Goal: Task Accomplishment & Management: Complete application form

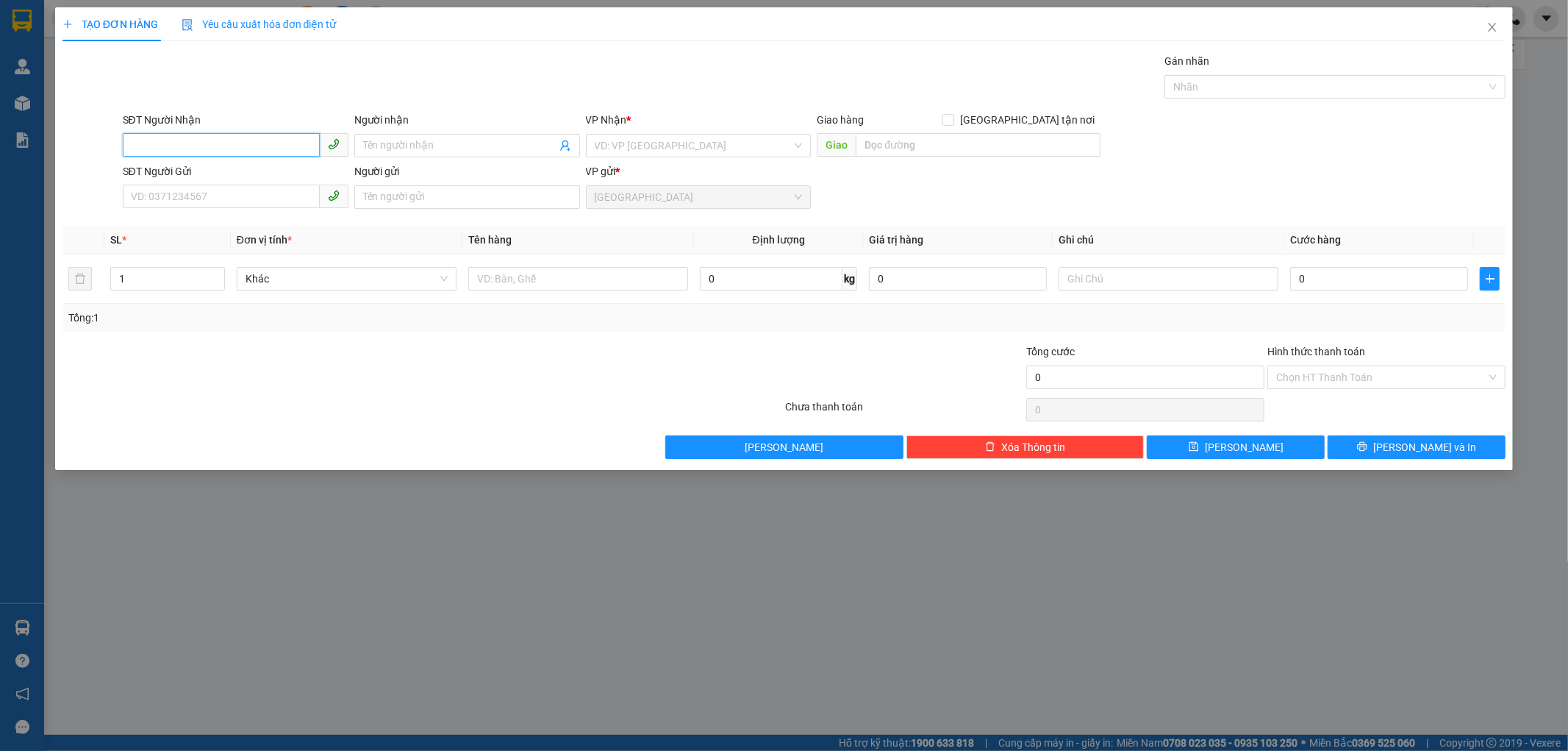
click at [171, 143] on input "SĐT Người Nhận" at bounding box center [221, 145] width 197 height 23
click at [138, 143] on input "SĐT Người Nhận" at bounding box center [221, 145] width 197 height 23
type input "3"
click at [134, 145] on input "SĐT Người Nhận" at bounding box center [221, 145] width 197 height 23
click at [174, 144] on input "340306" at bounding box center [221, 145] width 197 height 23
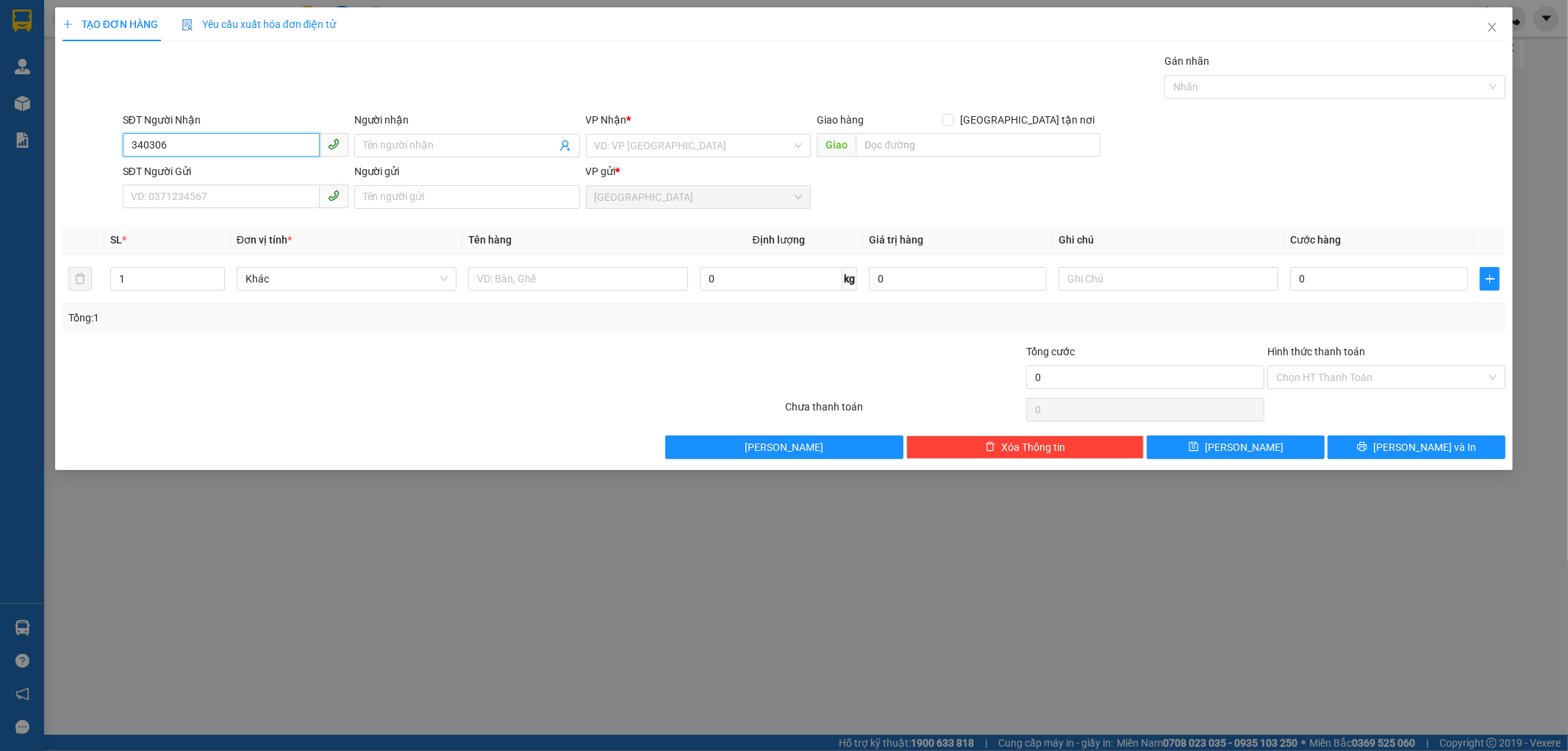
click at [164, 143] on input "340306" at bounding box center [221, 145] width 197 height 23
type input "3"
click at [141, 143] on input "SĐT Người Nhận" at bounding box center [221, 145] width 197 height 23
click at [172, 141] on input "340306" at bounding box center [221, 145] width 197 height 23
type input "3"
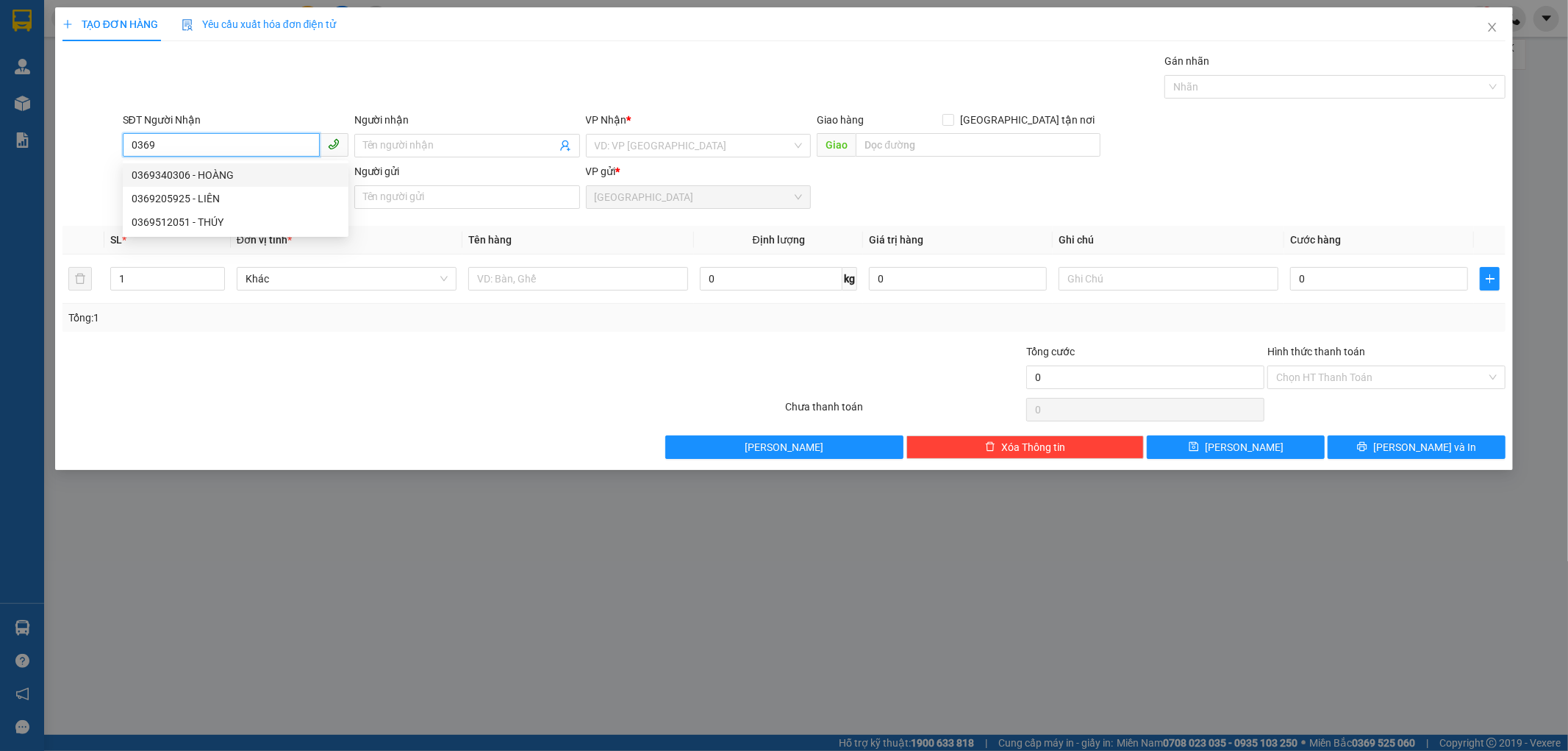
click at [218, 170] on div "0369340306 - HOÀNG" at bounding box center [235, 175] width 208 height 16
type input "0369340306"
type input "HOÀNG"
type input "80.000"
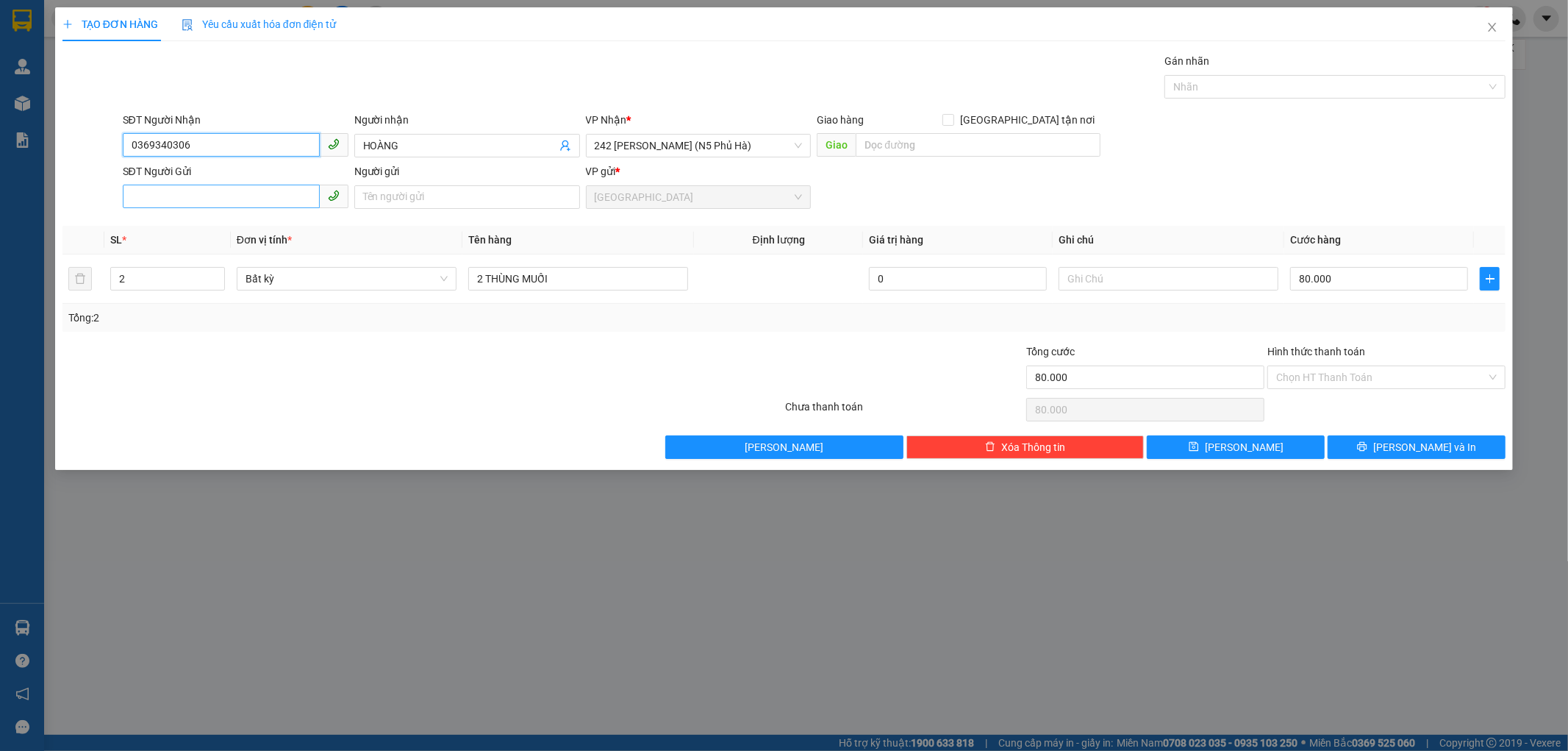
type input "0369340306"
click at [259, 194] on input "SĐT Người Gửi" at bounding box center [221, 196] width 197 height 23
click at [214, 195] on input "SĐT Người Gửi" at bounding box center [221, 196] width 197 height 23
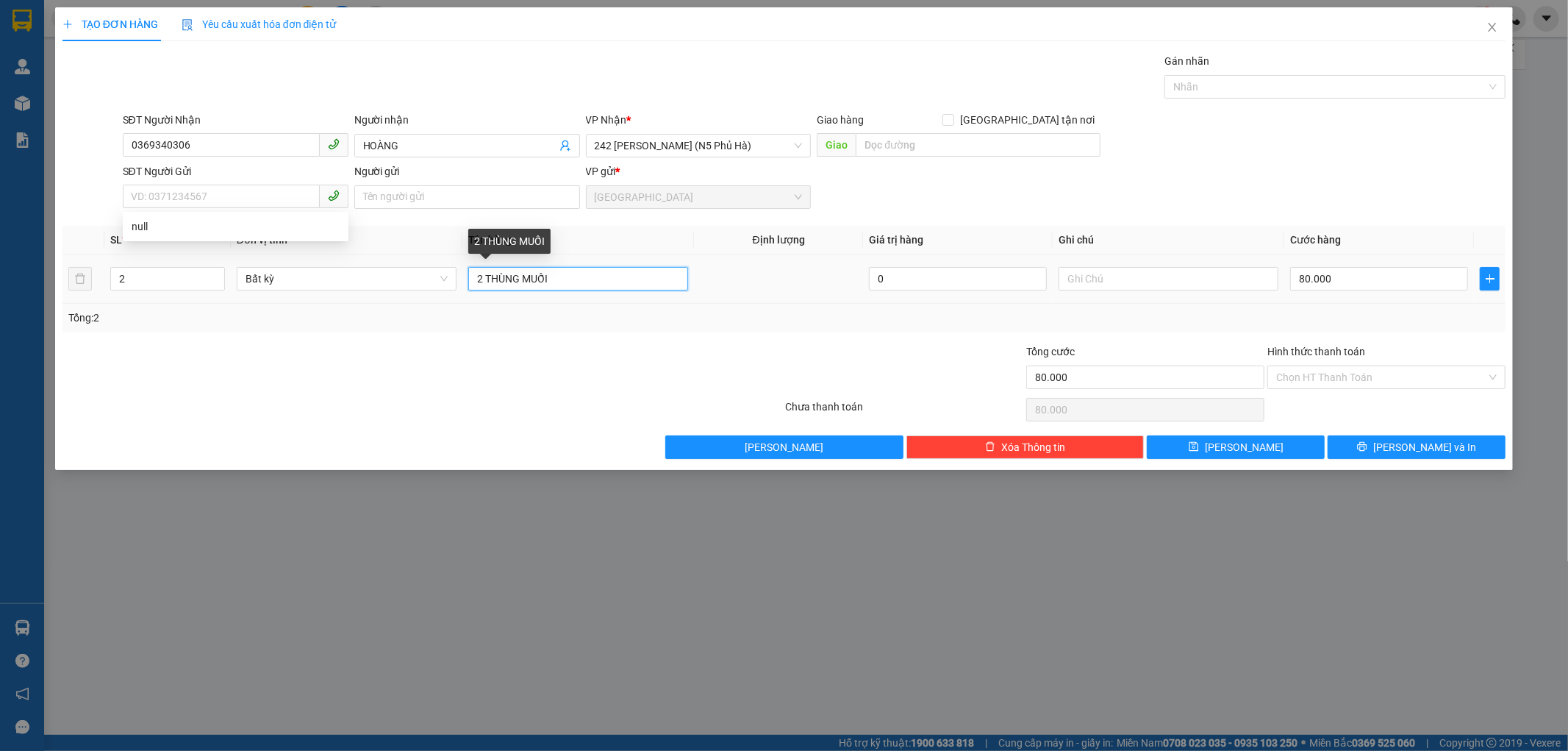
click at [486, 277] on input "2 THÙNG MUỐI" at bounding box center [578, 278] width 220 height 23
type input "3 THÙNG MUỐI"
type input "3"
click at [213, 271] on span "up" at bounding box center [216, 274] width 9 height 9
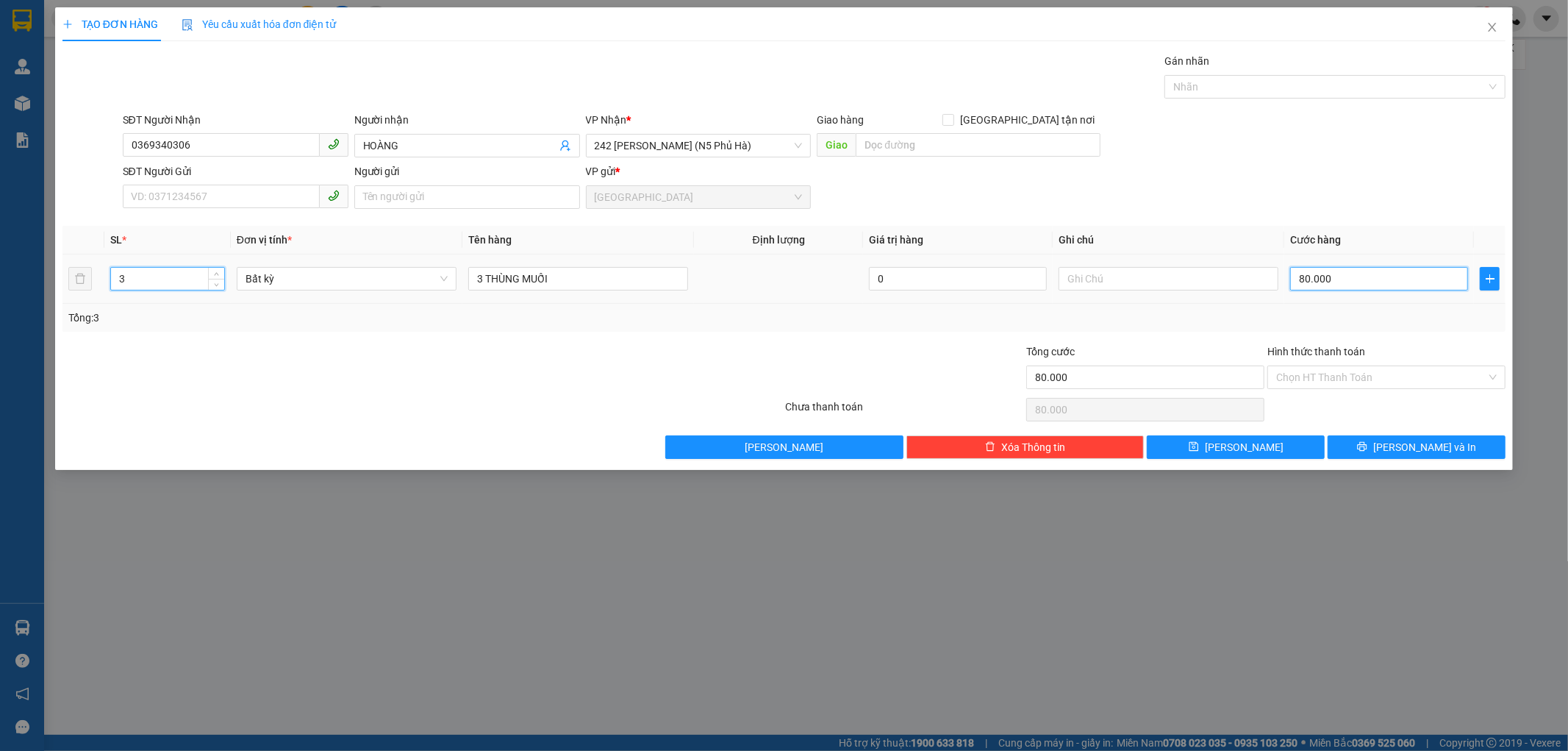
type input "0"
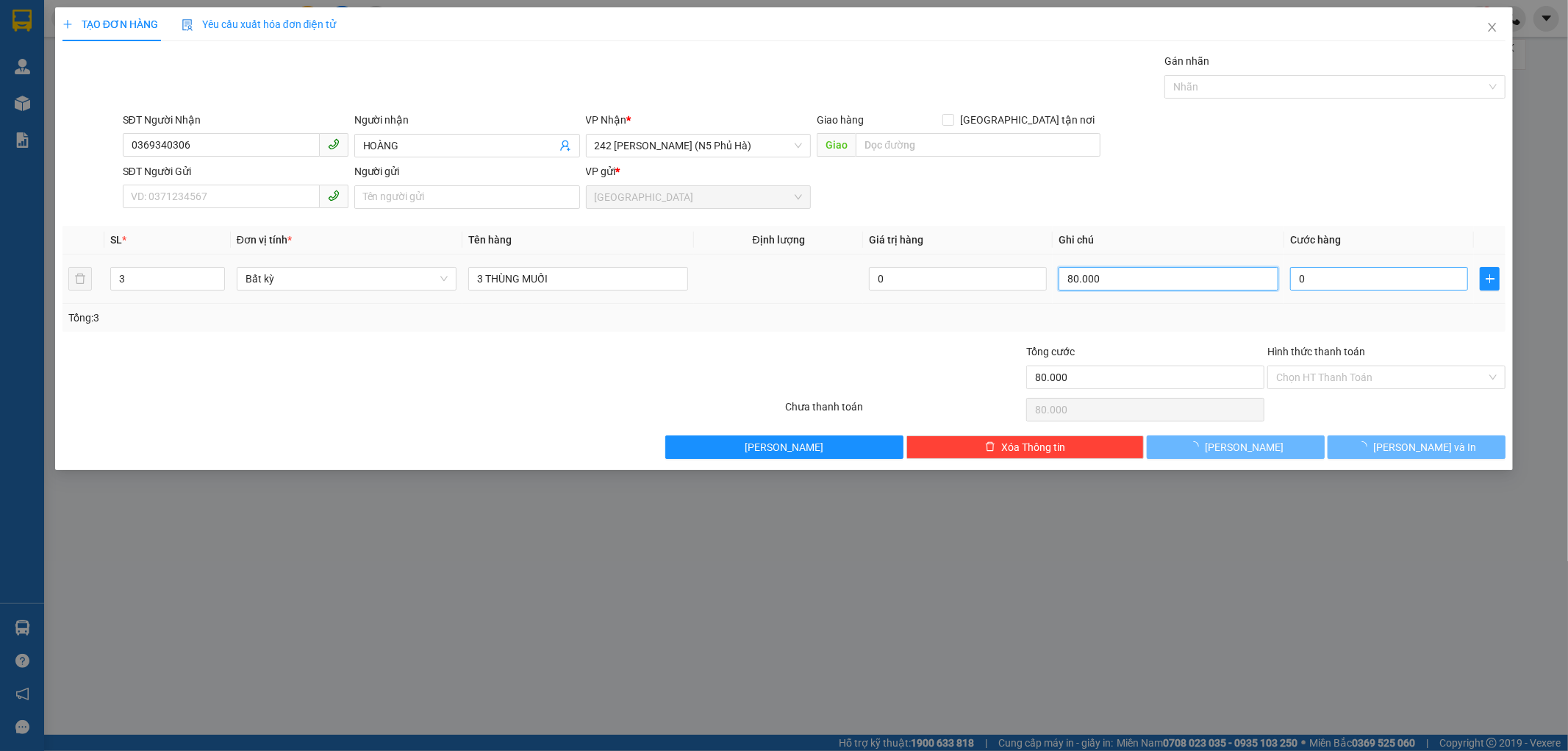
type input "0"
type input "80.000"
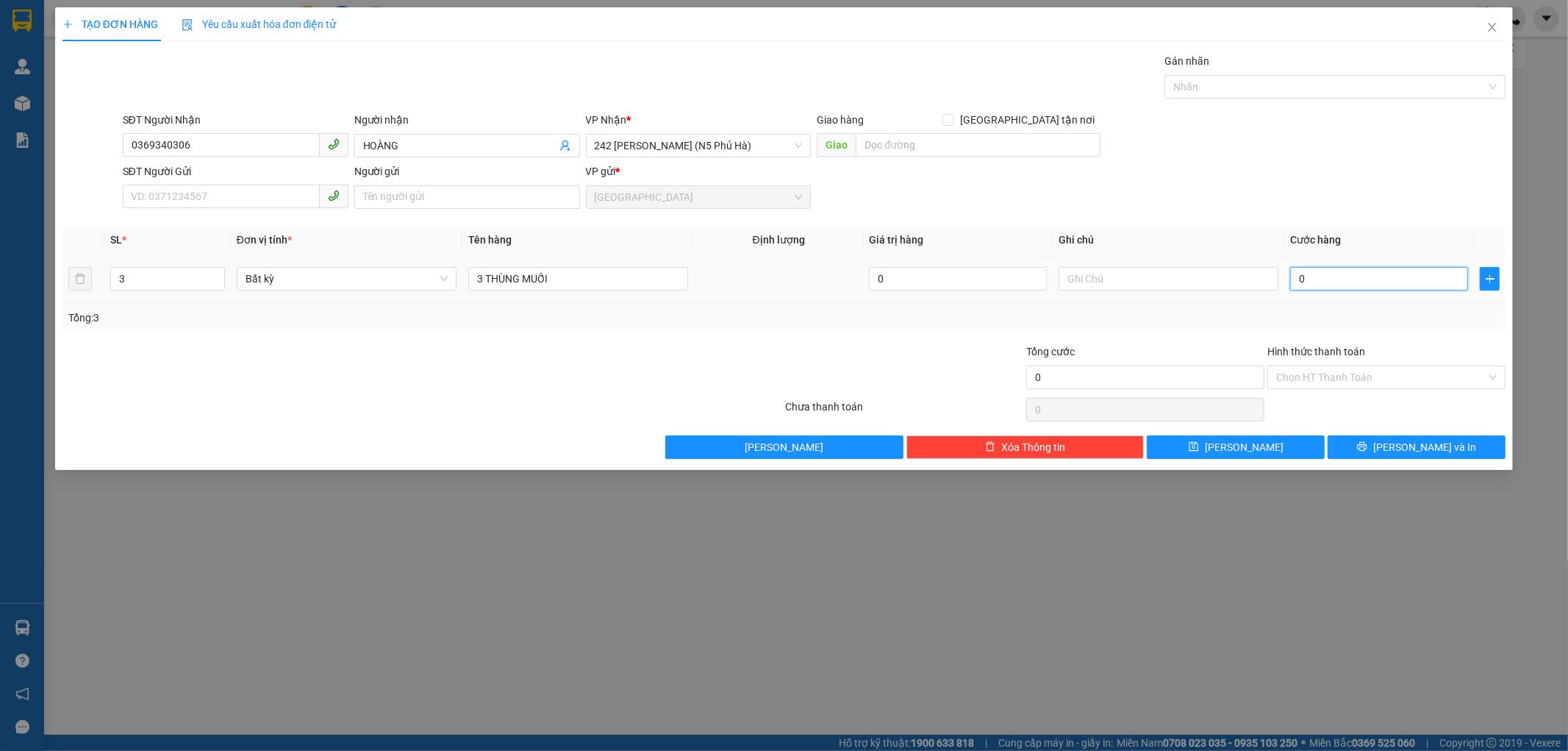
click at [1298, 279] on input "0" at bounding box center [1378, 278] width 178 height 23
type input "1"
type input "12"
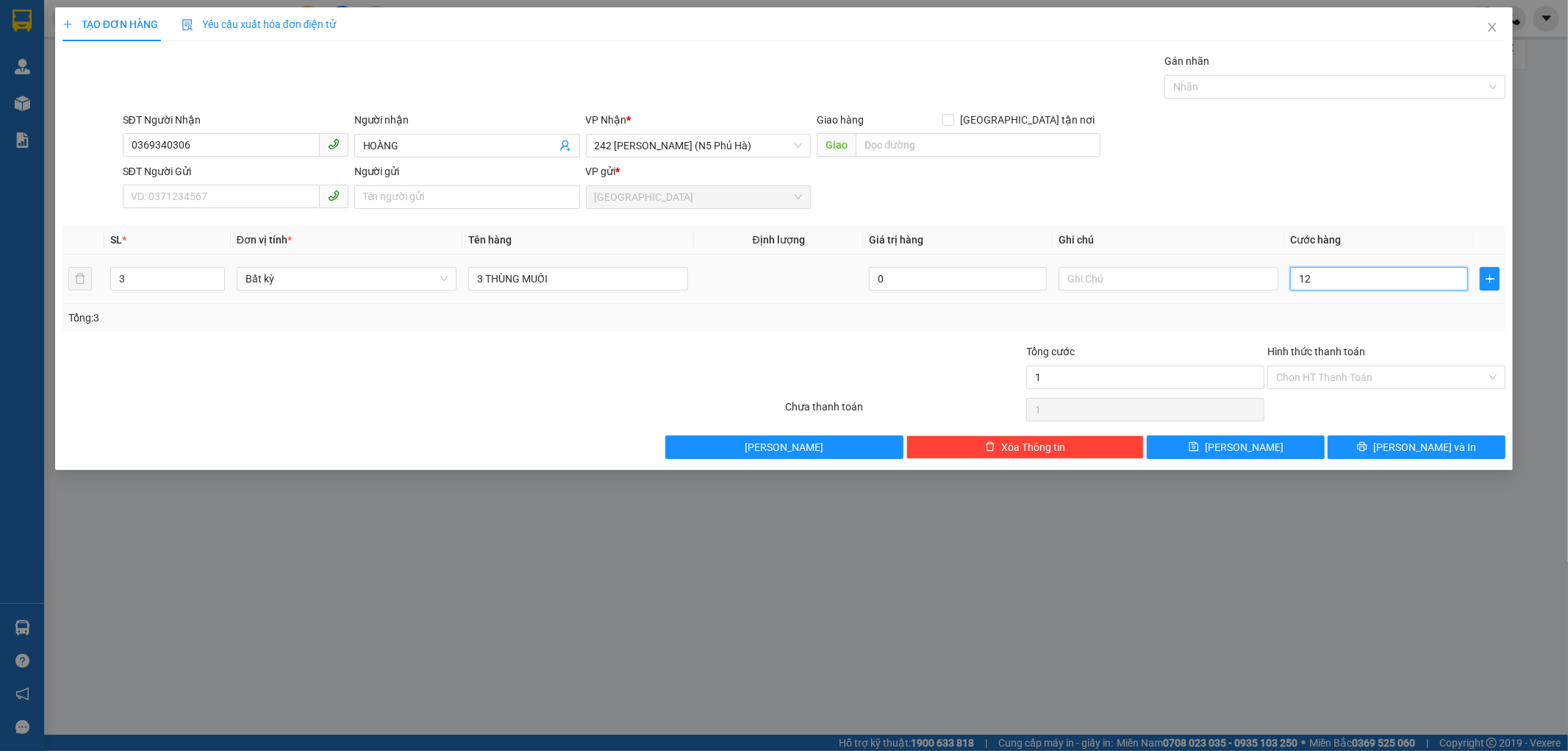
type input "12"
type input "120"
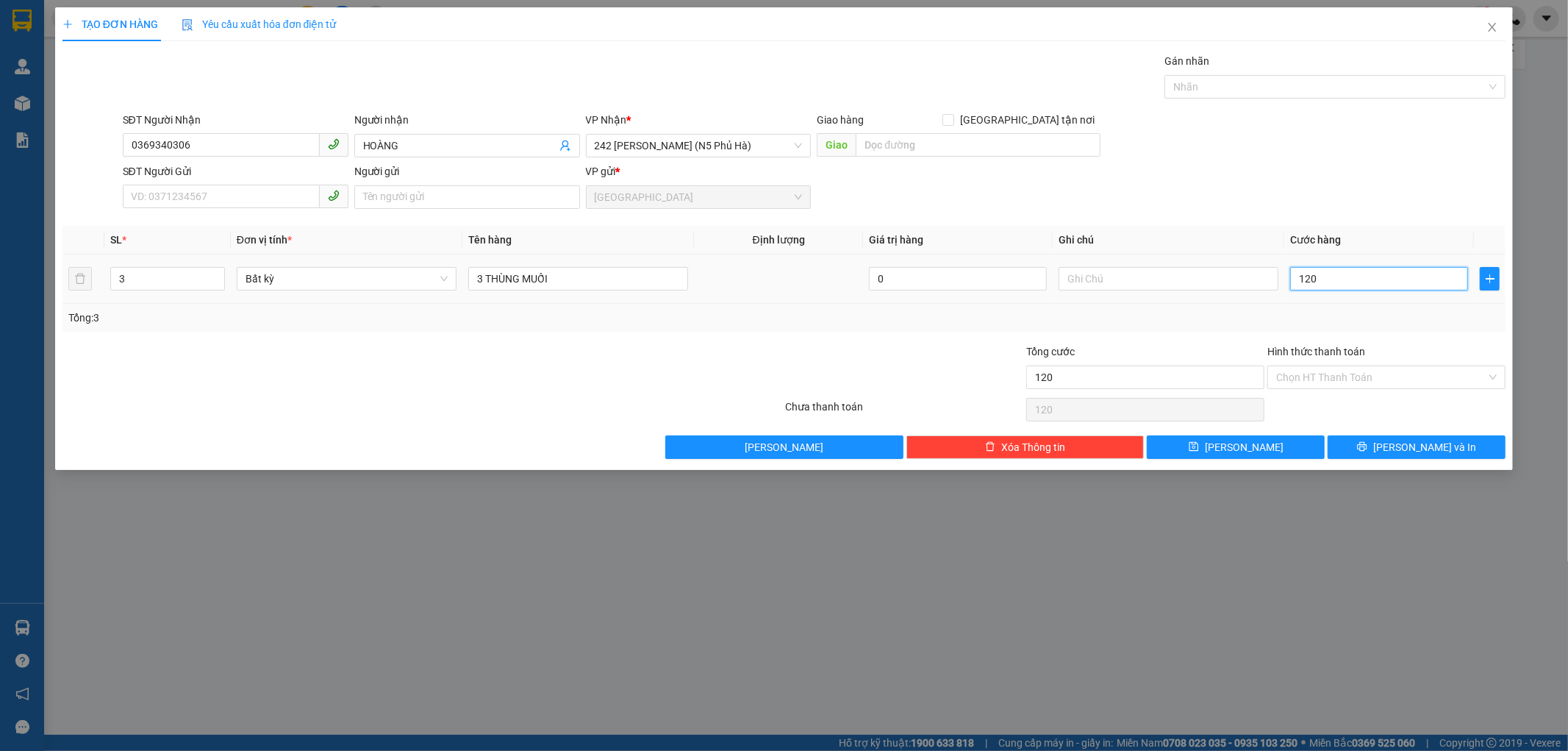
type input "120"
type input "120.000"
click at [1152, 321] on div "Tổng: 3" at bounding box center [784, 317] width 1432 height 16
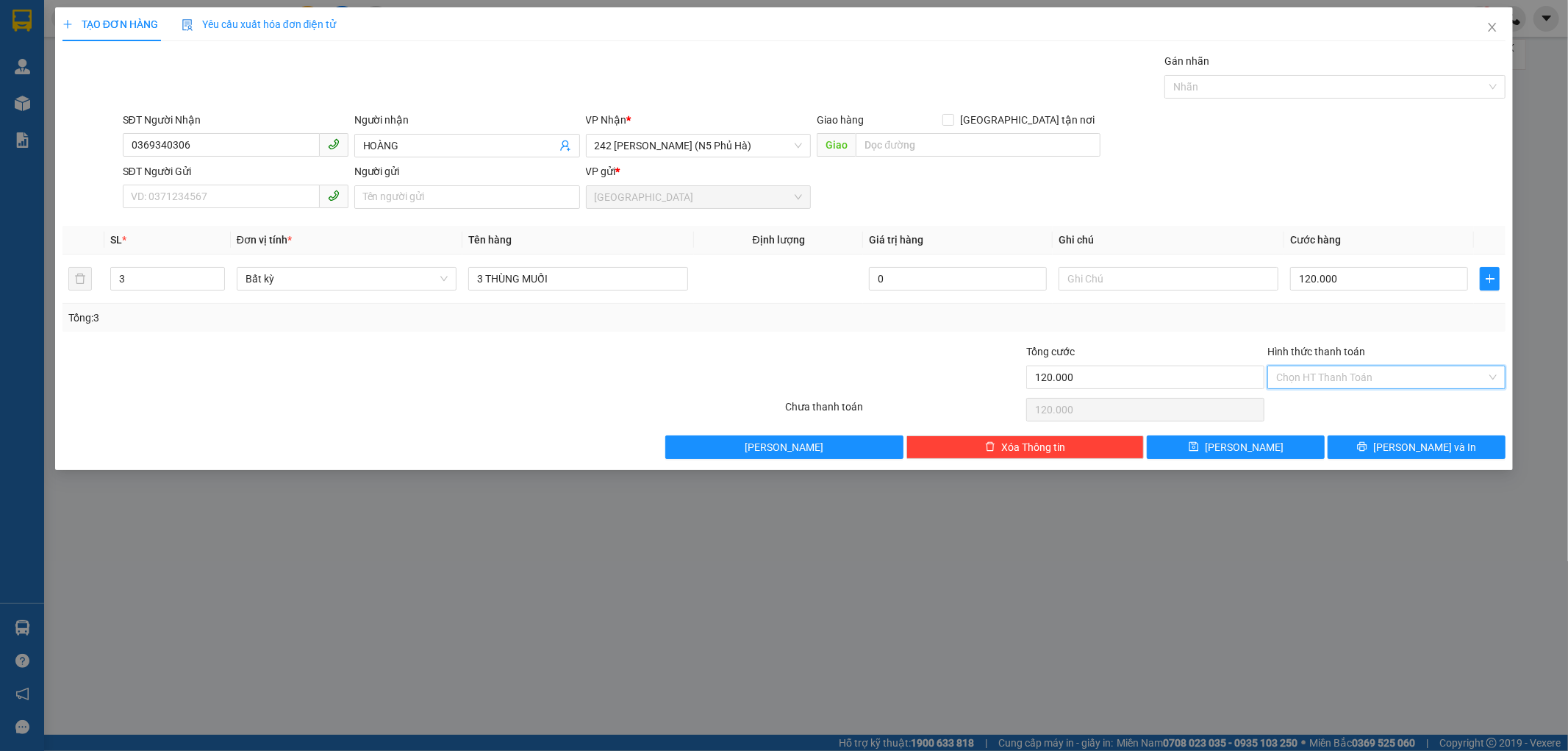
click at [1336, 369] on input "Hình thức thanh toán" at bounding box center [1381, 377] width 211 height 22
click at [1340, 400] on div "Tại văn phòng" at bounding box center [1387, 407] width 221 height 16
type input "0"
click at [1364, 440] on button "[PERSON_NAME] và In" at bounding box center [1416, 447] width 178 height 23
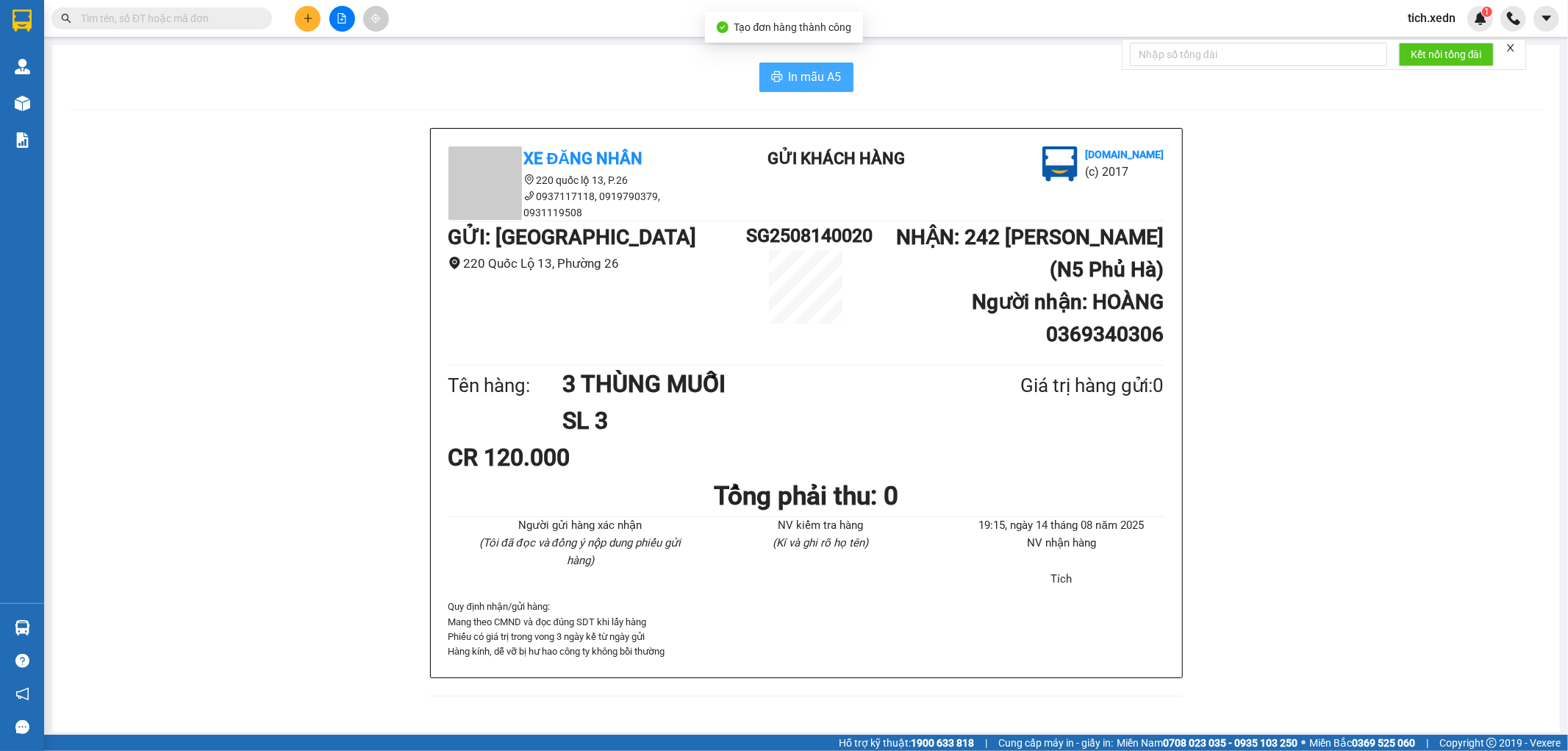
click at [828, 78] on span "In mẫu A5" at bounding box center [815, 77] width 53 height 19
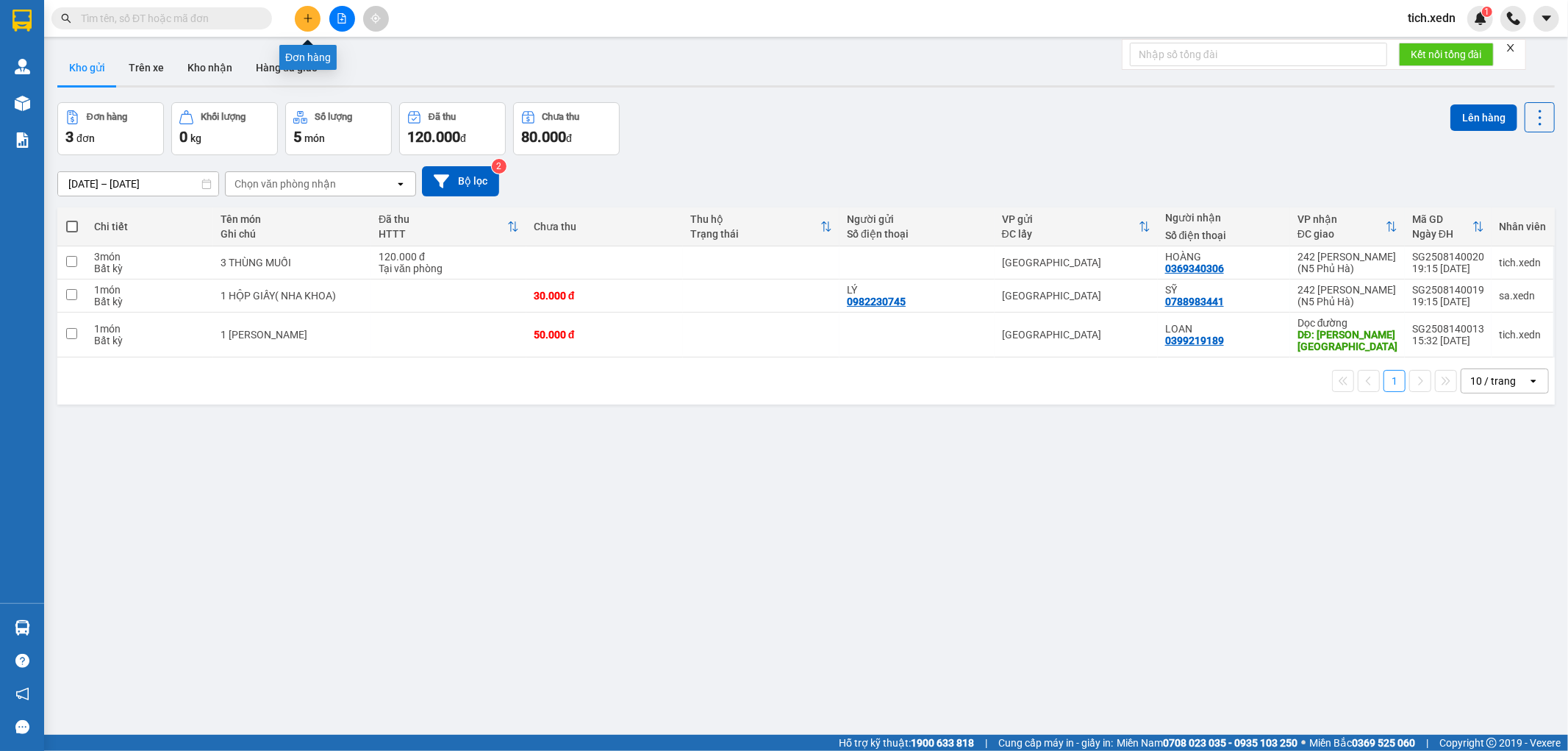
click at [310, 13] on icon "plus" at bounding box center [308, 18] width 10 height 10
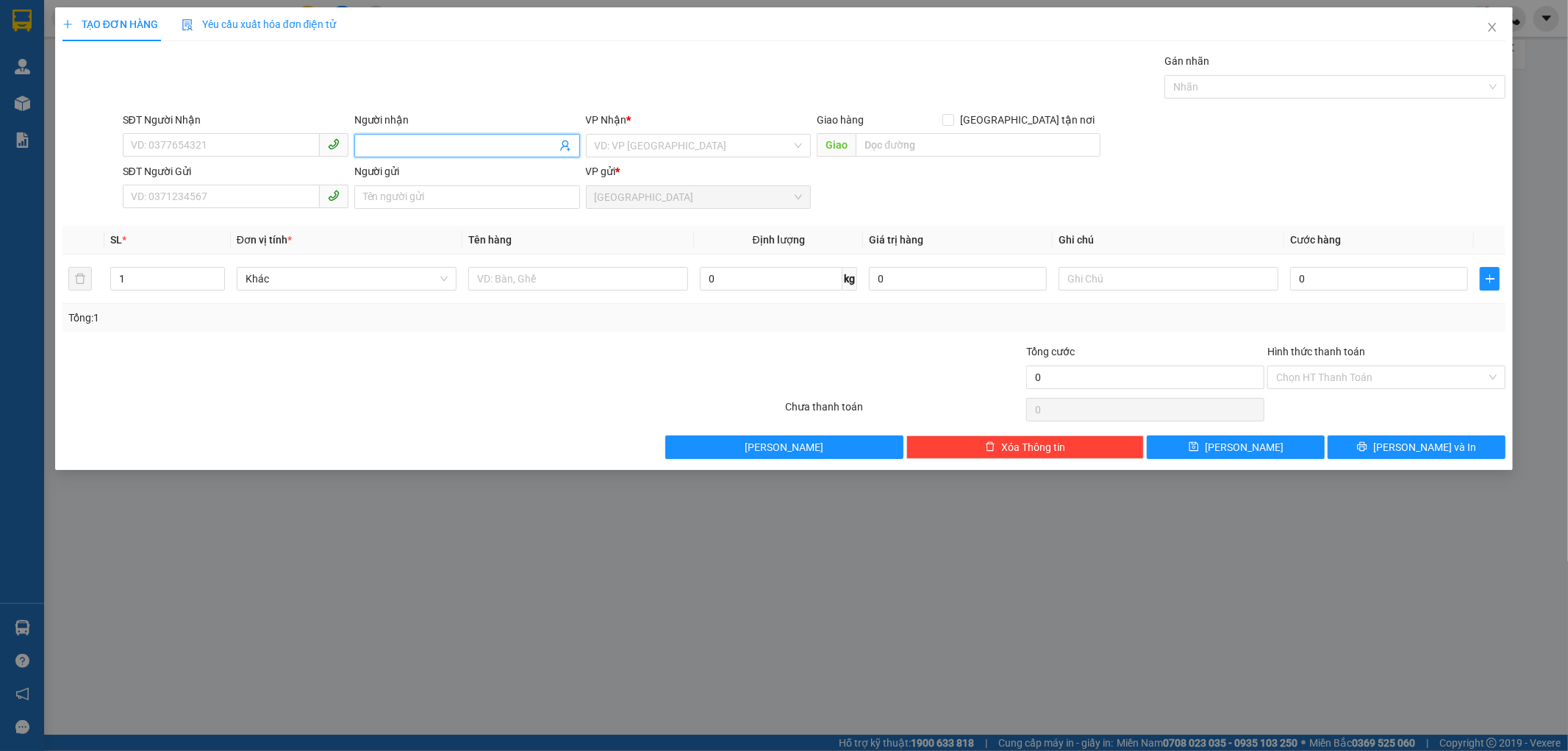
click at [385, 141] on input "Người nhận" at bounding box center [459, 145] width 193 height 16
click at [382, 144] on input "Người nhận" at bounding box center [459, 145] width 193 height 16
type input "SỸ"
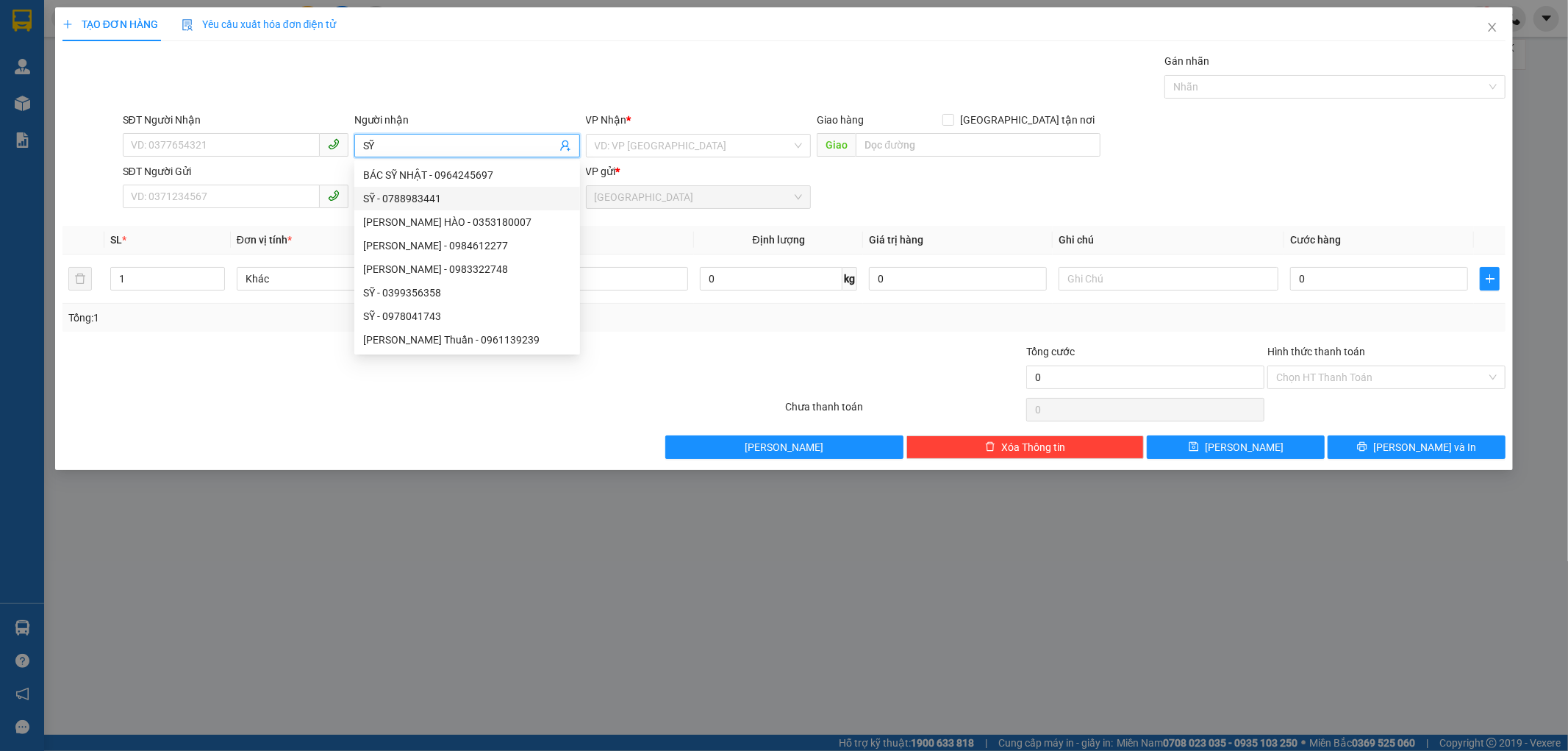
click at [449, 196] on div "SỸ - 0788983441" at bounding box center [467, 198] width 208 height 16
type input "0788983441"
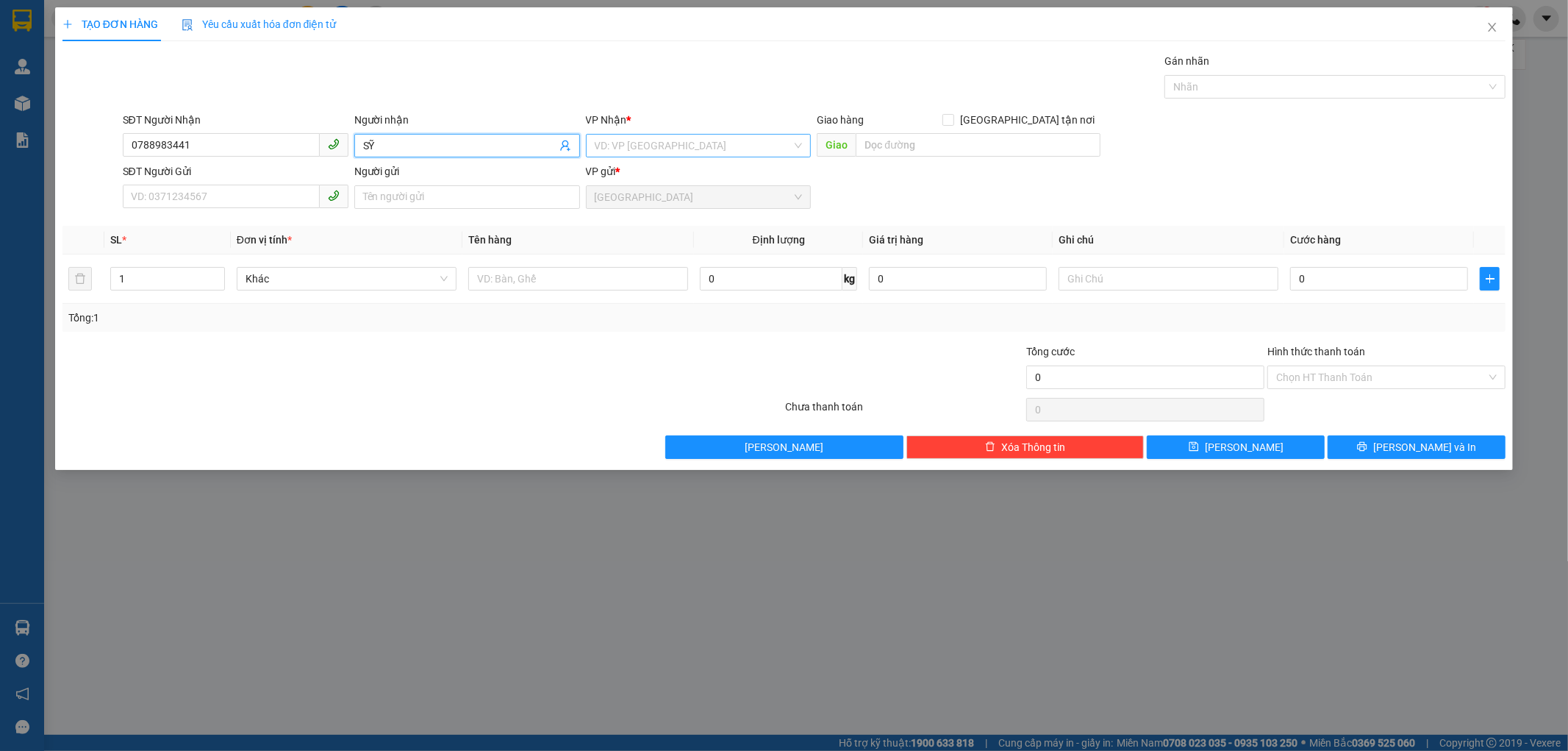
type input "SỸ"
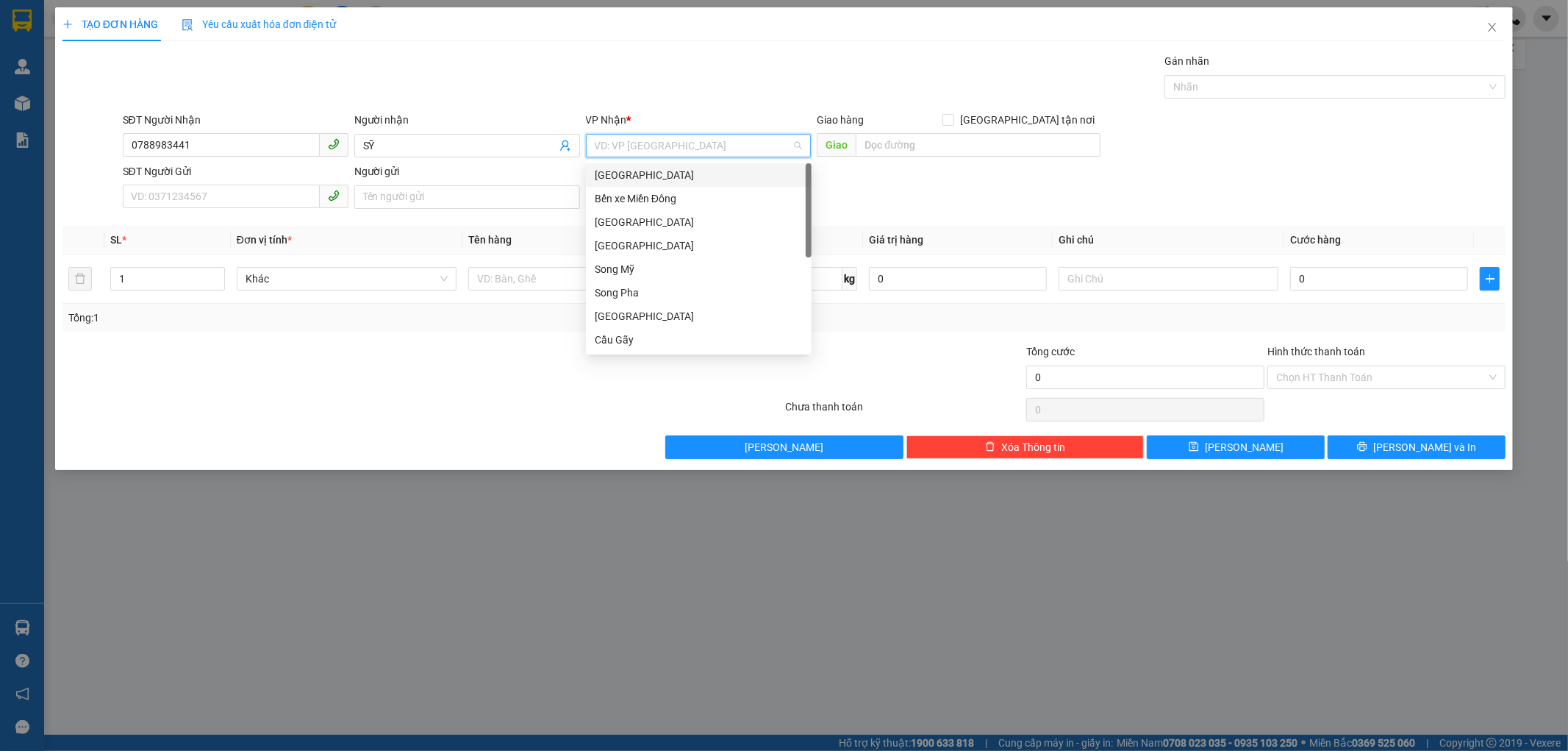
click at [633, 151] on input "search" at bounding box center [693, 145] width 197 height 22
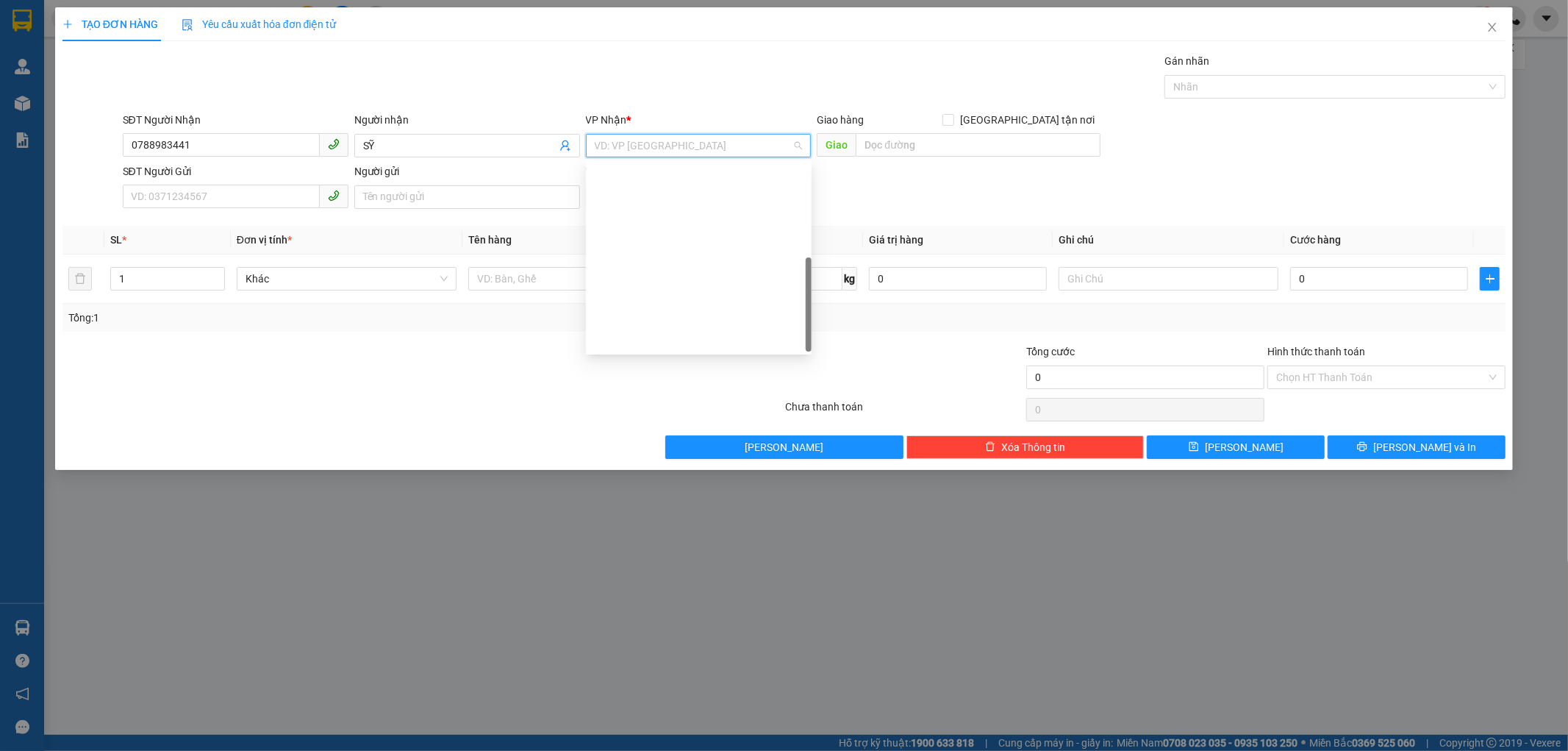
scroll to position [211, 0]
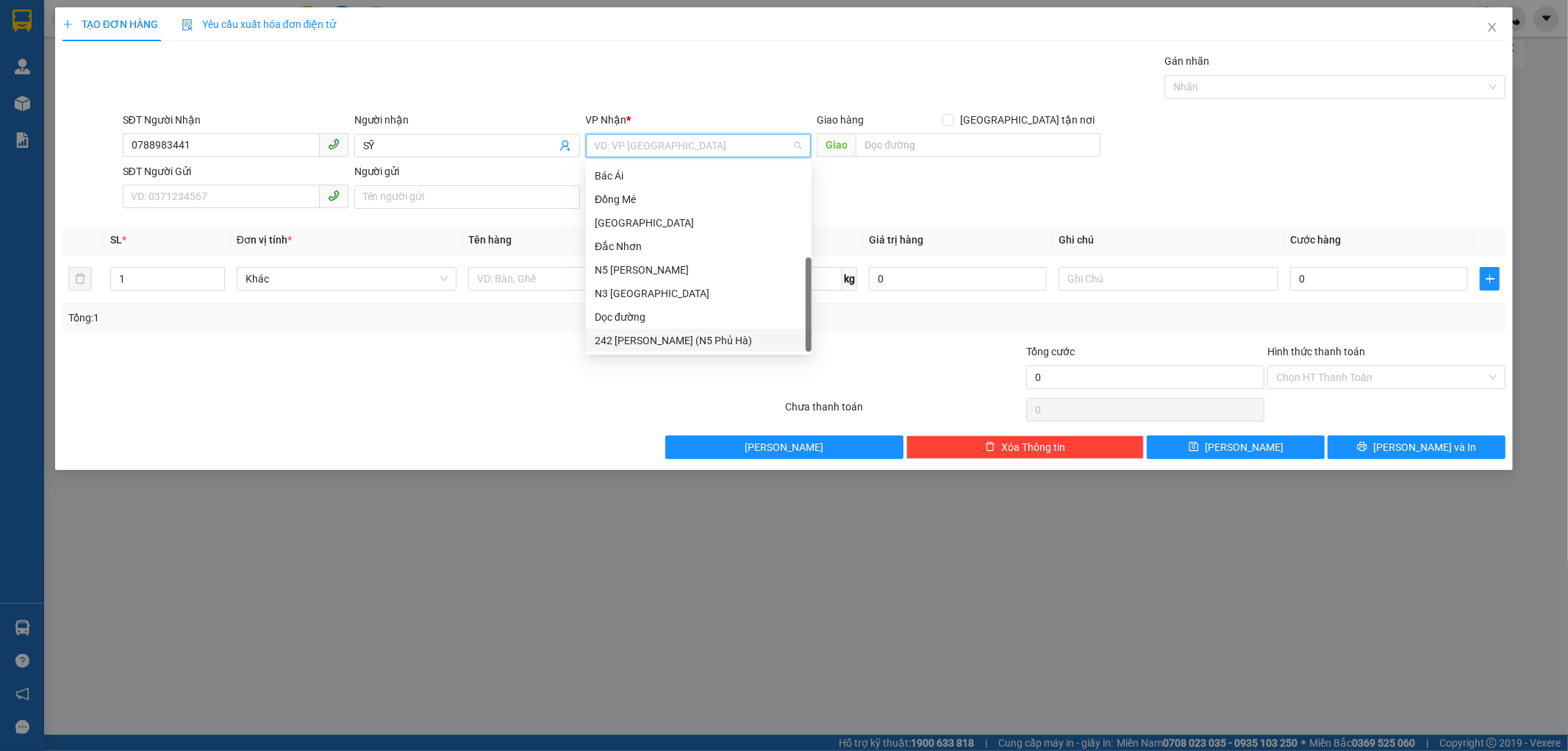
click at [652, 342] on div "242 [PERSON_NAME] (N5 Phủ Hà)" at bounding box center [699, 341] width 208 height 16
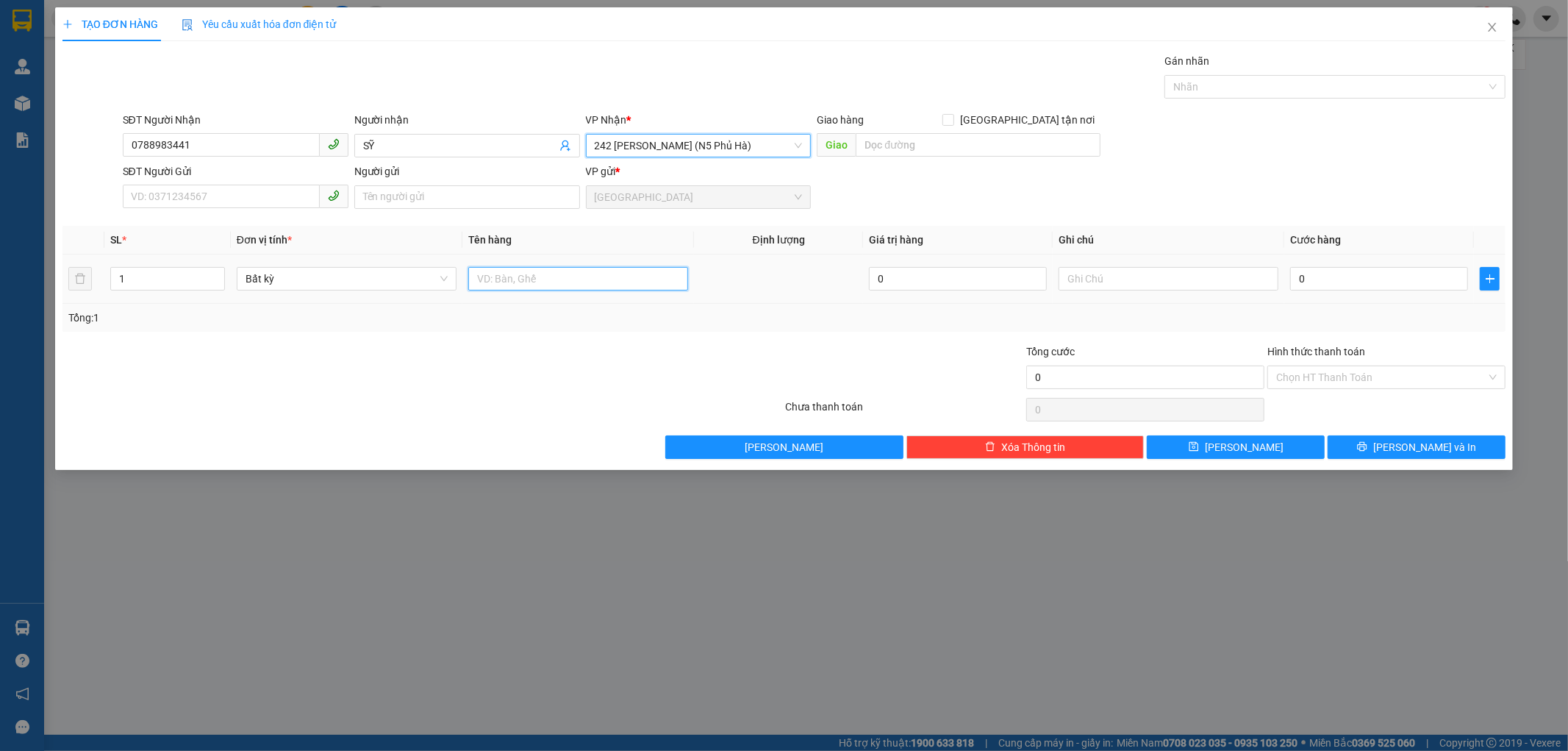
click at [476, 276] on input "text" at bounding box center [578, 278] width 220 height 23
type input "1 HÔP"
click at [1486, 23] on icon "close" at bounding box center [1492, 26] width 12 height 12
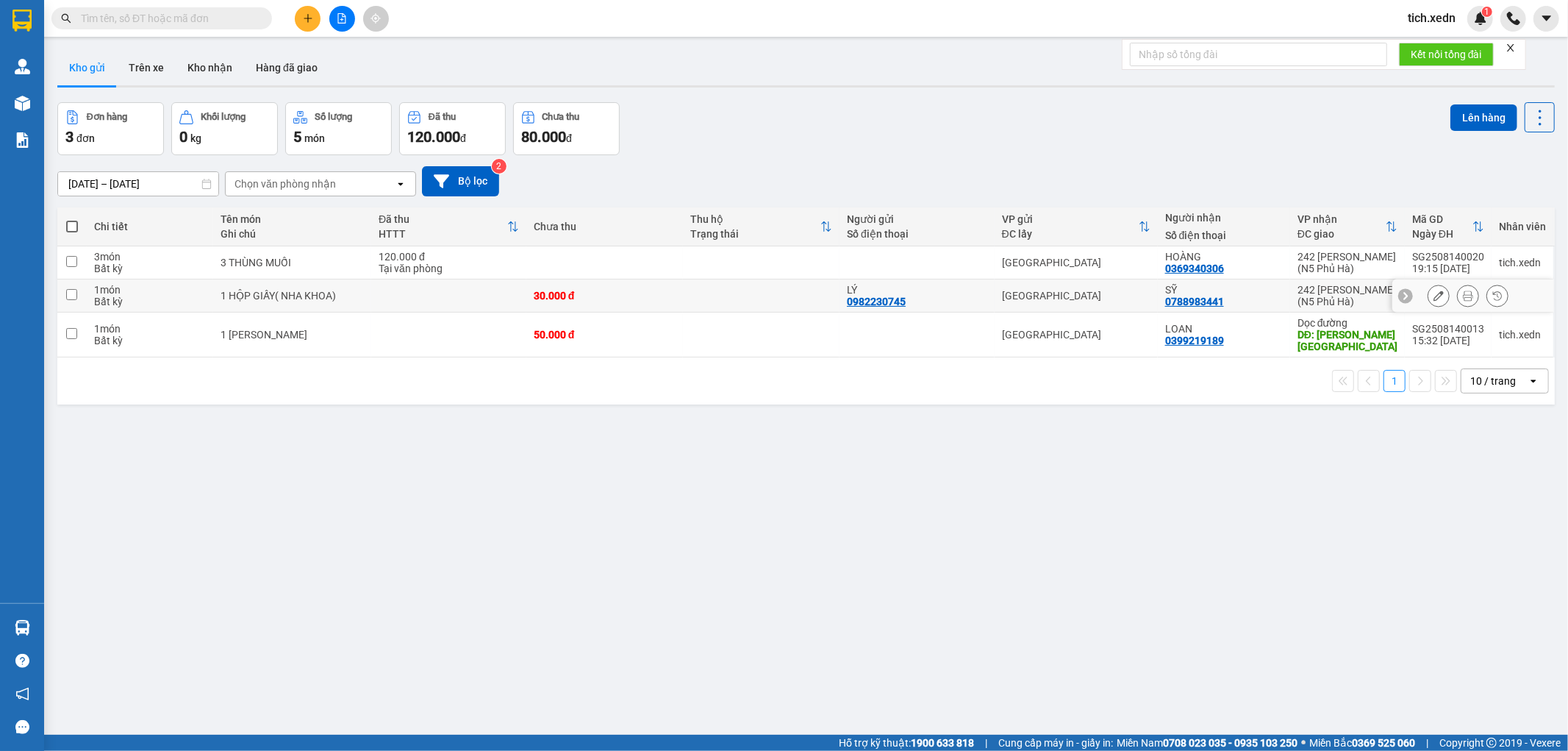
click at [1461, 292] on button at bounding box center [1468, 295] width 20 height 26
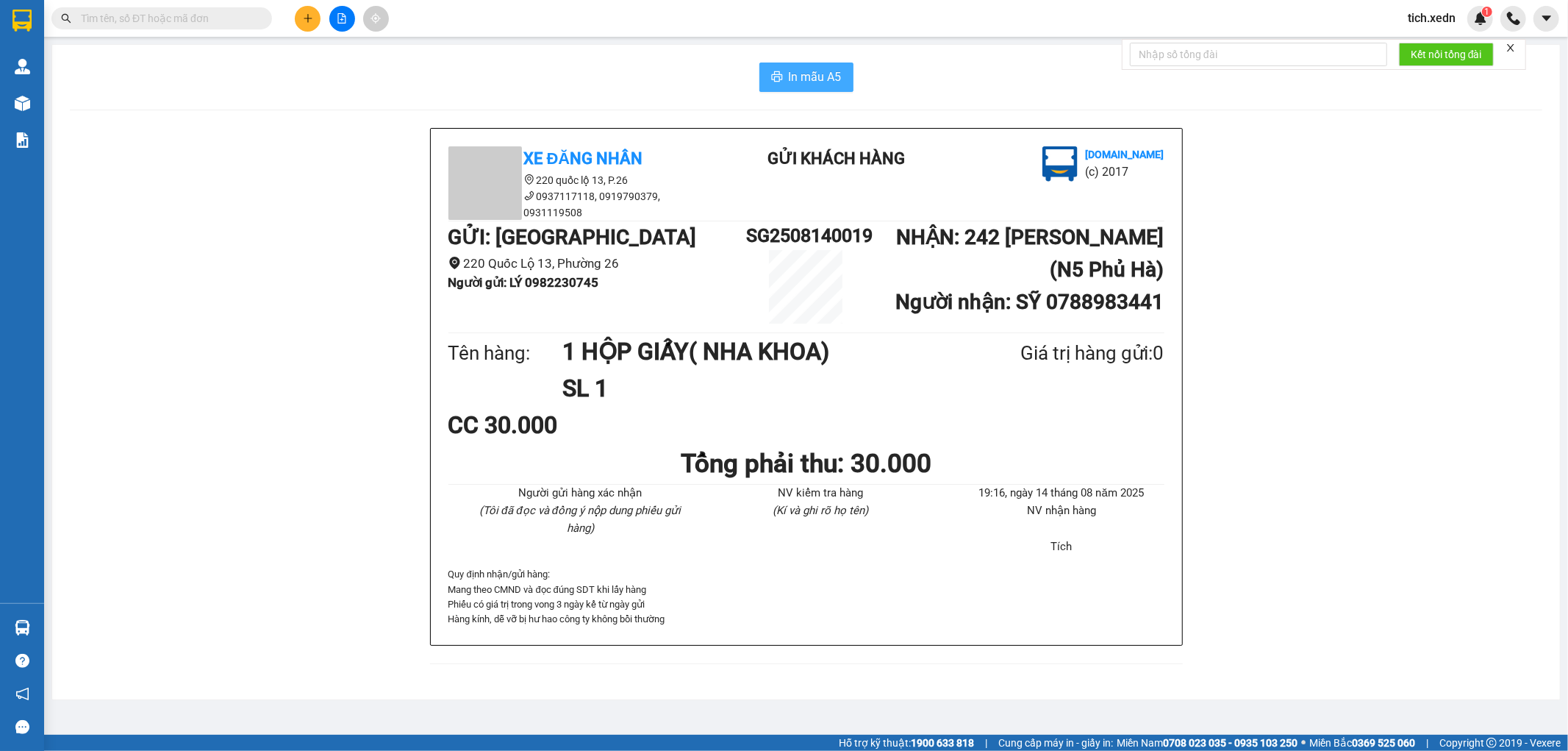
click at [807, 69] on button "In mẫu A5" at bounding box center [806, 77] width 94 height 30
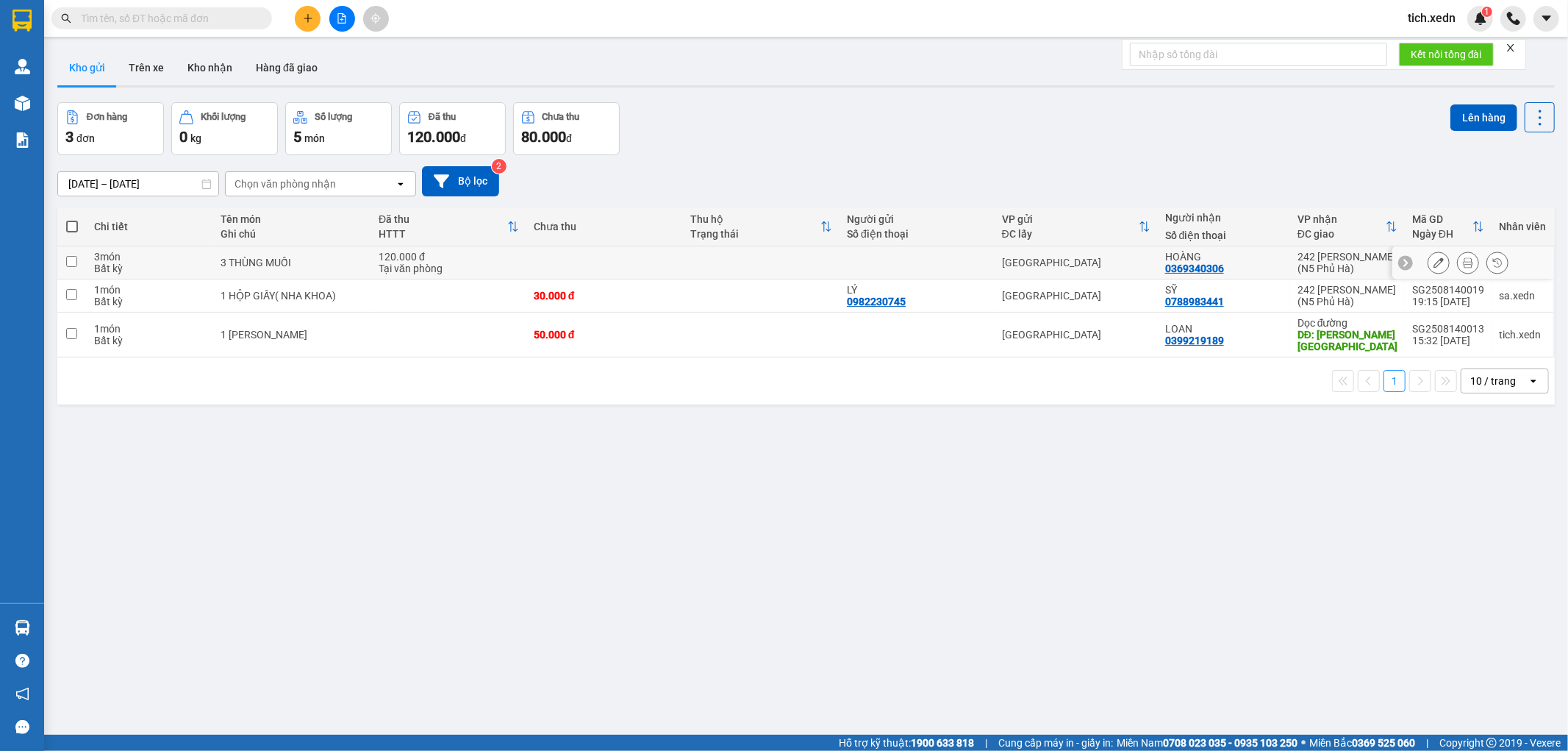
click at [70, 254] on td at bounding box center [72, 263] width 30 height 33
checkbox input "true"
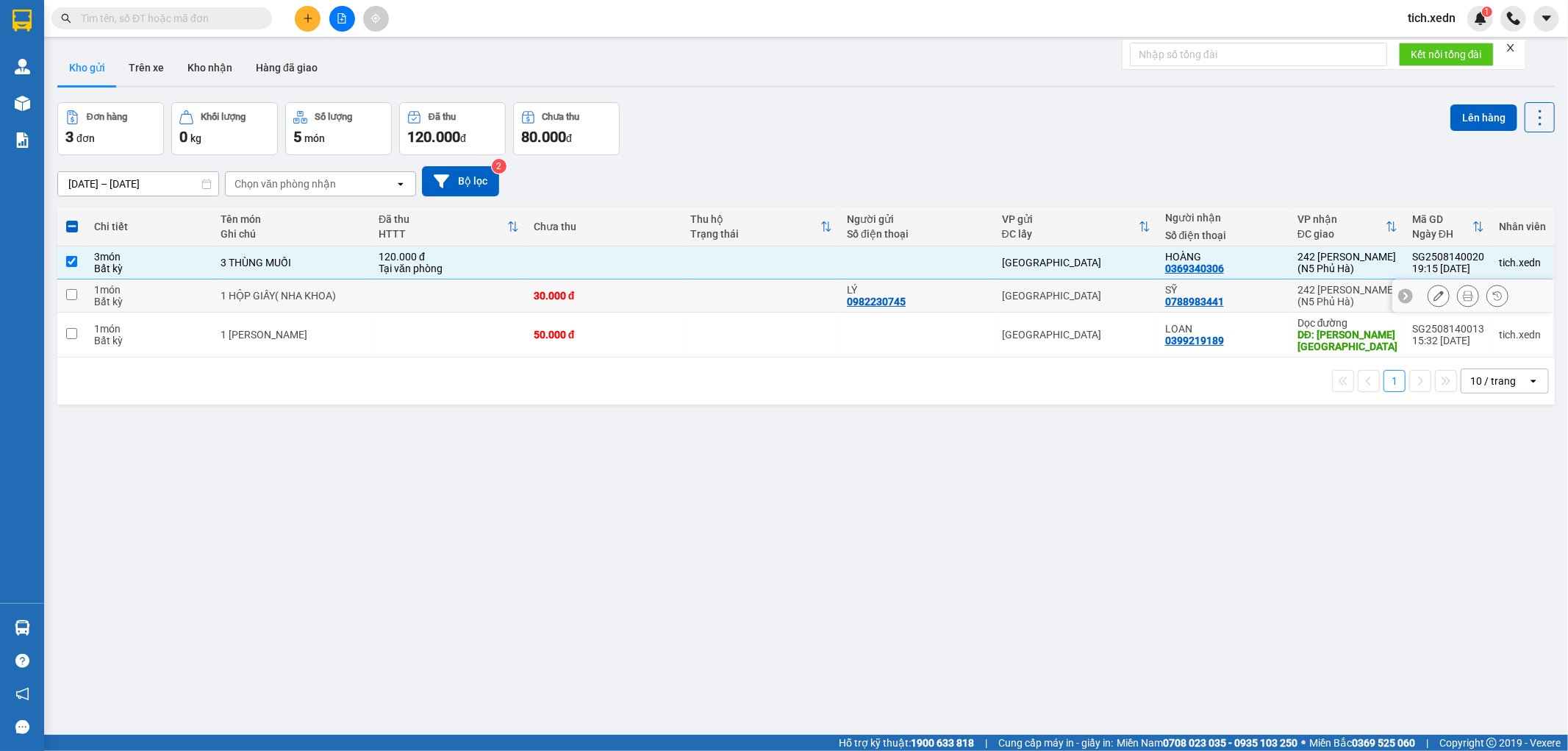
click at [69, 293] on input "checkbox" at bounding box center [71, 295] width 11 height 11
checkbox input "true"
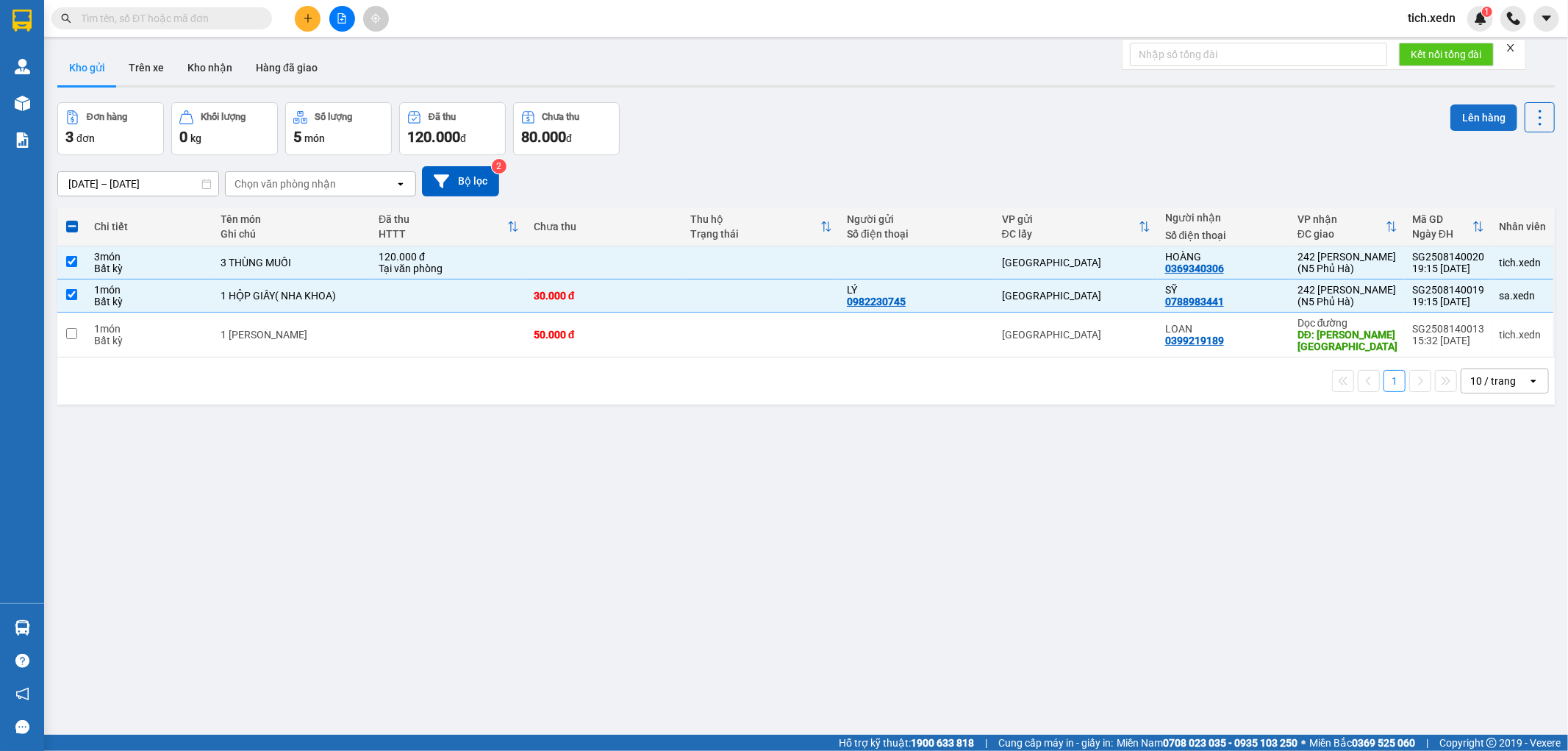
click at [1462, 118] on button "Lên hàng" at bounding box center [1483, 117] width 67 height 26
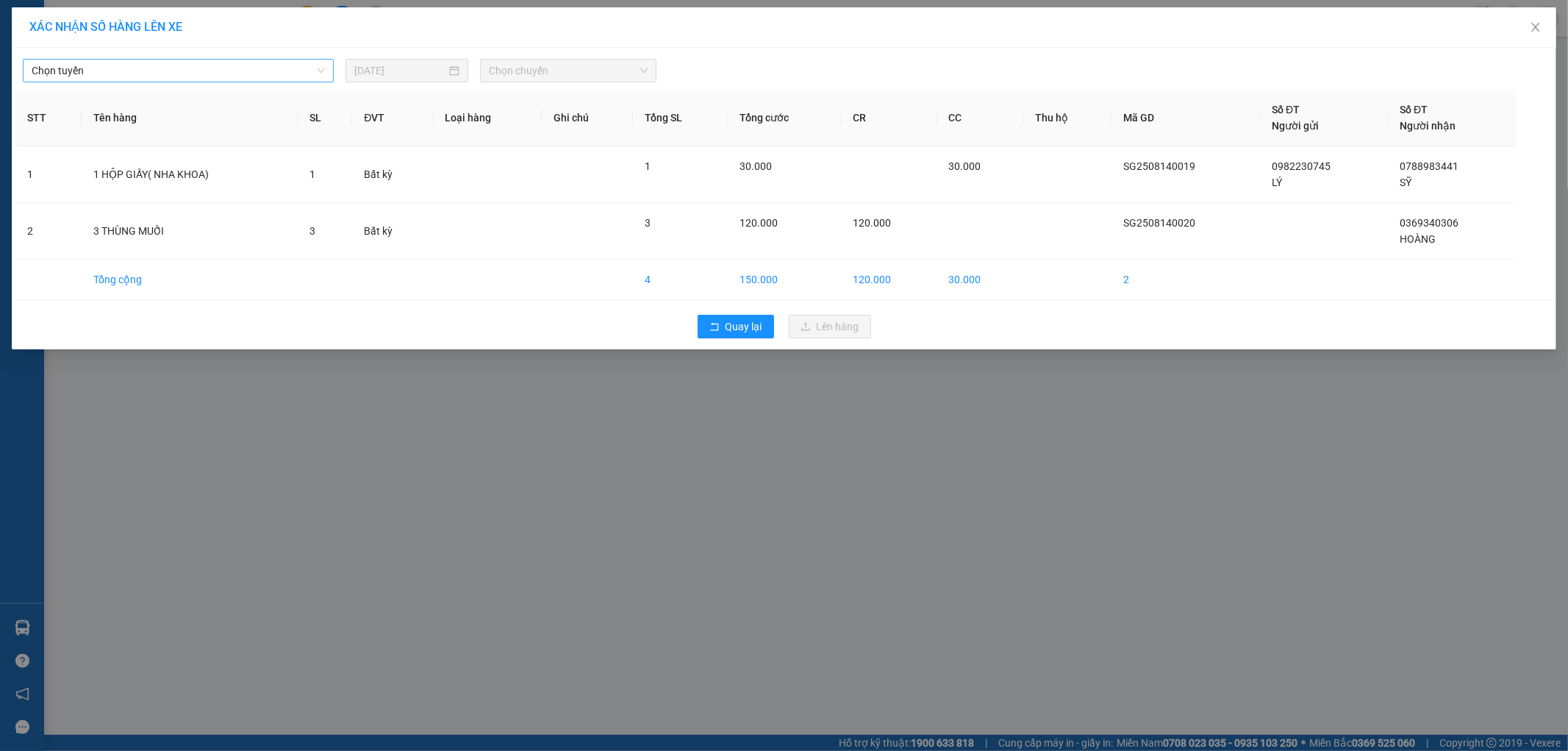
click at [225, 75] on span "Chọn tuyến" at bounding box center [178, 71] width 293 height 22
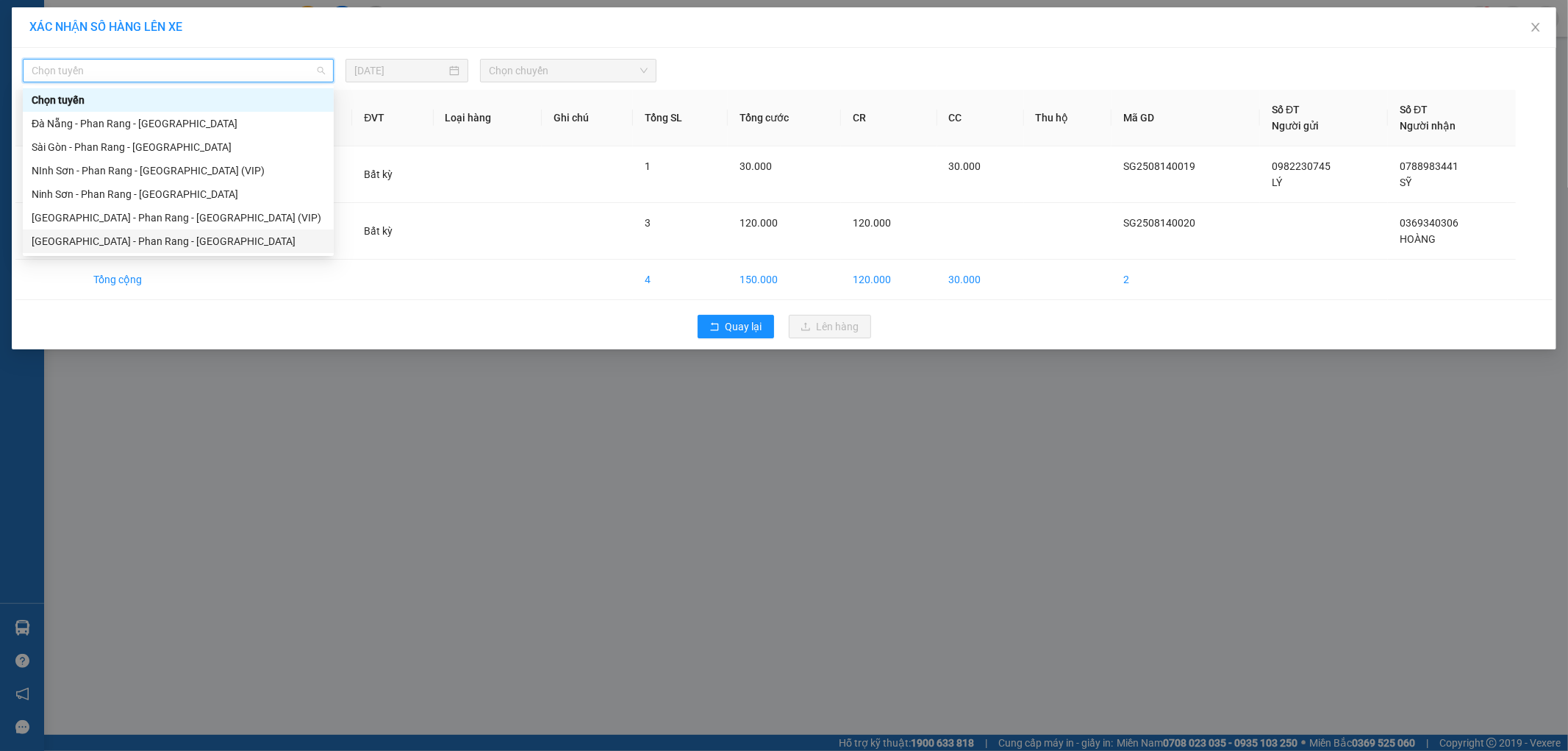
click at [179, 237] on div "[GEOGRAPHIC_DATA] - Phan Rang - [GEOGRAPHIC_DATA]" at bounding box center [178, 241] width 293 height 16
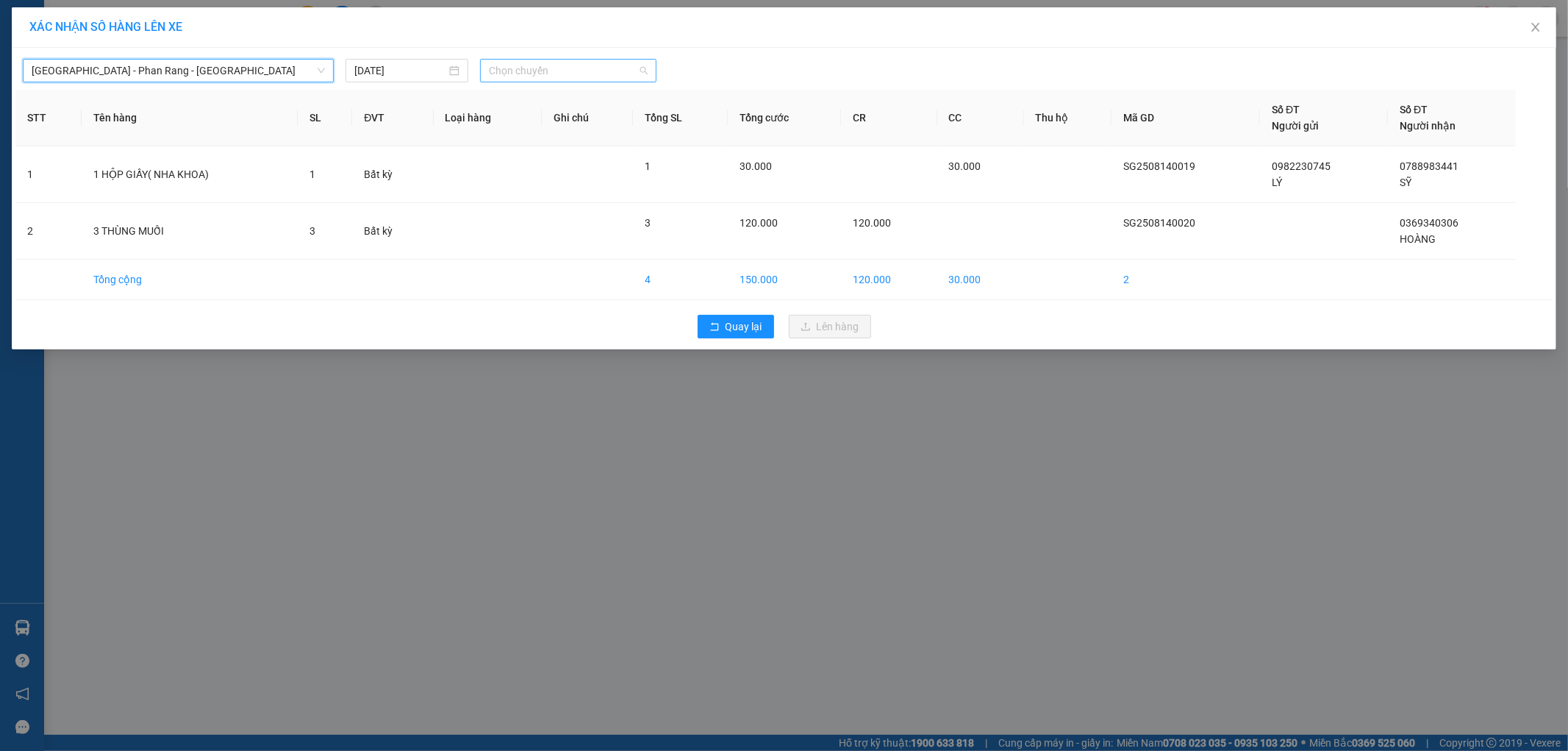
click at [555, 72] on span "Chọn chuyến" at bounding box center [568, 71] width 159 height 22
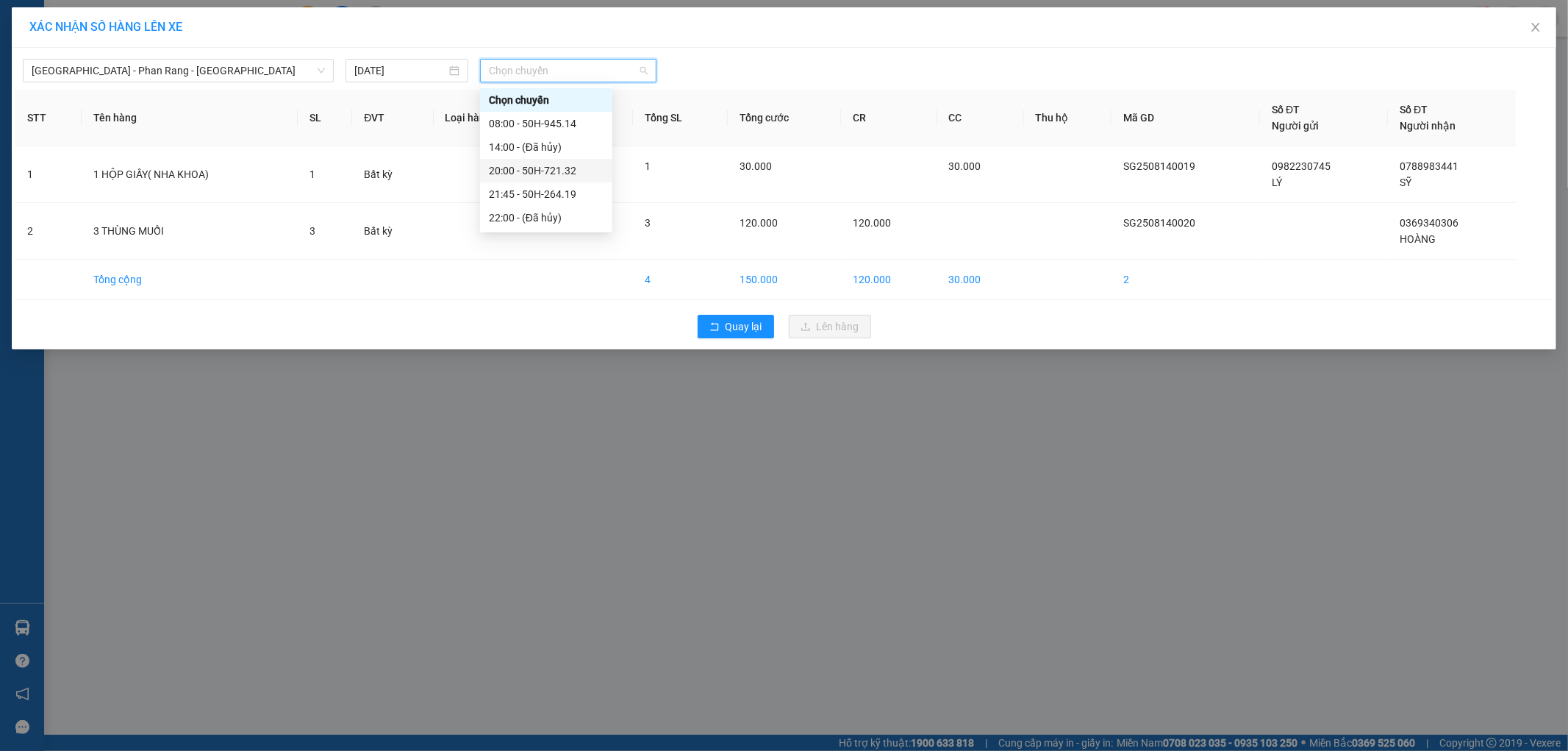
click at [577, 162] on div "20:00 - 50H-721.32" at bounding box center [546, 170] width 115 height 16
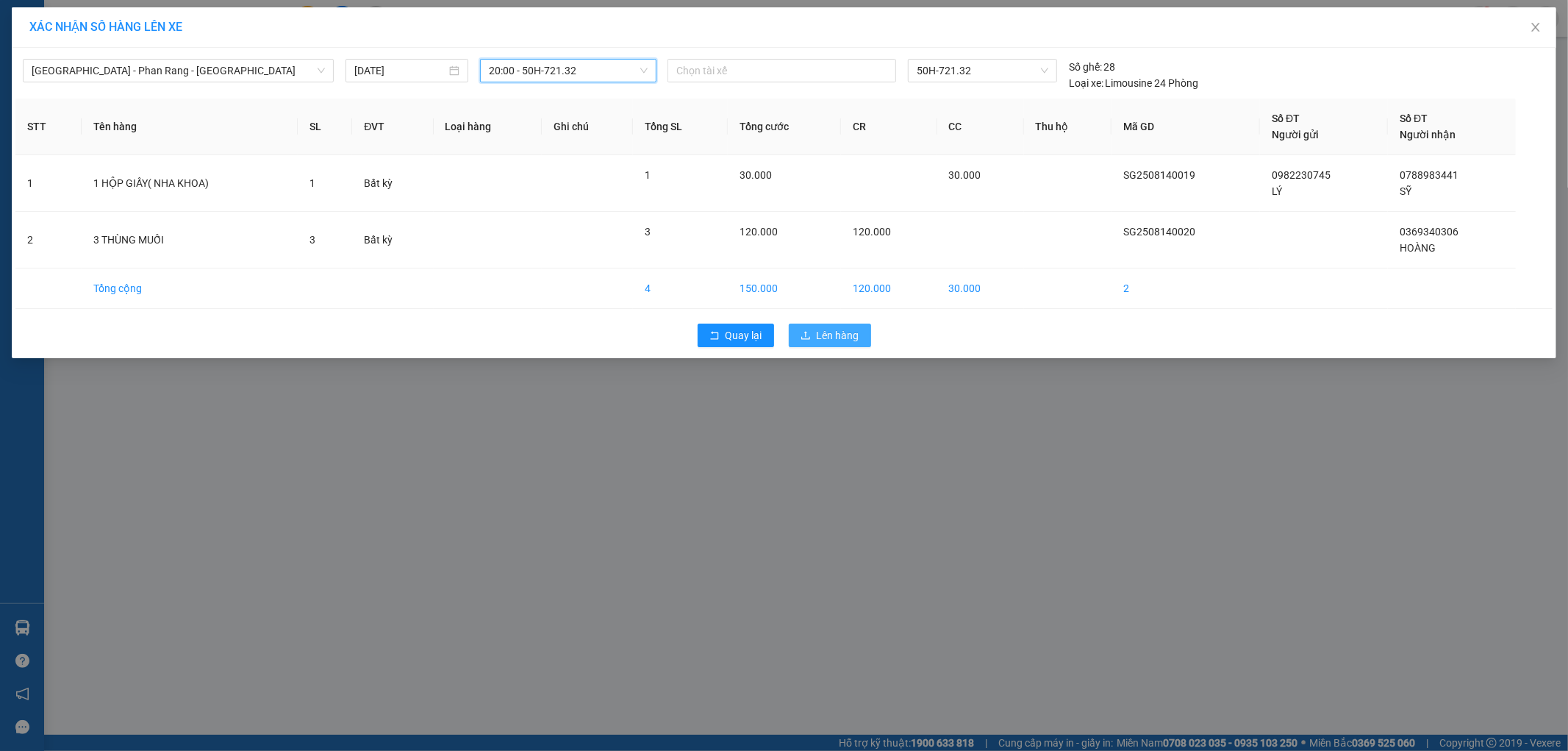
click at [821, 328] on span "Lên hàng" at bounding box center [838, 335] width 43 height 16
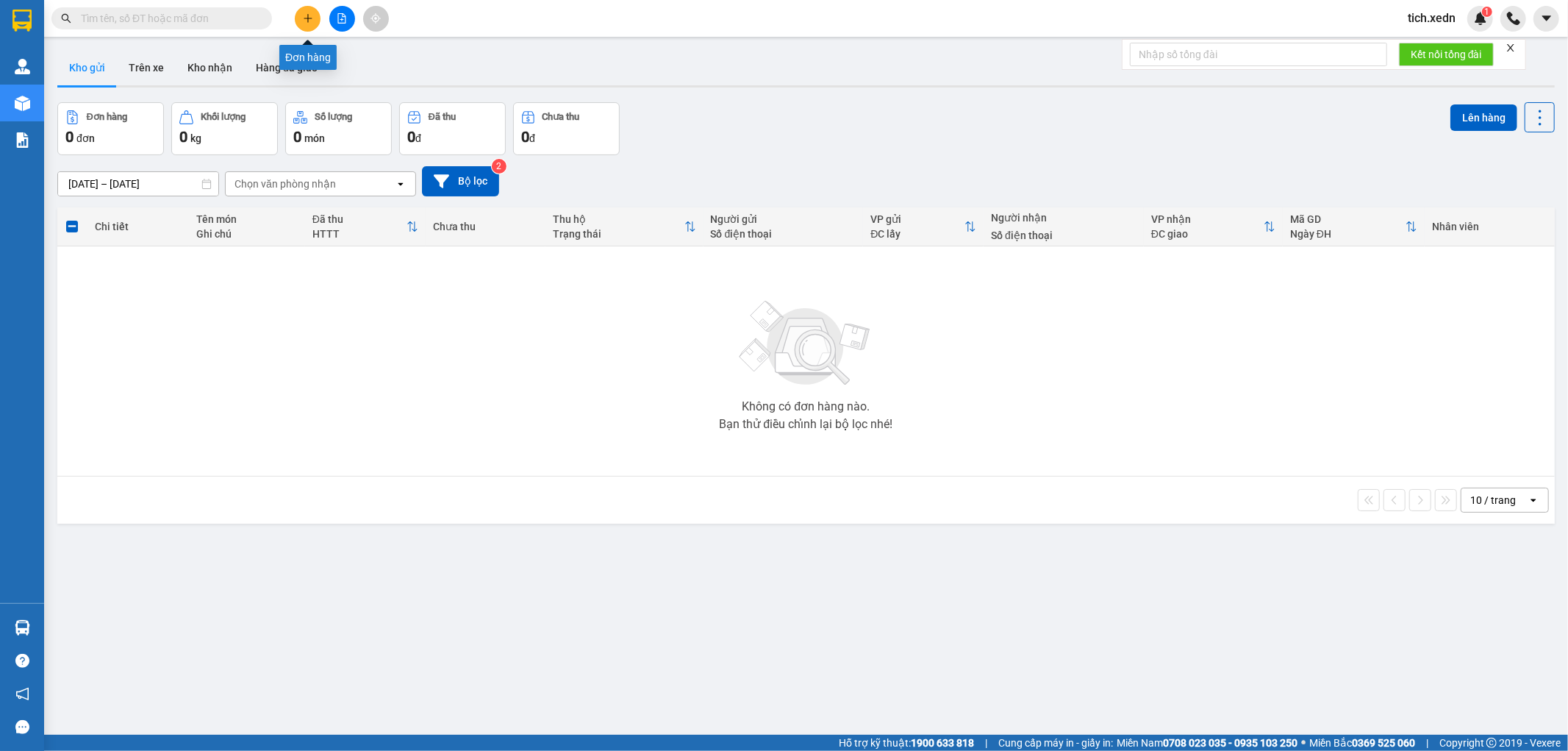
click at [306, 15] on icon "plus" at bounding box center [308, 18] width 10 height 10
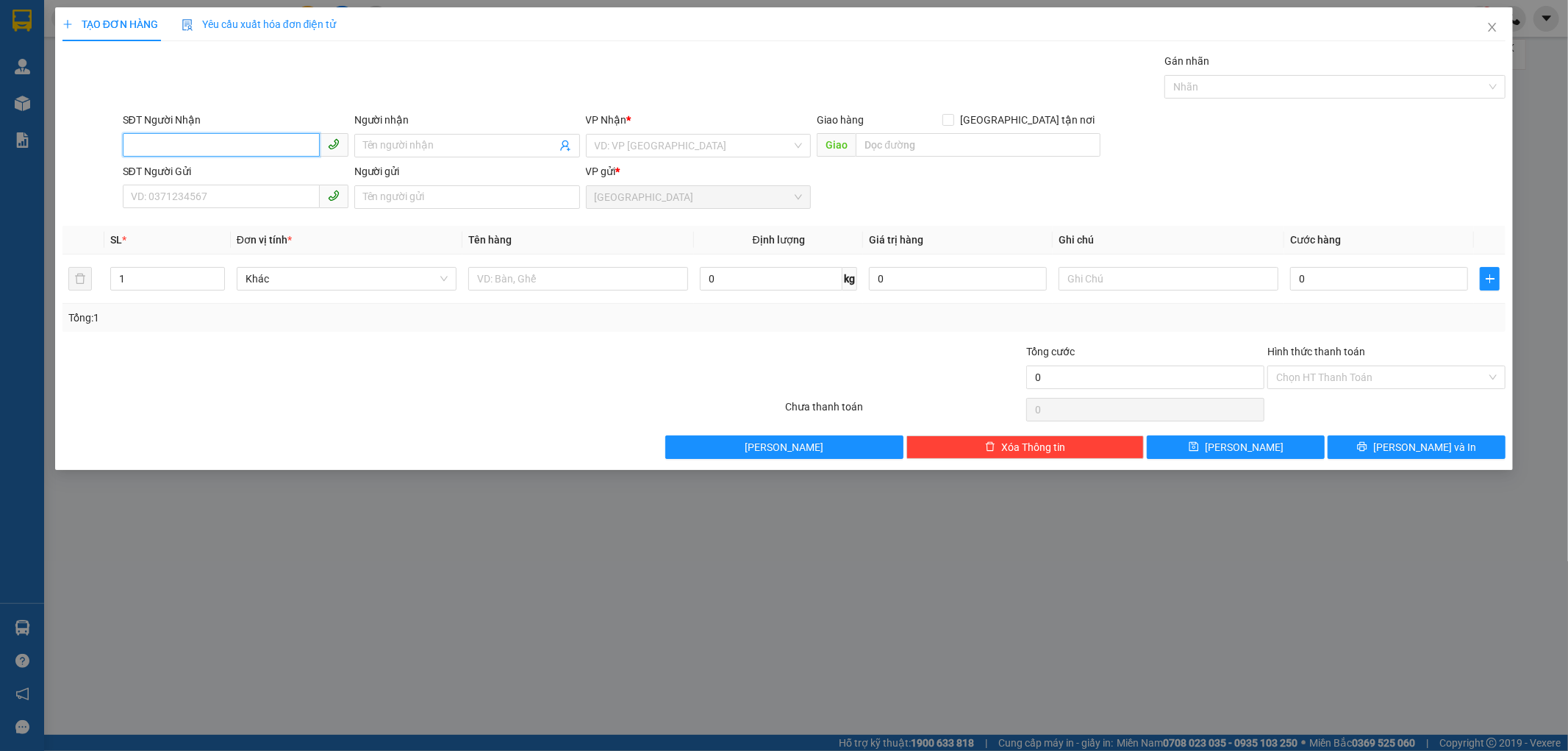
click at [198, 140] on input "SĐT Người Nhận" at bounding box center [221, 145] width 197 height 23
click at [136, 145] on input "SĐT Người Nhận" at bounding box center [221, 145] width 197 height 23
click at [222, 173] on div "0908908947 - A THƯ" at bounding box center [235, 175] width 208 height 16
type input "0908908947"
type input "A THƯ"
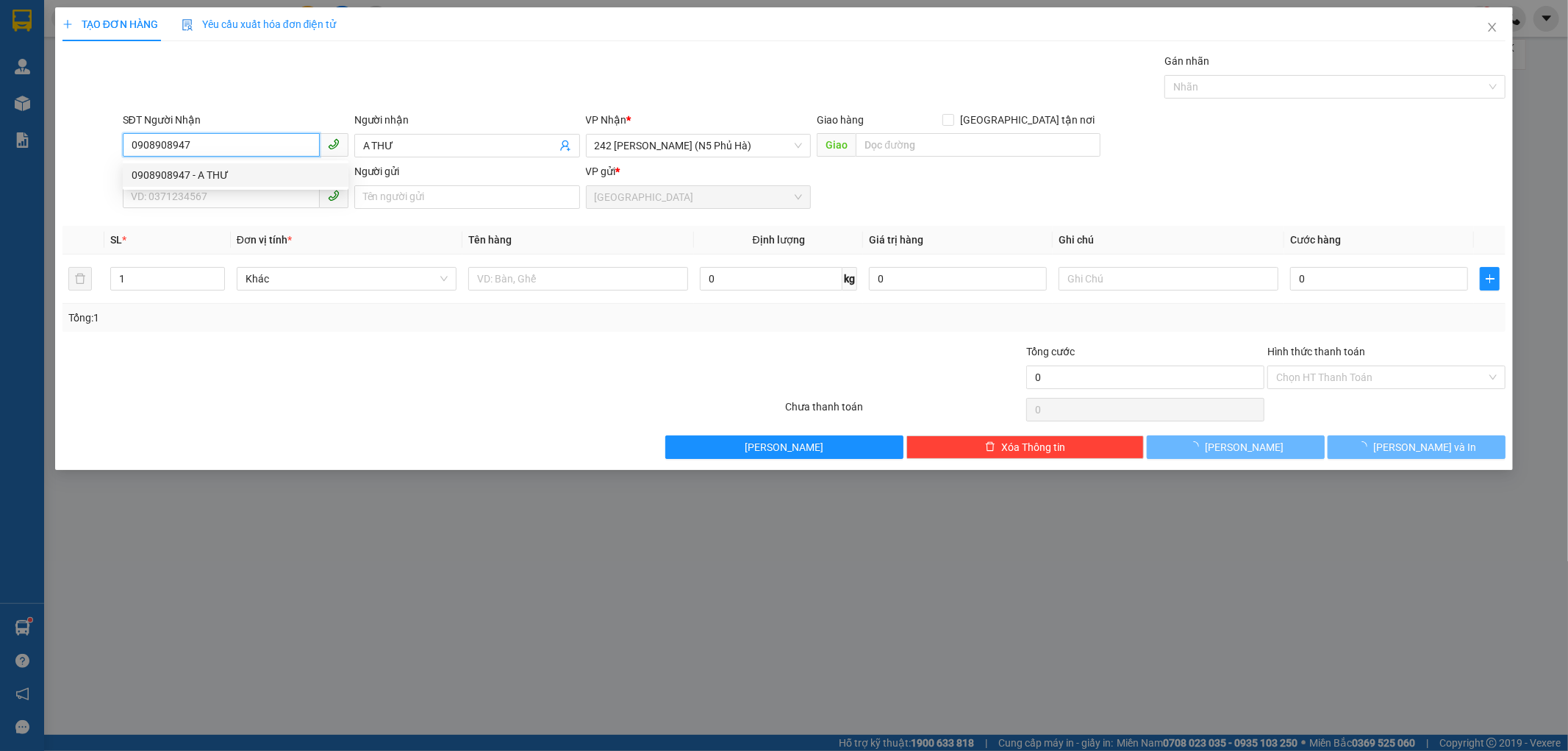
type input "50.000"
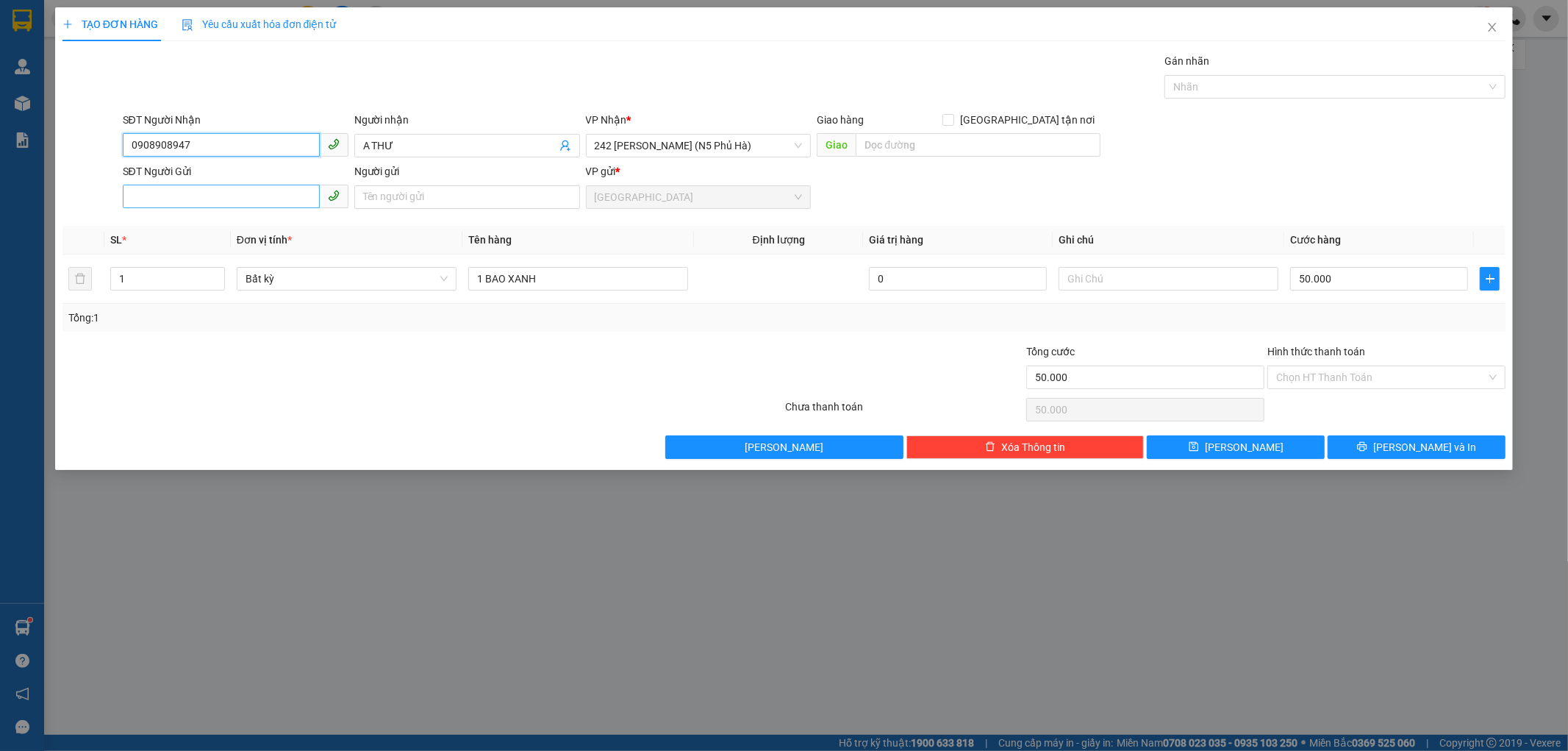
type input "0908908947"
click at [253, 204] on input "SĐT Người Gửi" at bounding box center [221, 196] width 197 height 23
click at [207, 218] on div "0908242505 - LAN" at bounding box center [235, 226] width 208 height 16
type input "0908242505"
type input "LAN"
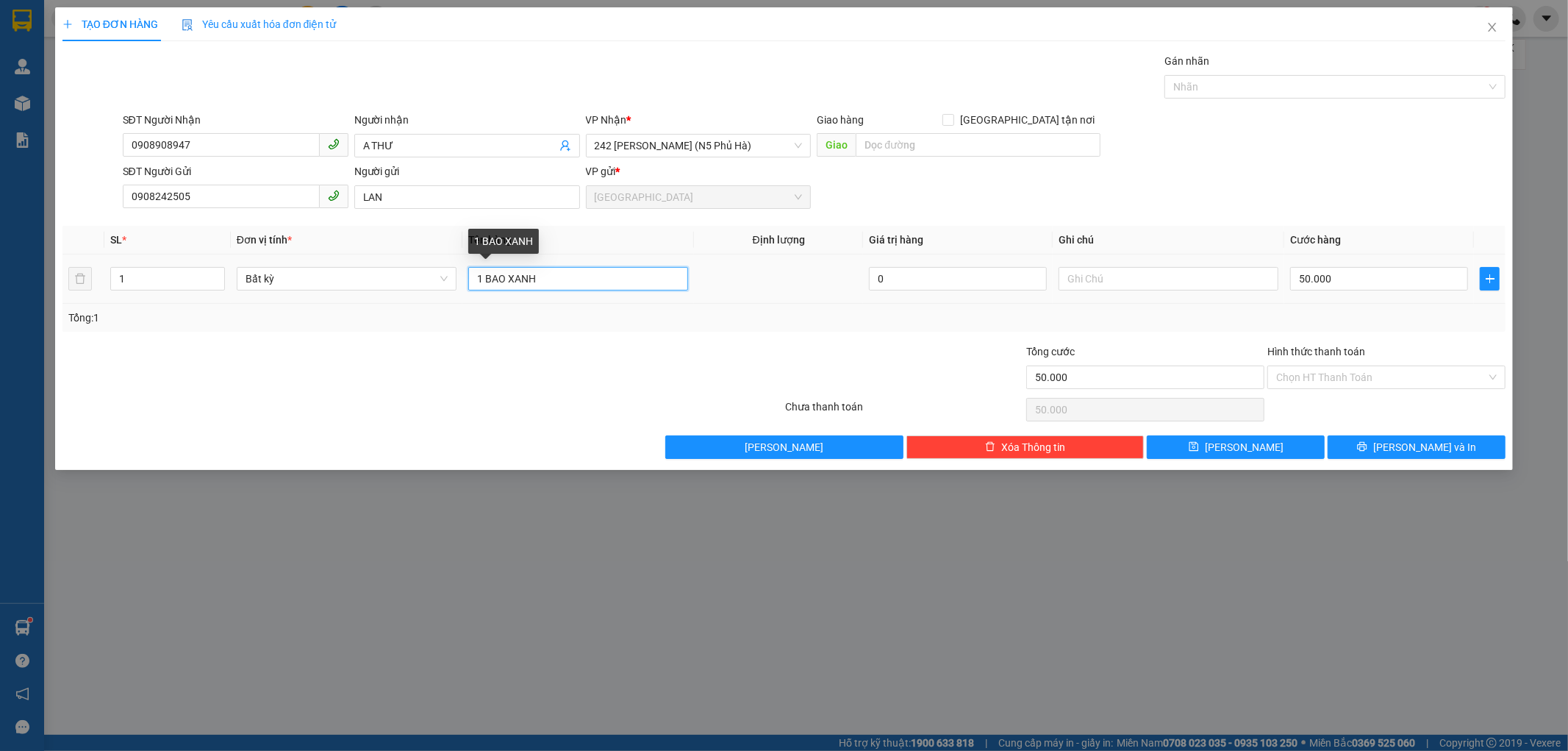
click at [542, 276] on input "1 BAO XANH" at bounding box center [578, 278] width 220 height 23
type input "1 BỊ ĐEN"
type input "0"
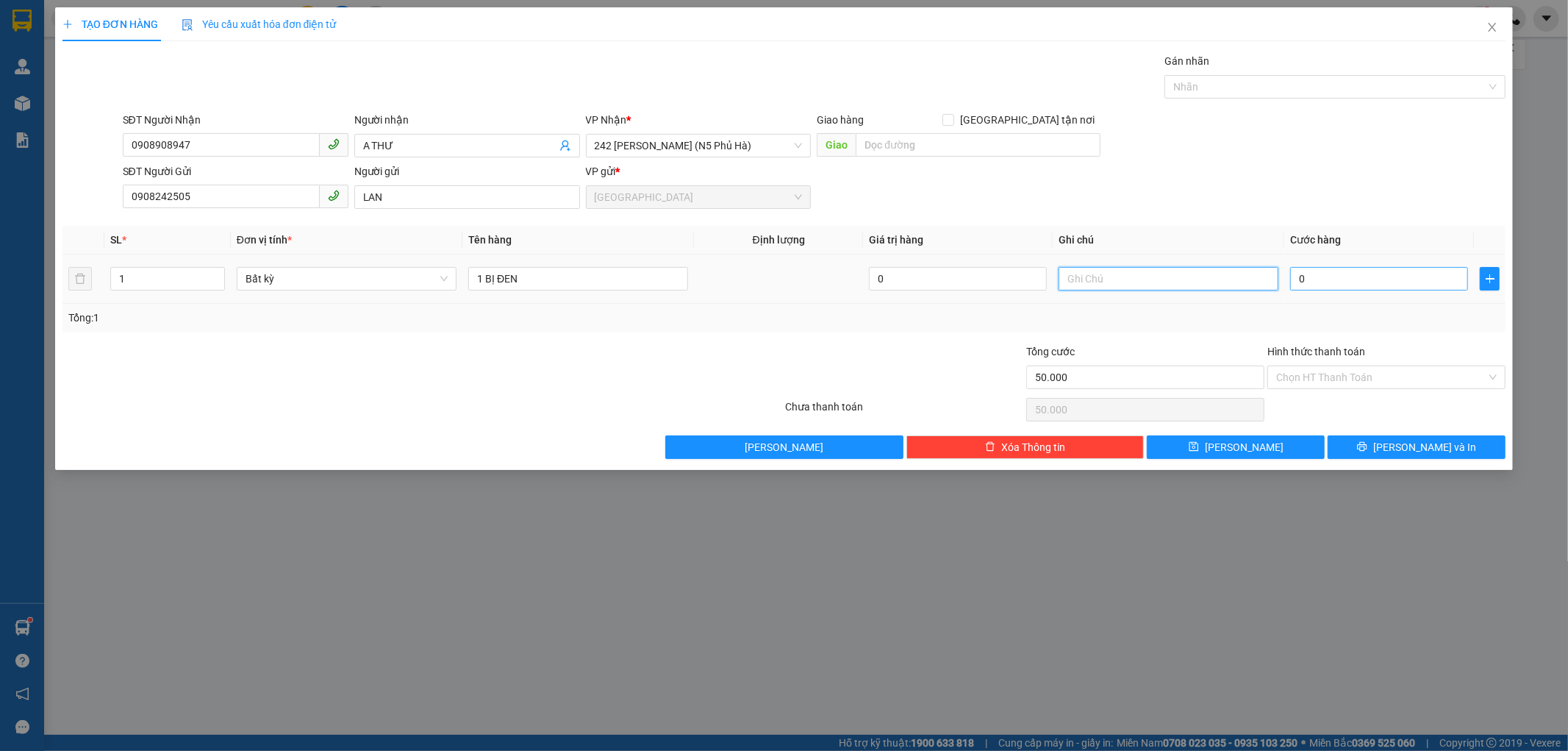
type input "0"
type input "50.000"
click at [1294, 275] on input "0" at bounding box center [1378, 278] width 178 height 23
type input "4"
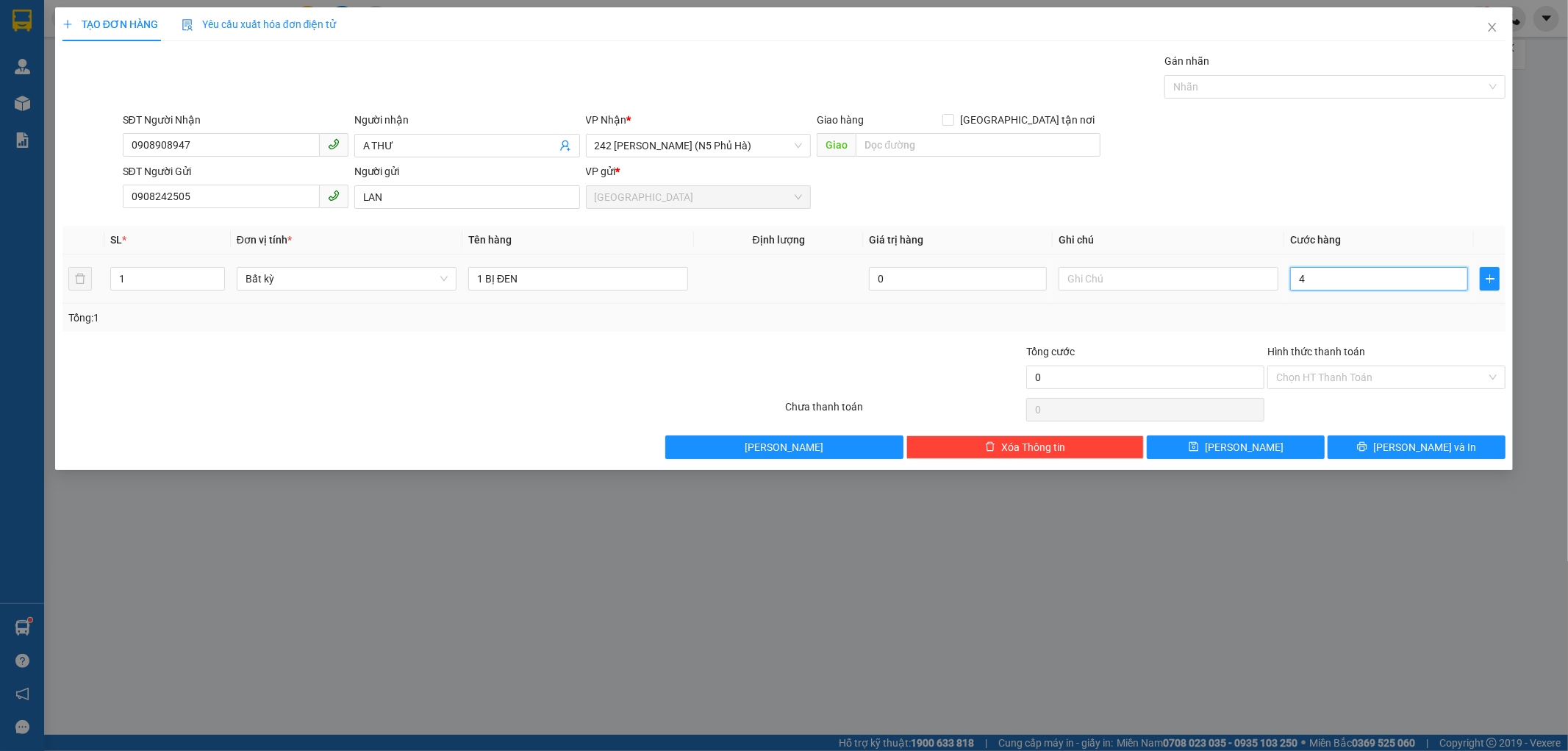
type input "4"
type input "0"
type input "03"
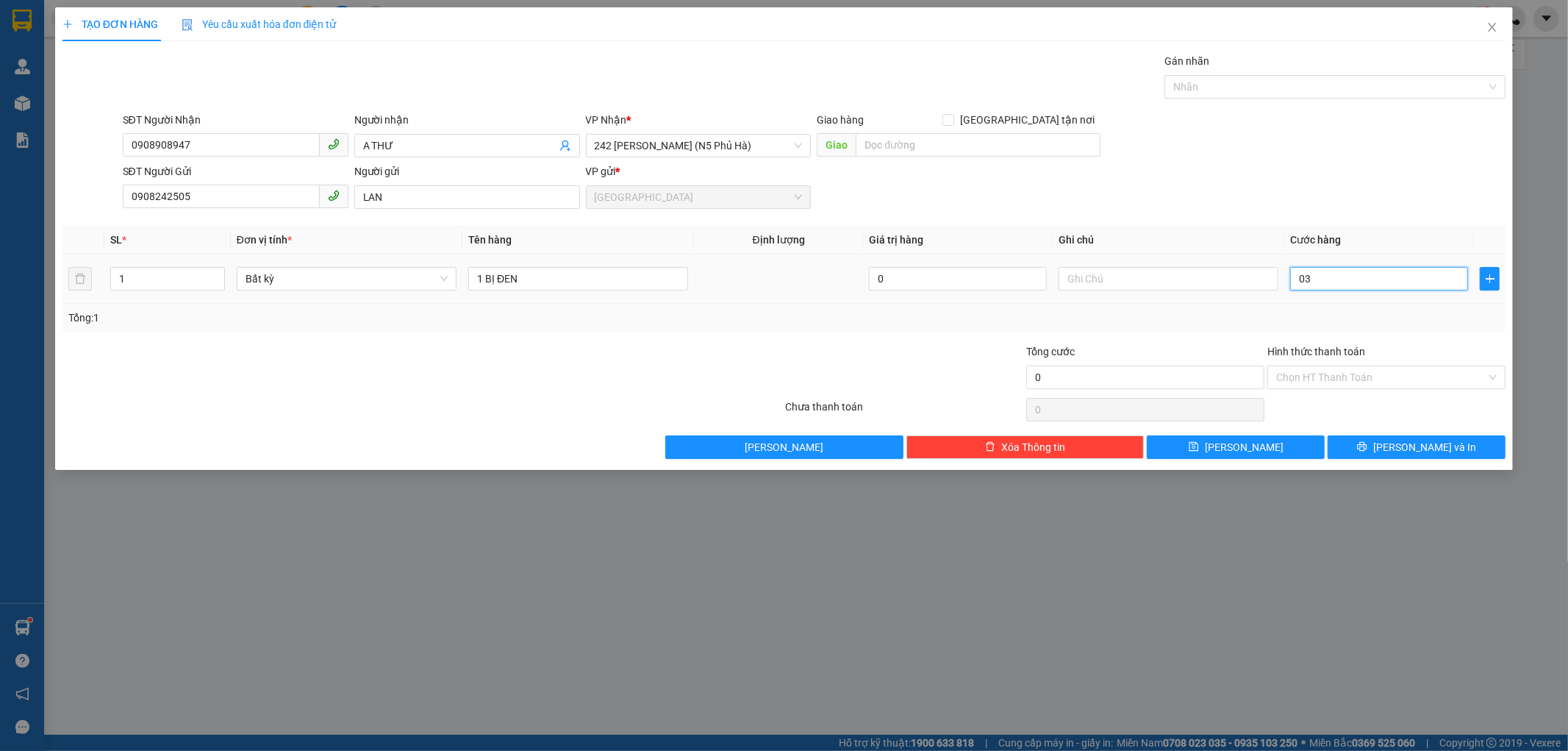
type input "3"
type input "030"
type input "30"
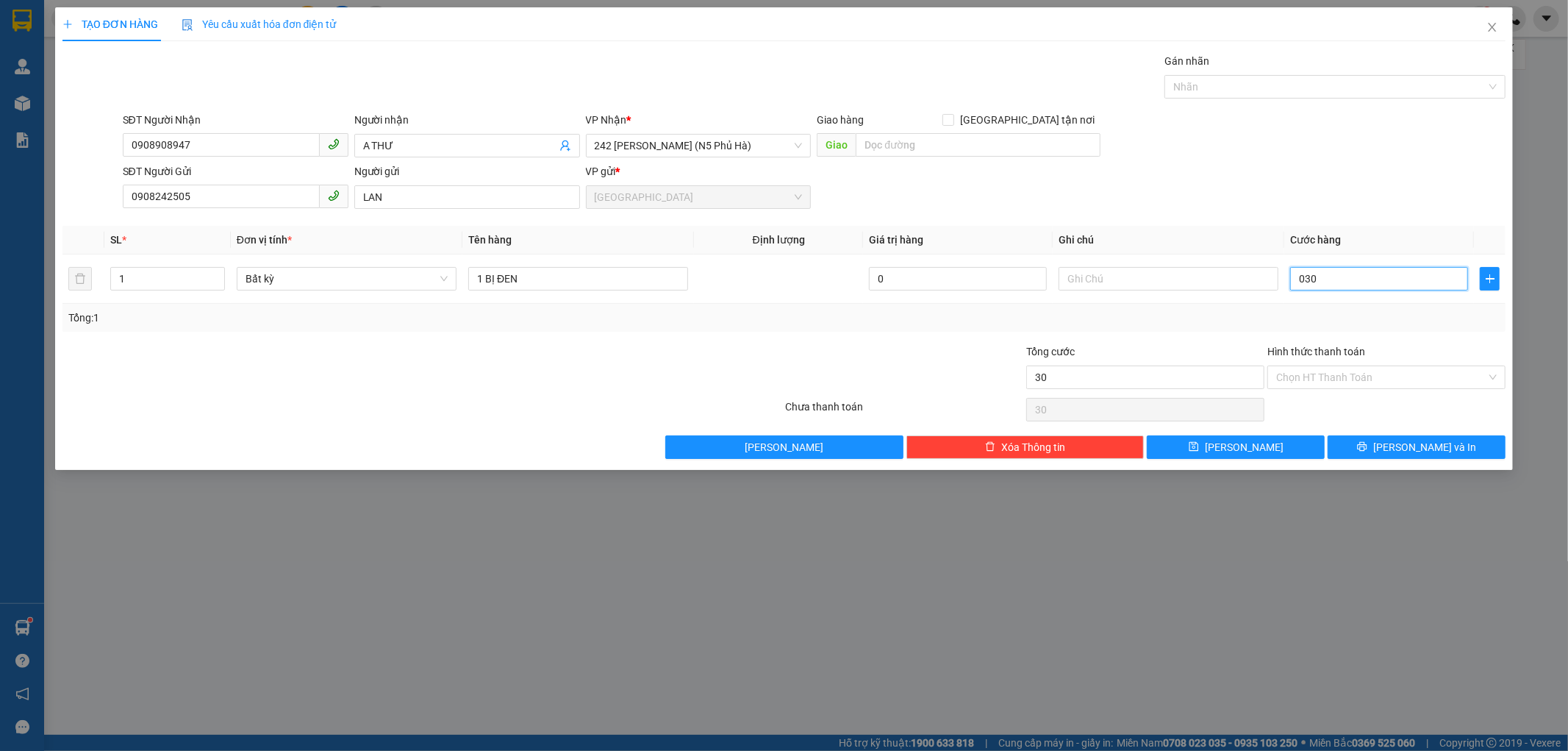
type input "030"
type input "30.000"
click at [1340, 312] on div "Tổng: 1" at bounding box center [784, 317] width 1432 height 16
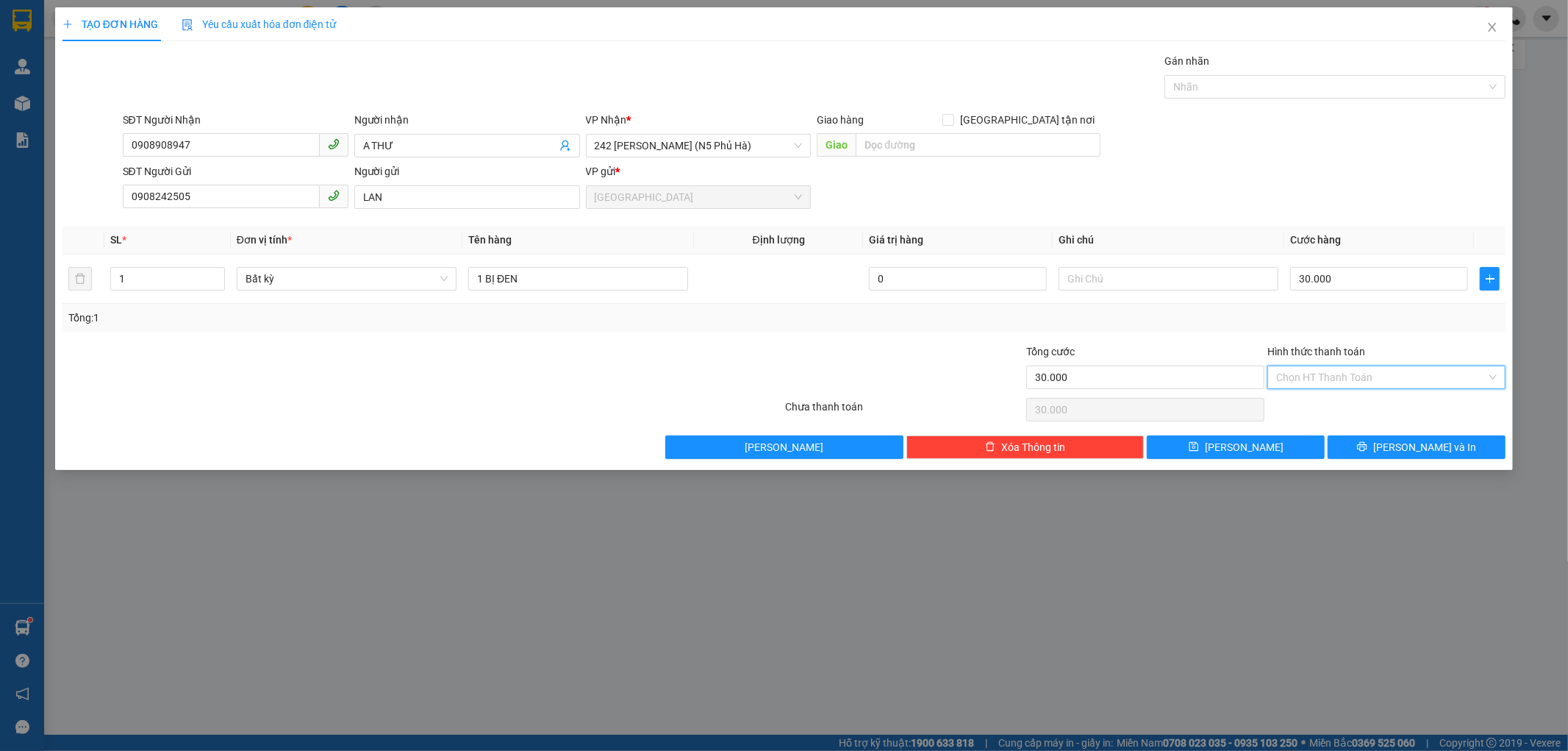
click at [1355, 379] on input "Hình thức thanh toán" at bounding box center [1381, 377] width 211 height 22
click at [1343, 399] on div "Tại văn phòng" at bounding box center [1387, 407] width 221 height 16
type input "0"
click at [1401, 446] on button "[PERSON_NAME] và In" at bounding box center [1416, 447] width 178 height 23
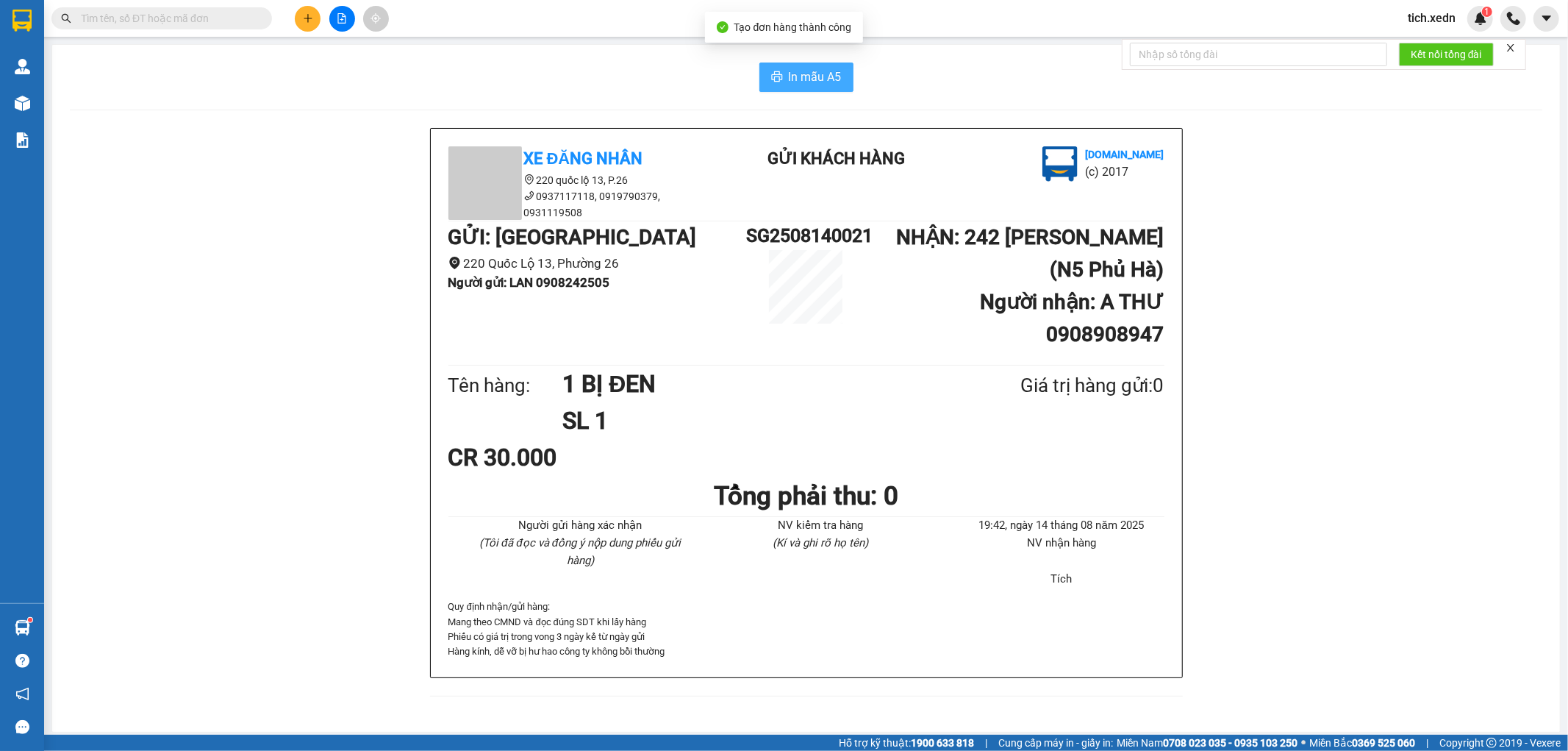
click at [820, 75] on span "In mẫu A5" at bounding box center [815, 77] width 53 height 19
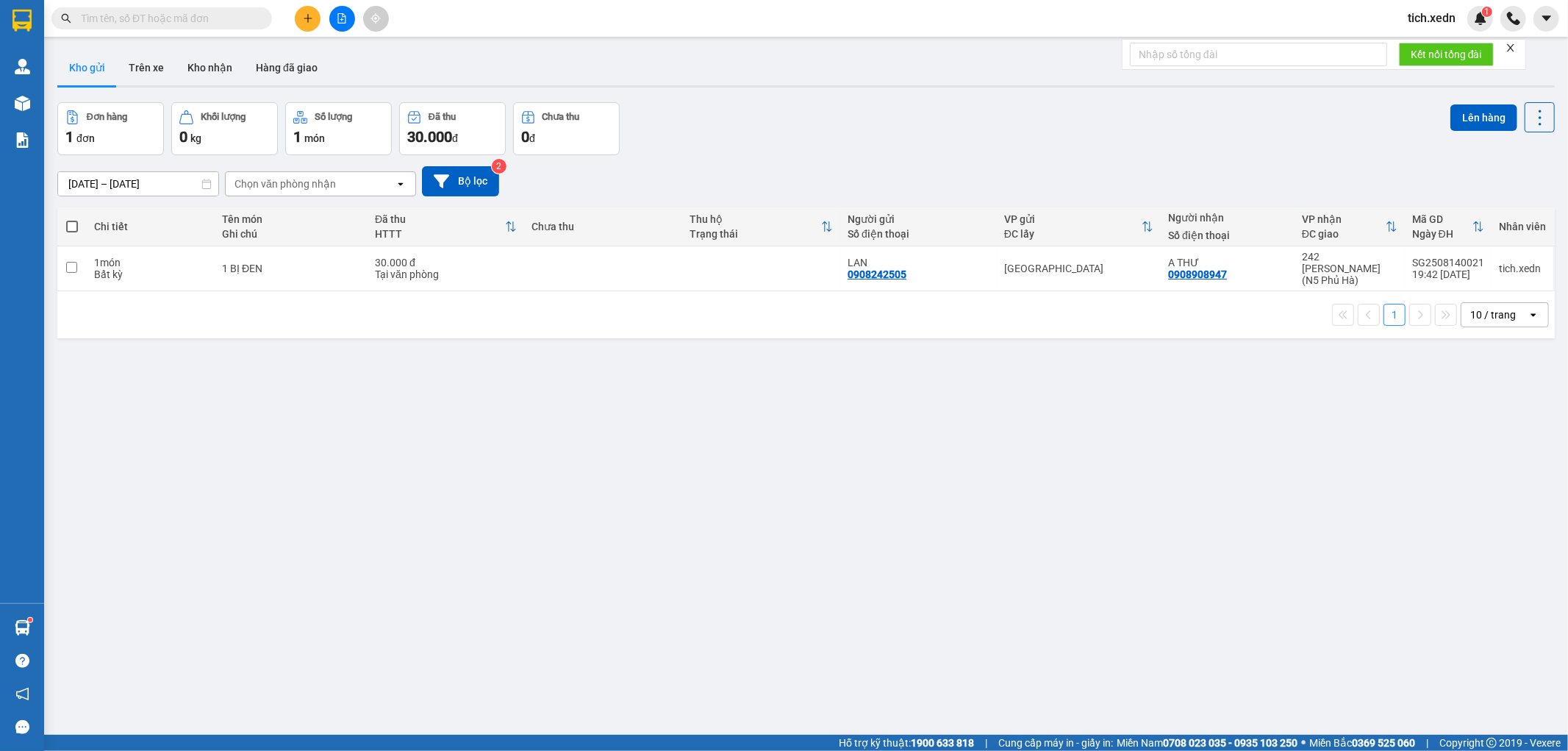
click at [71, 222] on span at bounding box center [71, 226] width 12 height 12
click at [72, 219] on input "checkbox" at bounding box center [72, 219] width 0 height 0
checkbox input "true"
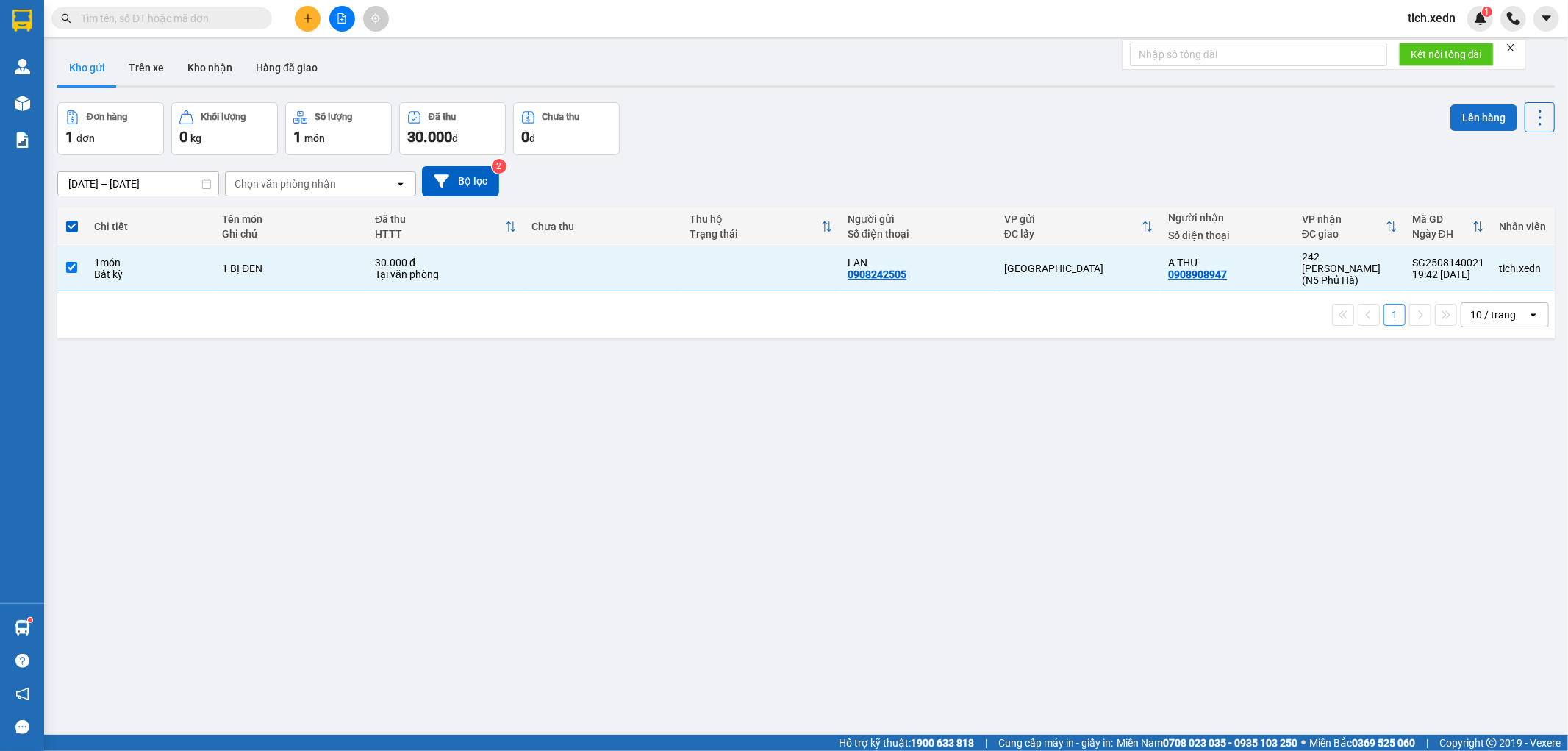
click at [1455, 110] on button "Lên hàng" at bounding box center [1483, 117] width 67 height 26
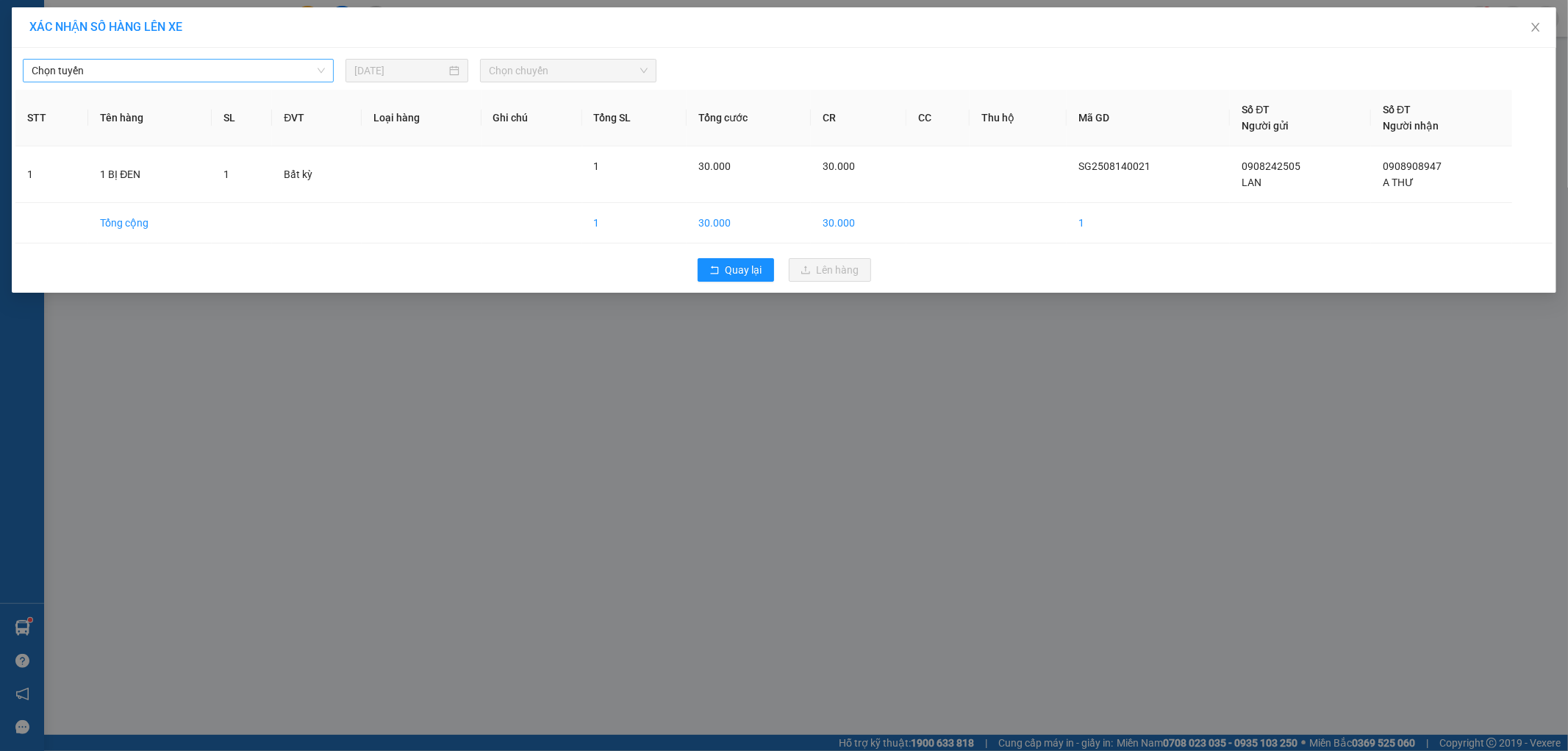
click at [302, 70] on span "Chọn tuyến" at bounding box center [178, 71] width 293 height 22
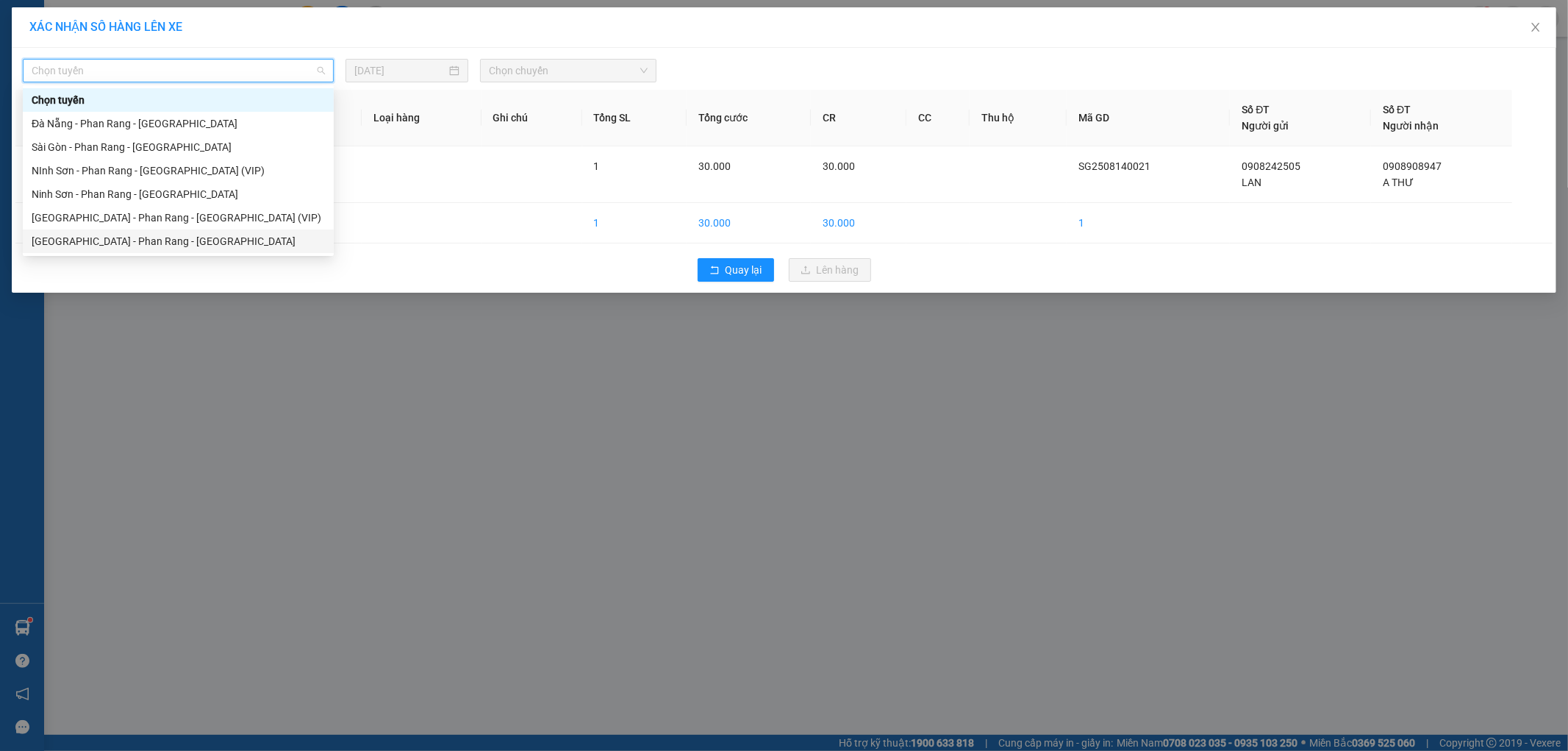
click at [200, 243] on div "[GEOGRAPHIC_DATA] - Phan Rang - [GEOGRAPHIC_DATA]" at bounding box center [178, 241] width 293 height 16
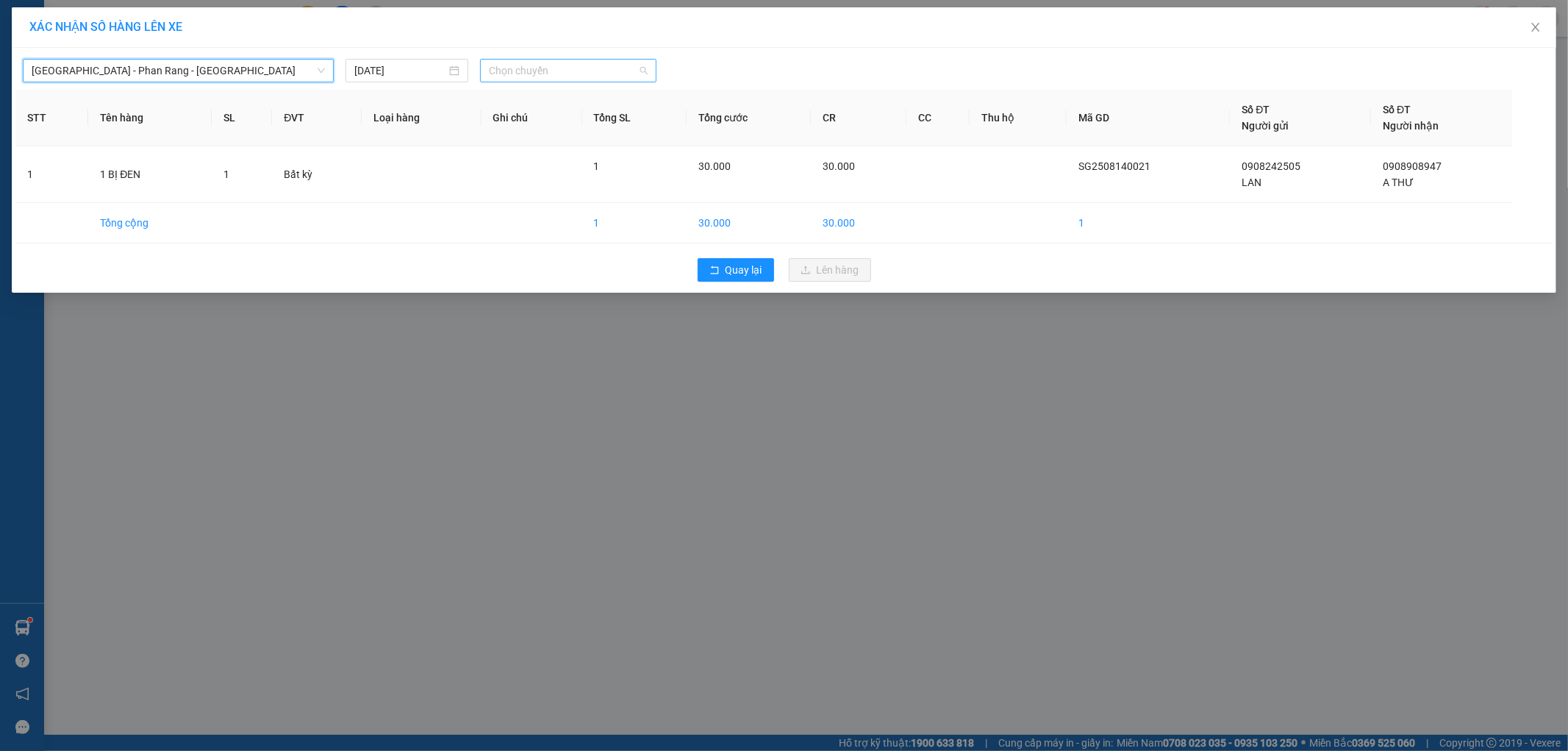
drag, startPoint x: 603, startPoint y: 60, endPoint x: 604, endPoint y: 74, distance: 14.0
click at [604, 68] on span "Chọn chuyến" at bounding box center [568, 71] width 159 height 22
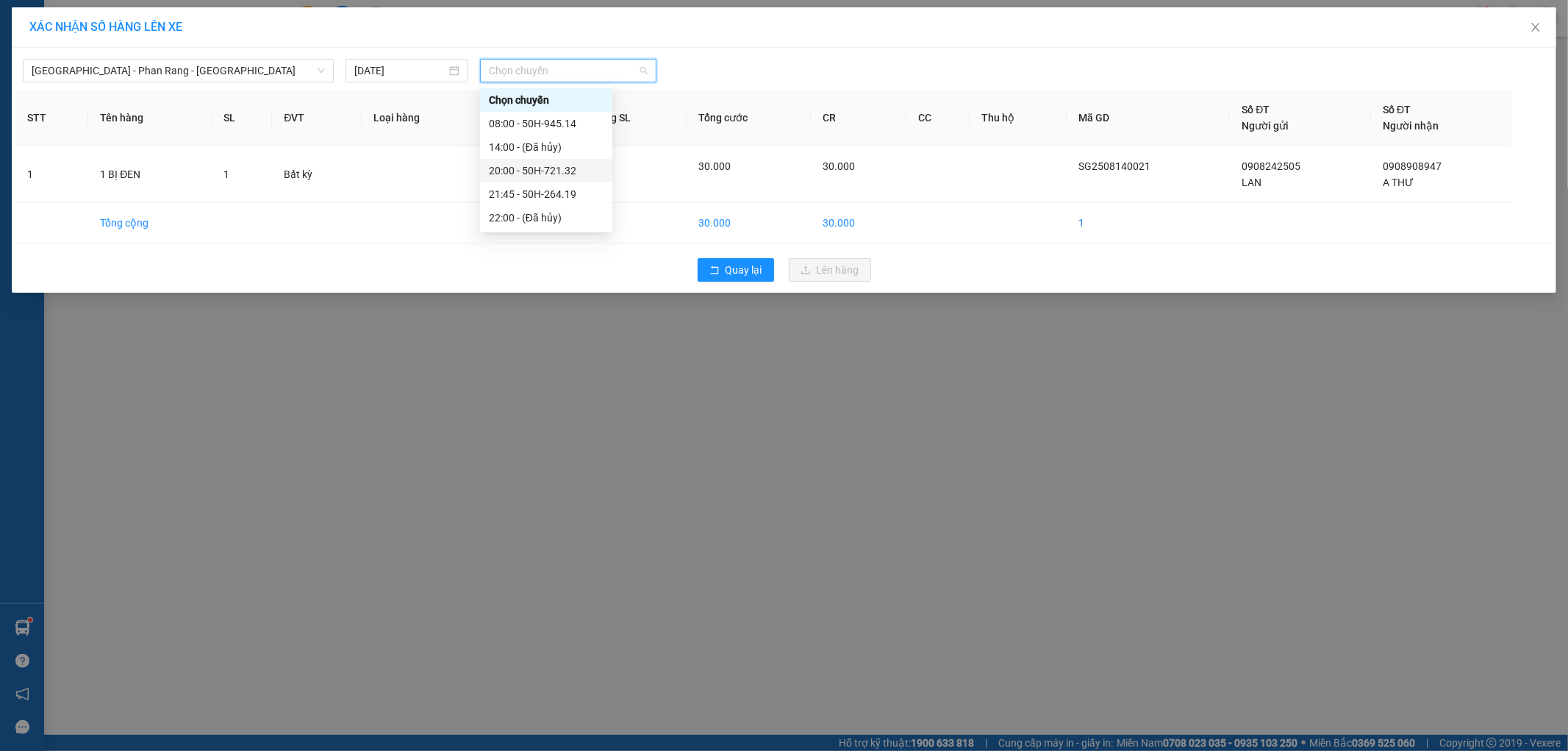
click at [590, 169] on div "20:00 - 50H-721.32" at bounding box center [546, 170] width 115 height 16
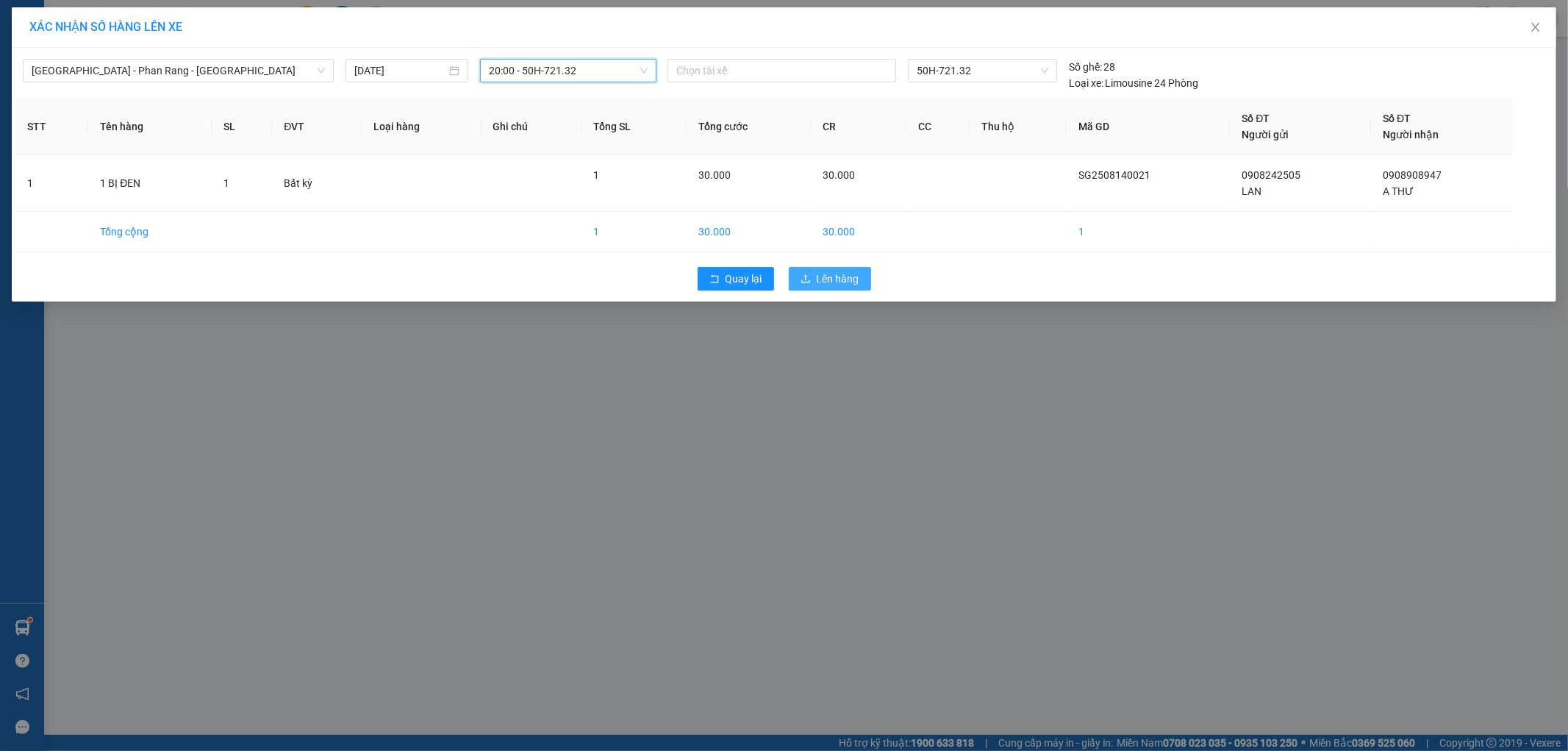
click at [825, 278] on span "Lên hàng" at bounding box center [838, 278] width 43 height 16
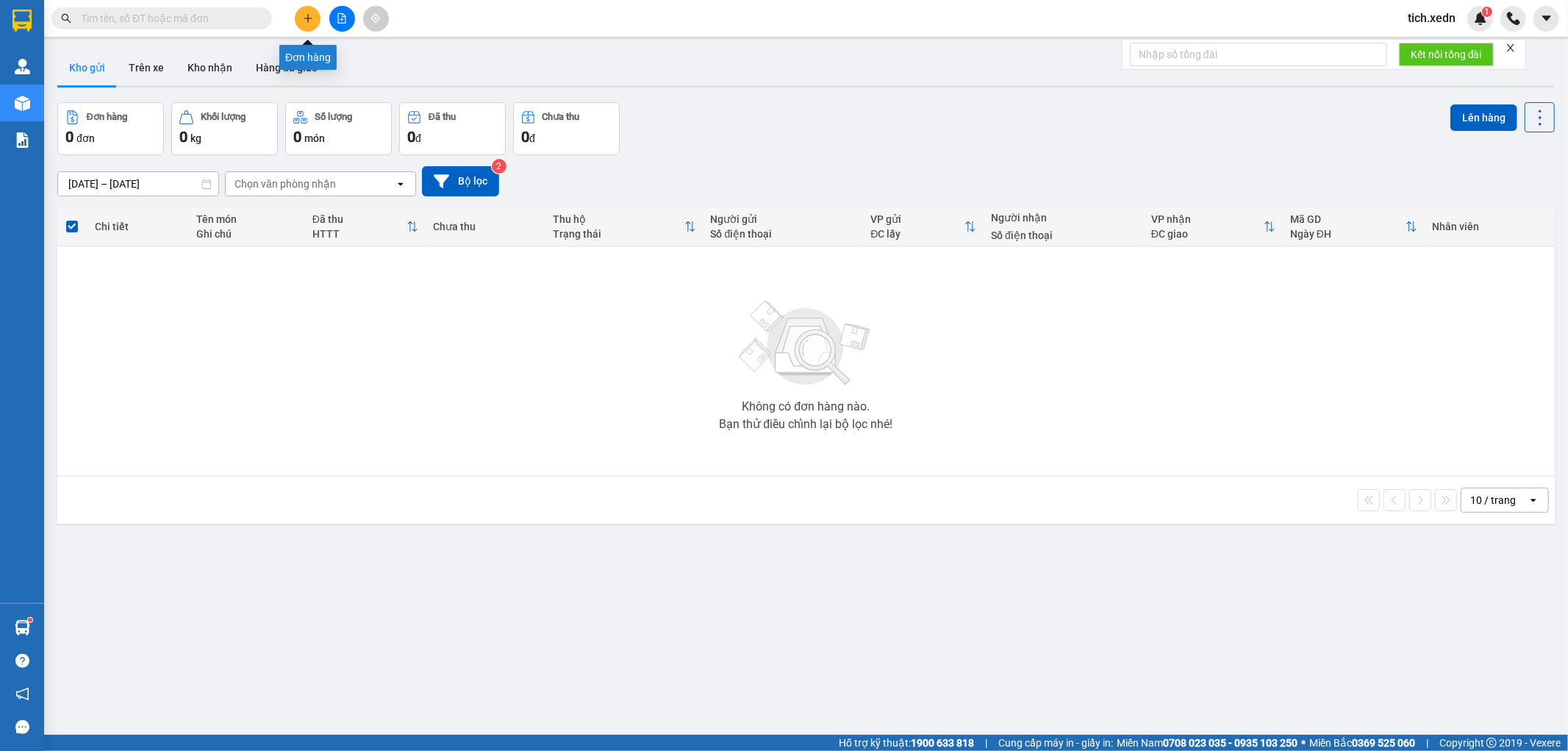
click at [301, 12] on button at bounding box center [307, 19] width 26 height 26
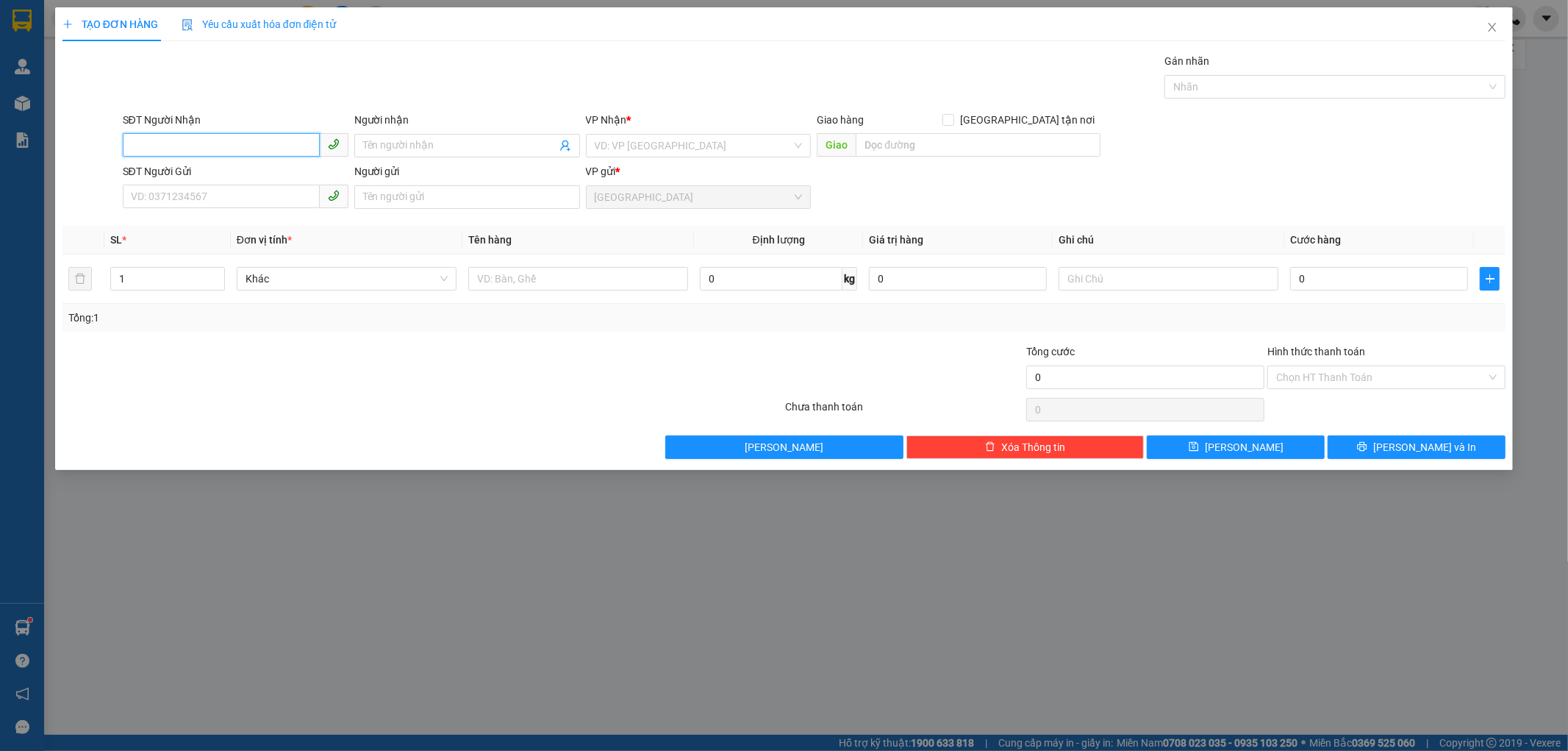
click at [218, 149] on input "SĐT Người Nhận" at bounding box center [221, 145] width 197 height 23
click at [368, 150] on input "Người nhận" at bounding box center [459, 145] width 193 height 16
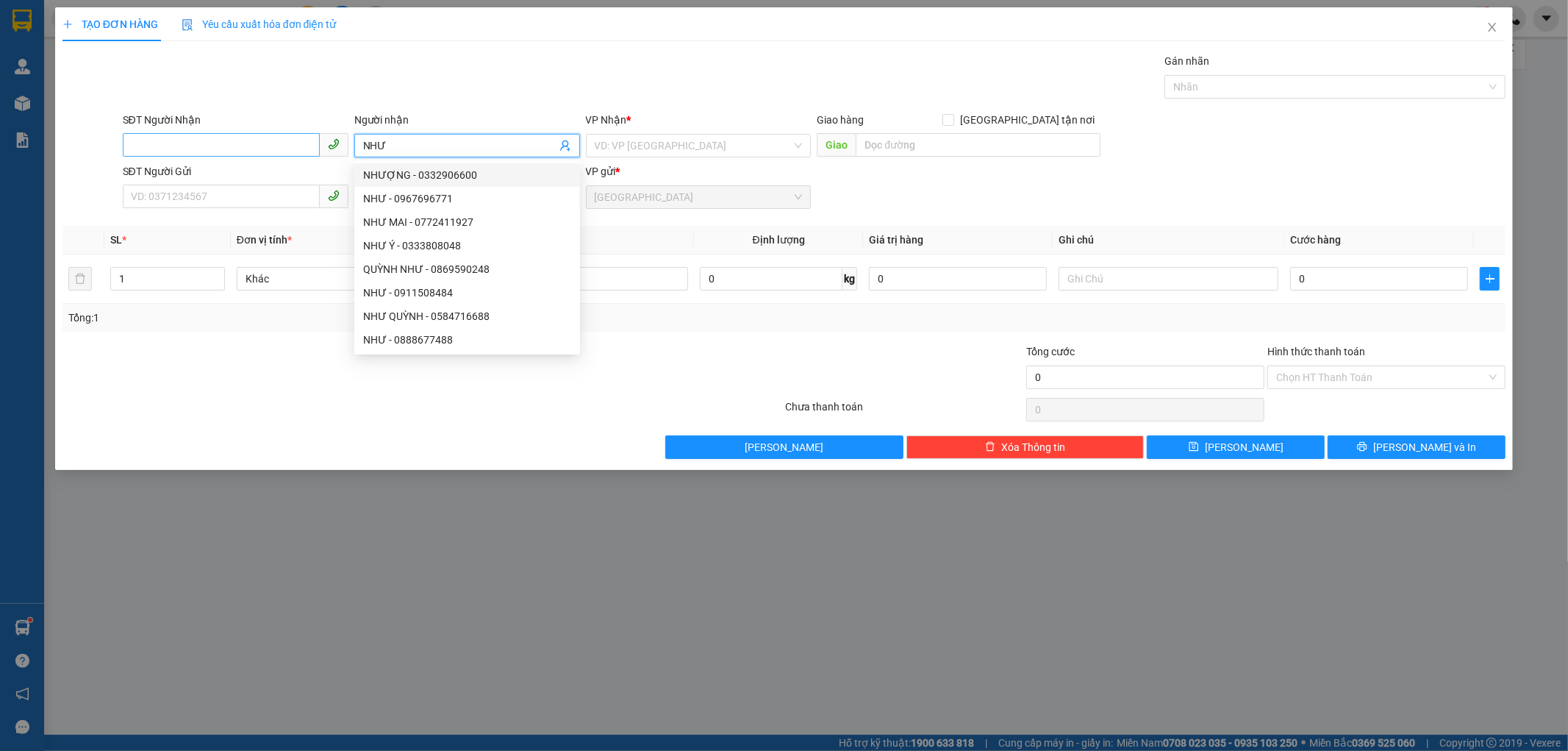
type input "NHƯ"
click at [209, 145] on input "SĐT Người Nhận" at bounding box center [221, 145] width 197 height 23
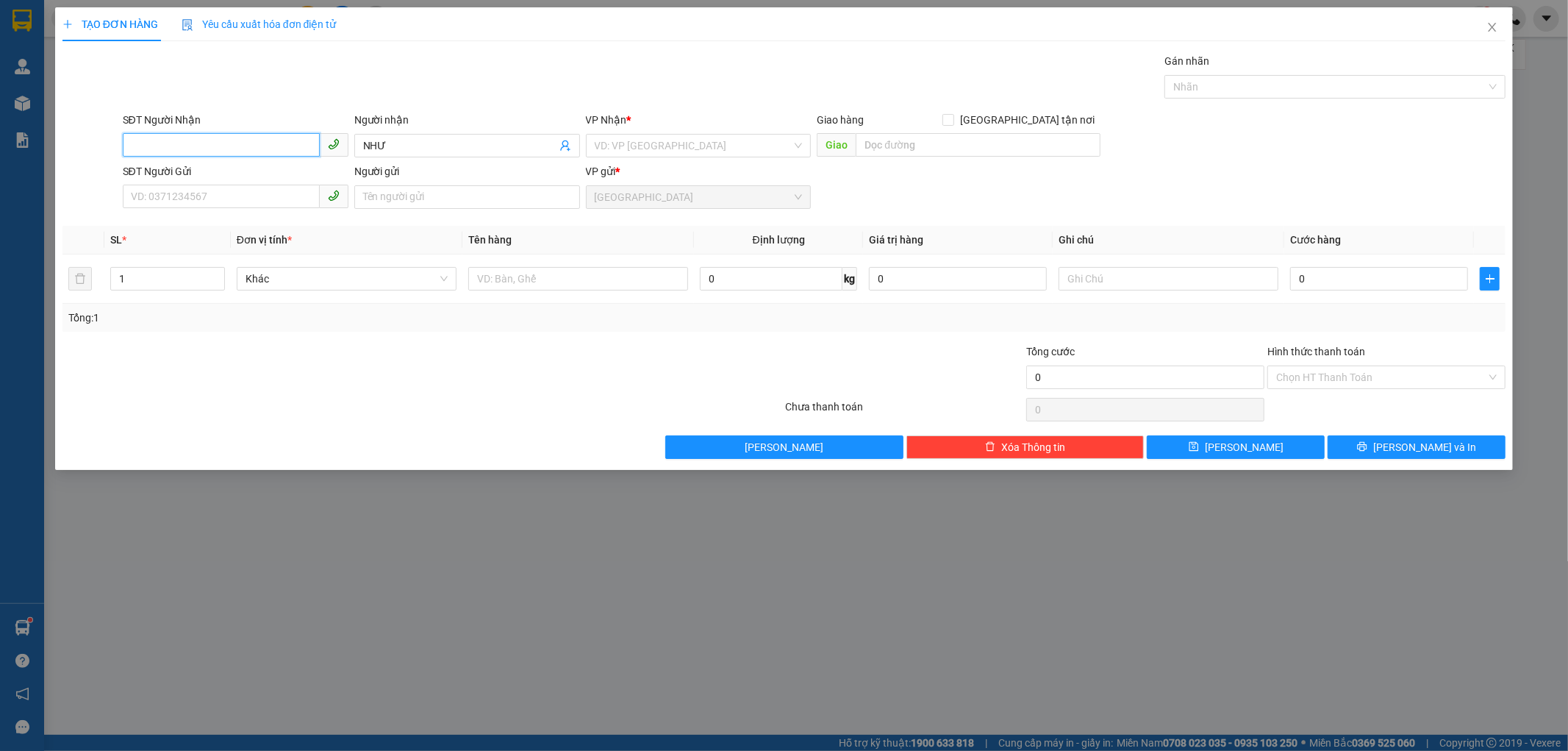
click at [167, 145] on input "SĐT Người Nhận" at bounding box center [221, 145] width 197 height 23
click at [219, 174] on div "0367485026 - NHƯ" at bounding box center [235, 175] width 208 height 16
type input "0367485026"
type input "30.000"
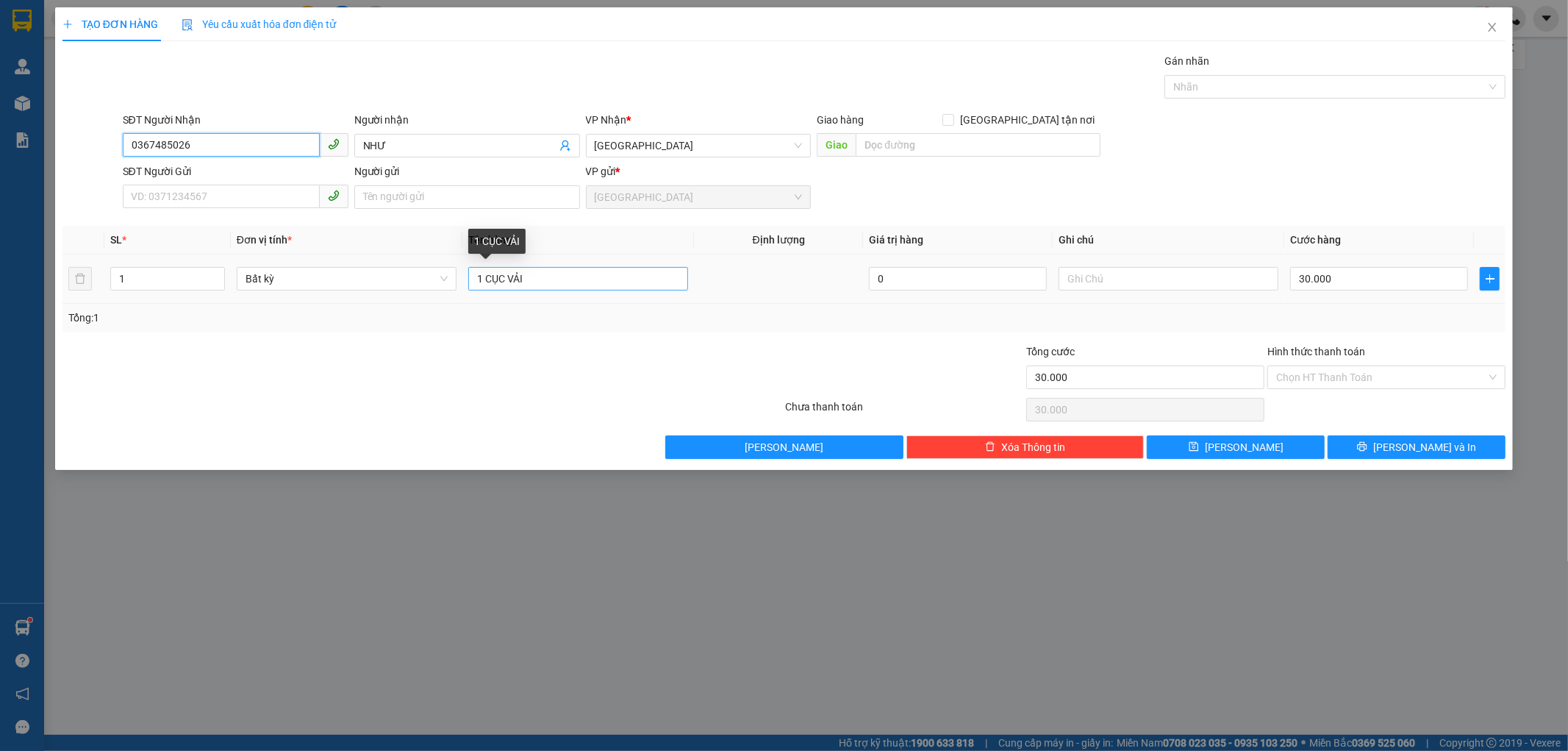
type input "0367485026"
click at [542, 278] on input "1 CỤC VẢI" at bounding box center [578, 278] width 220 height 23
type input "1 CỤC VẢI + 1BAO XANH"
type input "0"
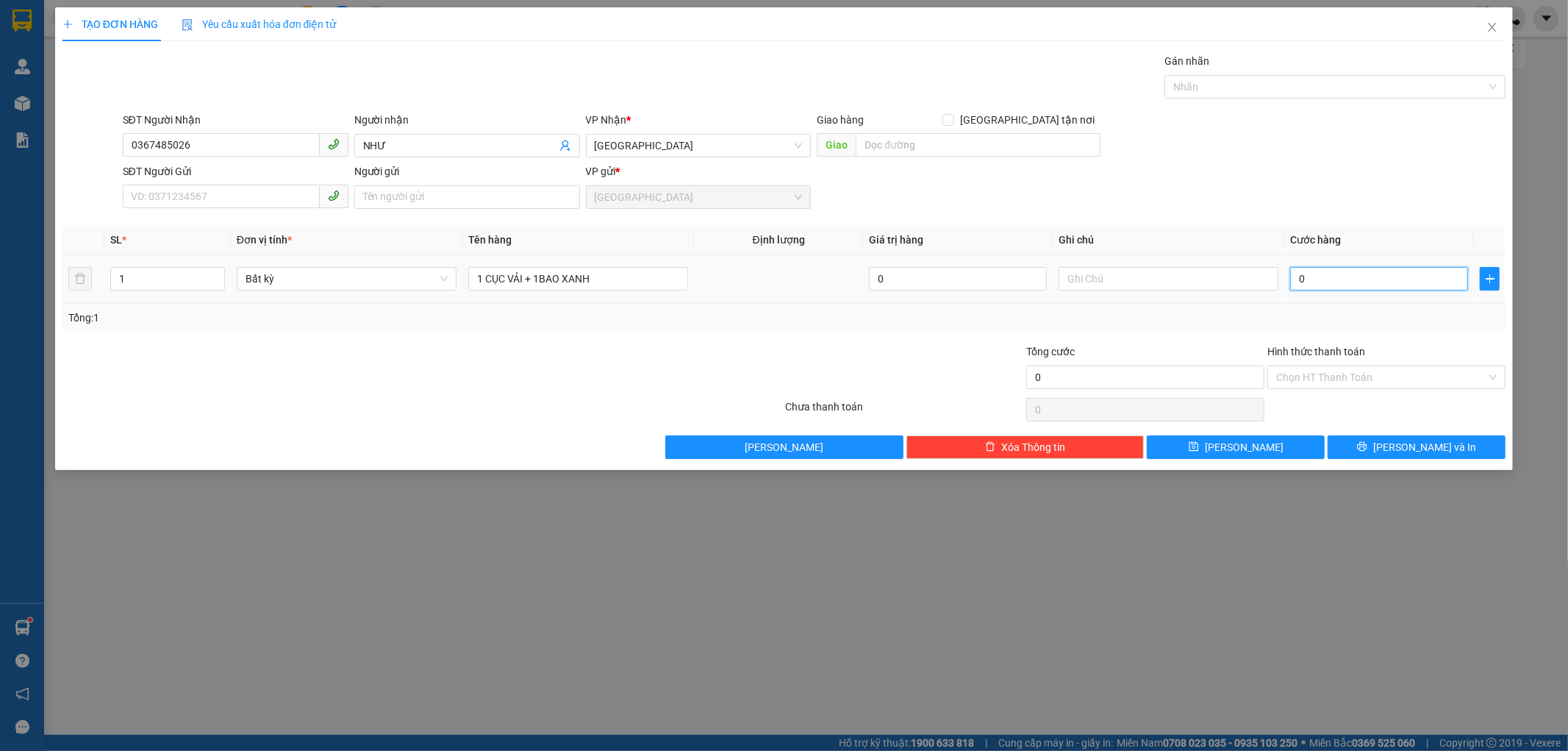
click at [1296, 274] on input "0" at bounding box center [1378, 278] width 178 height 23
type input "10"
type input "100"
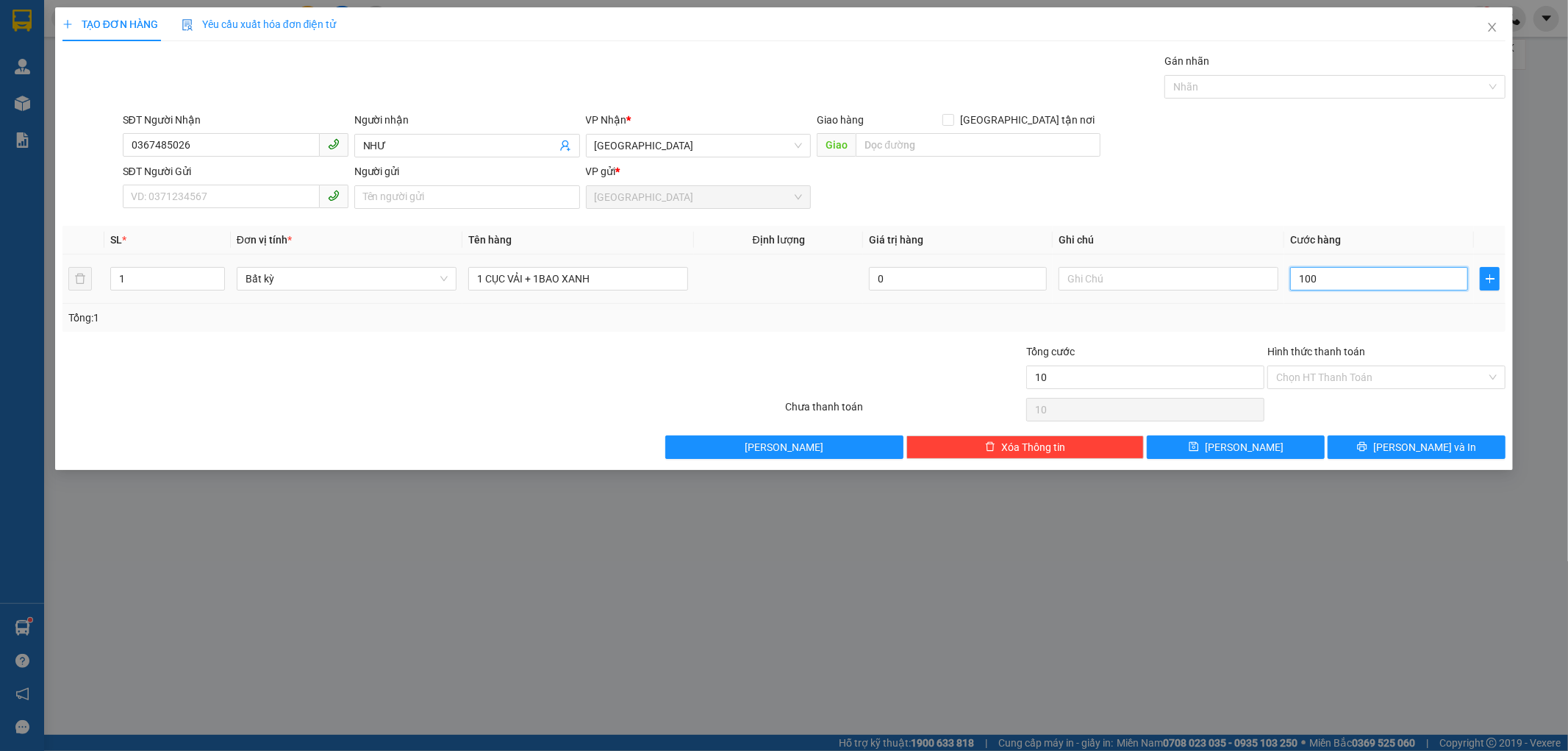
type input "100"
type input "1.000"
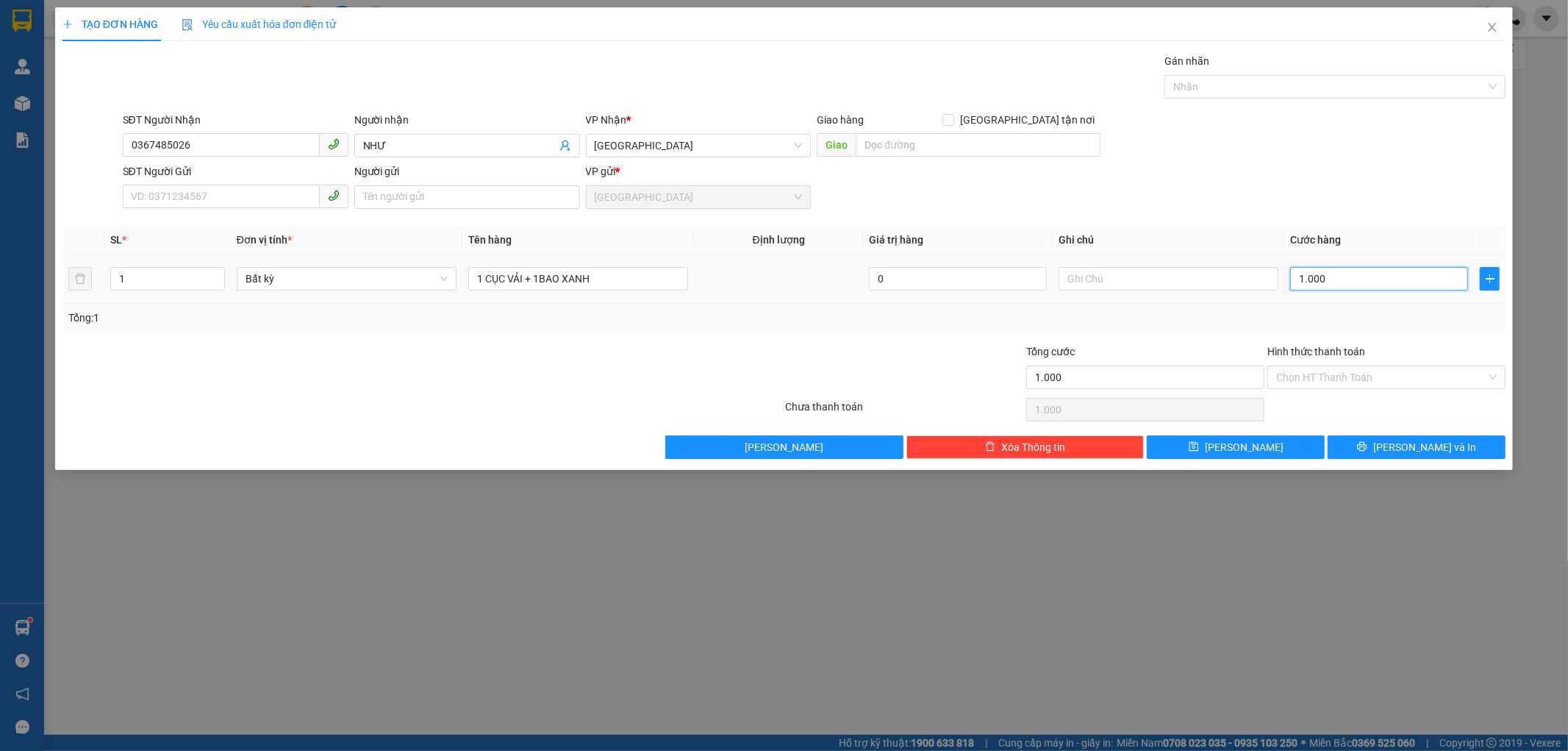
type input "100"
type input "100.000"
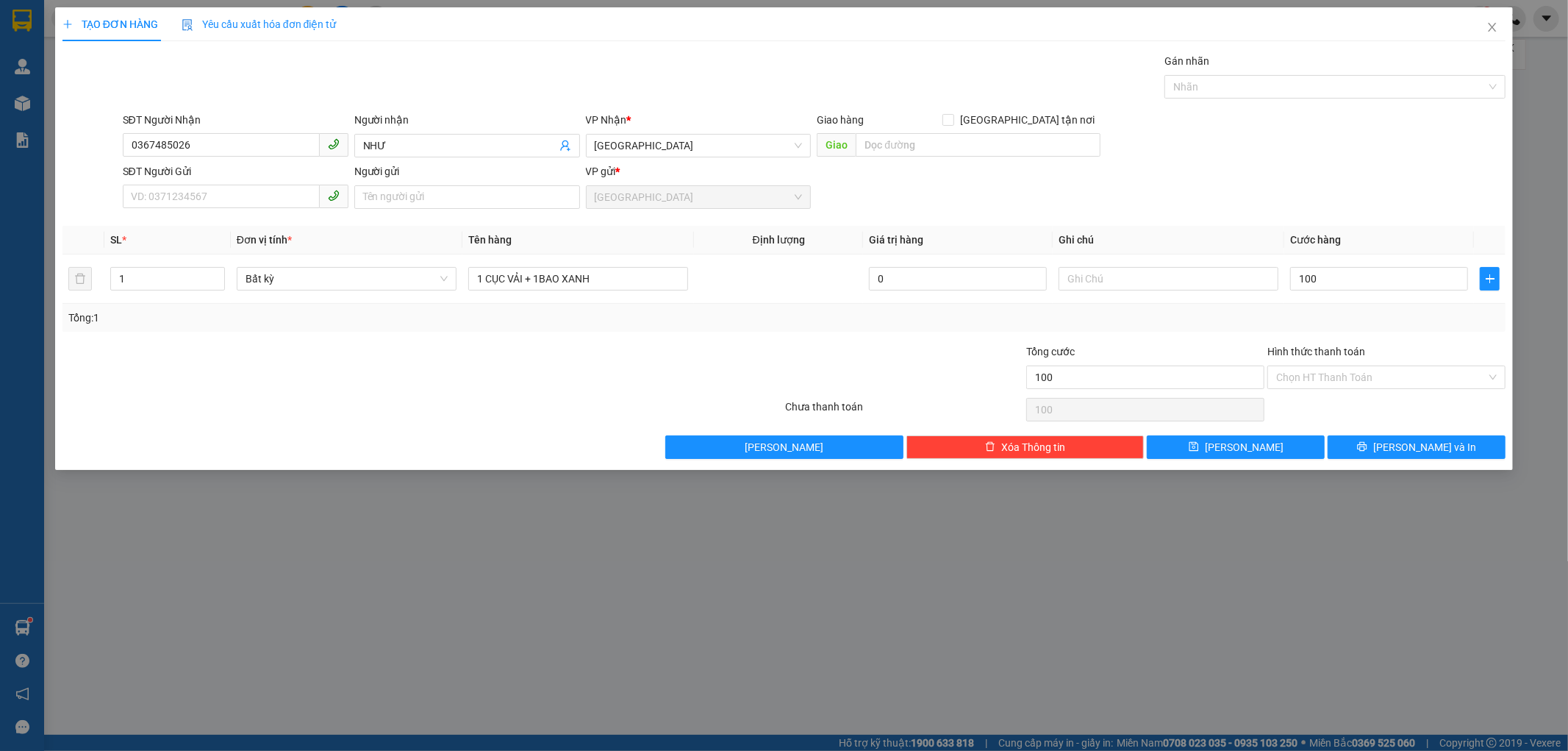
type input "100.000"
click at [1357, 319] on div "Tổng: 1" at bounding box center [784, 317] width 1432 height 16
click at [1351, 372] on input "Hình thức thanh toán" at bounding box center [1381, 377] width 211 height 22
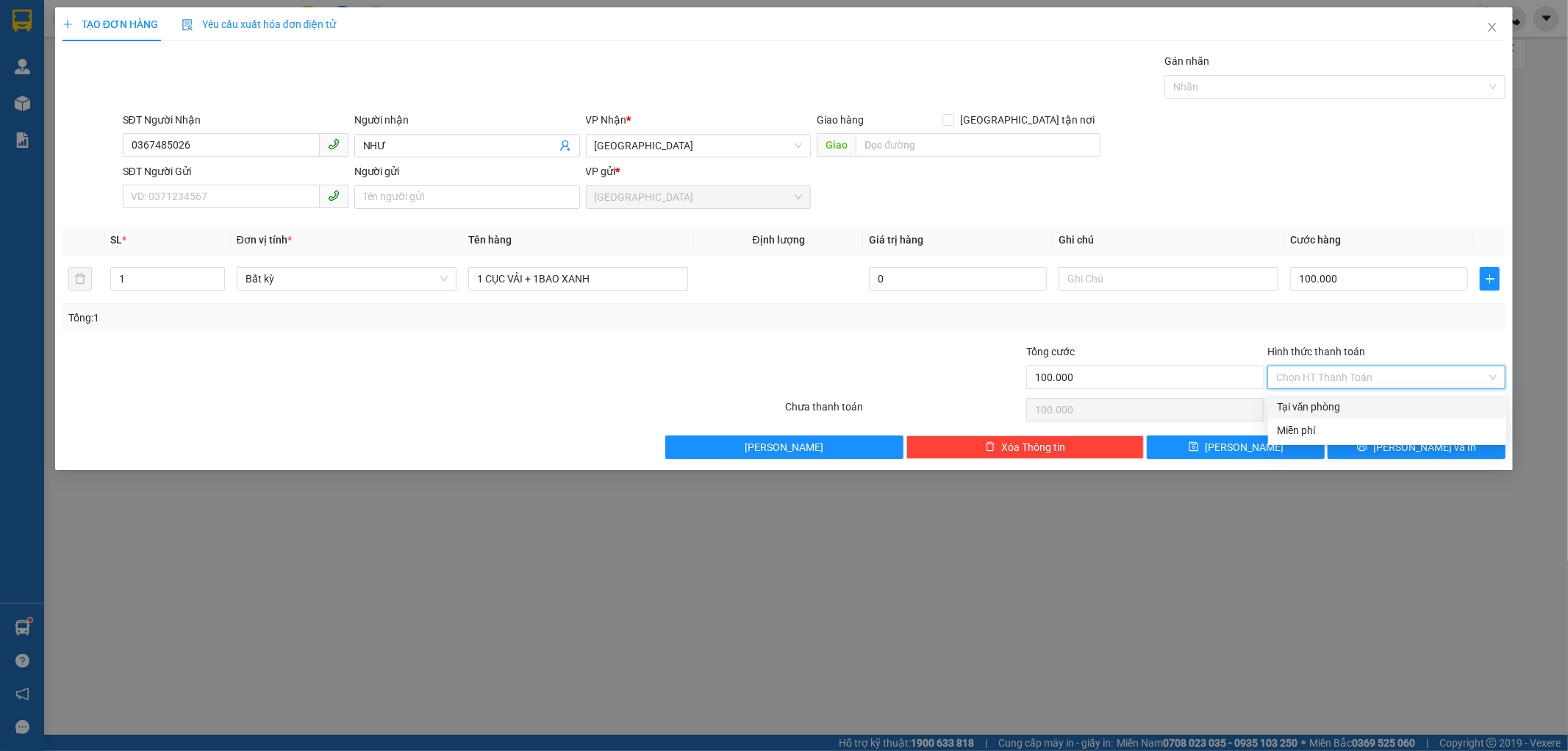
click at [1355, 402] on div "Tại văn phòng" at bounding box center [1387, 407] width 221 height 16
type input "0"
type input "2"
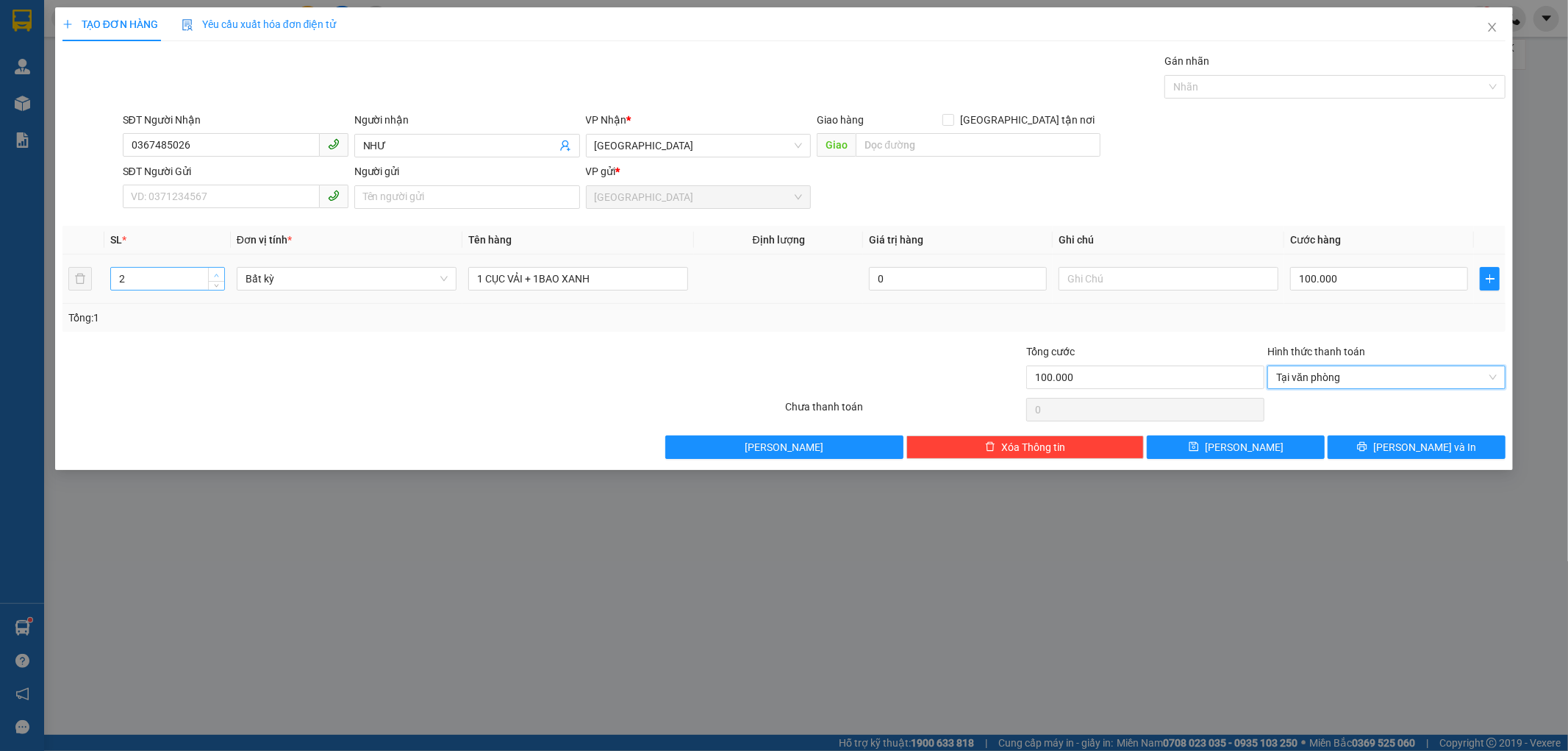
click at [214, 274] on icon "up" at bounding box center [216, 275] width 5 height 5
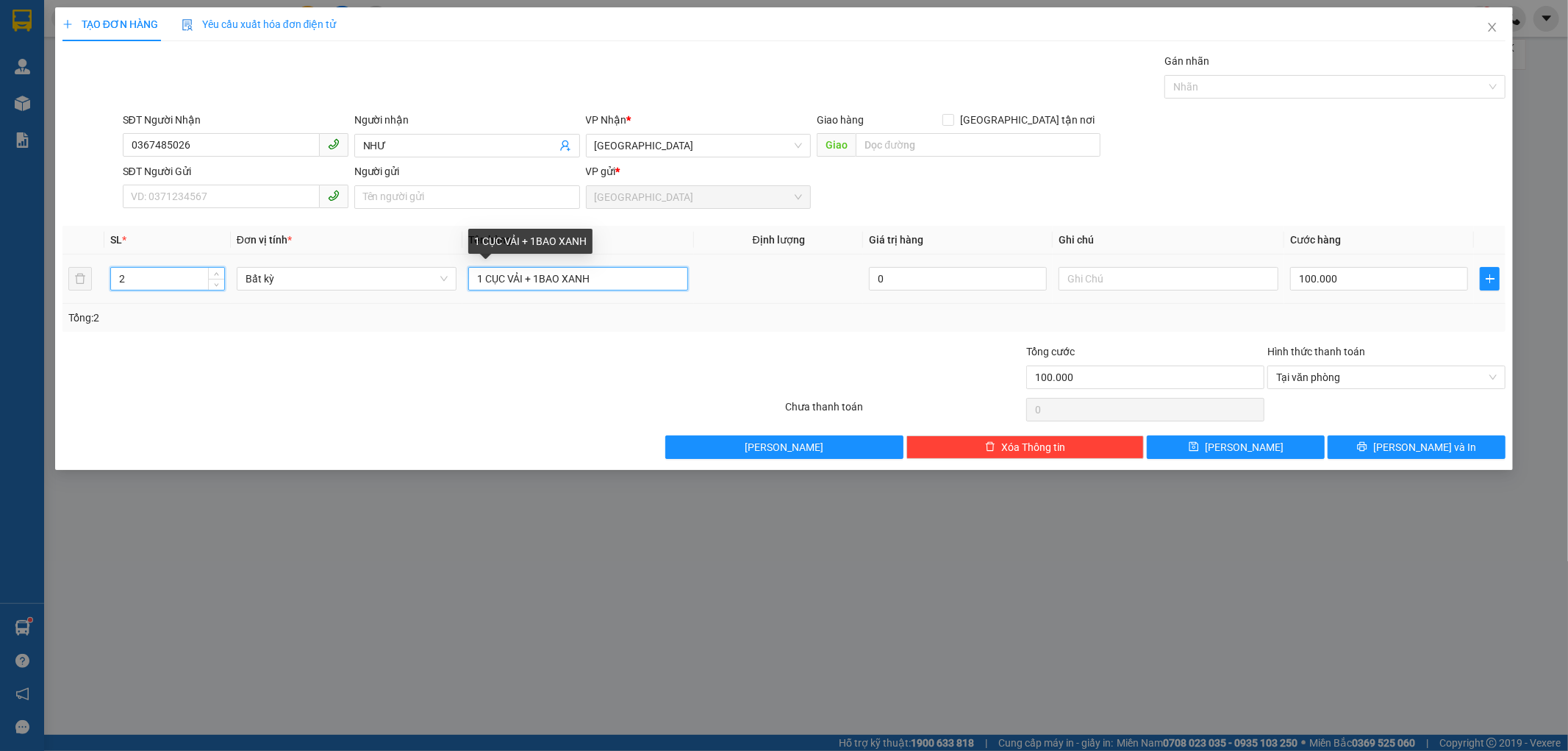
click at [526, 278] on input "1 CỤC VẢI + 1BAO XANH" at bounding box center [578, 278] width 220 height 23
type input "0"
type input "1 BỊ TRẮNG + 1BAO XANH"
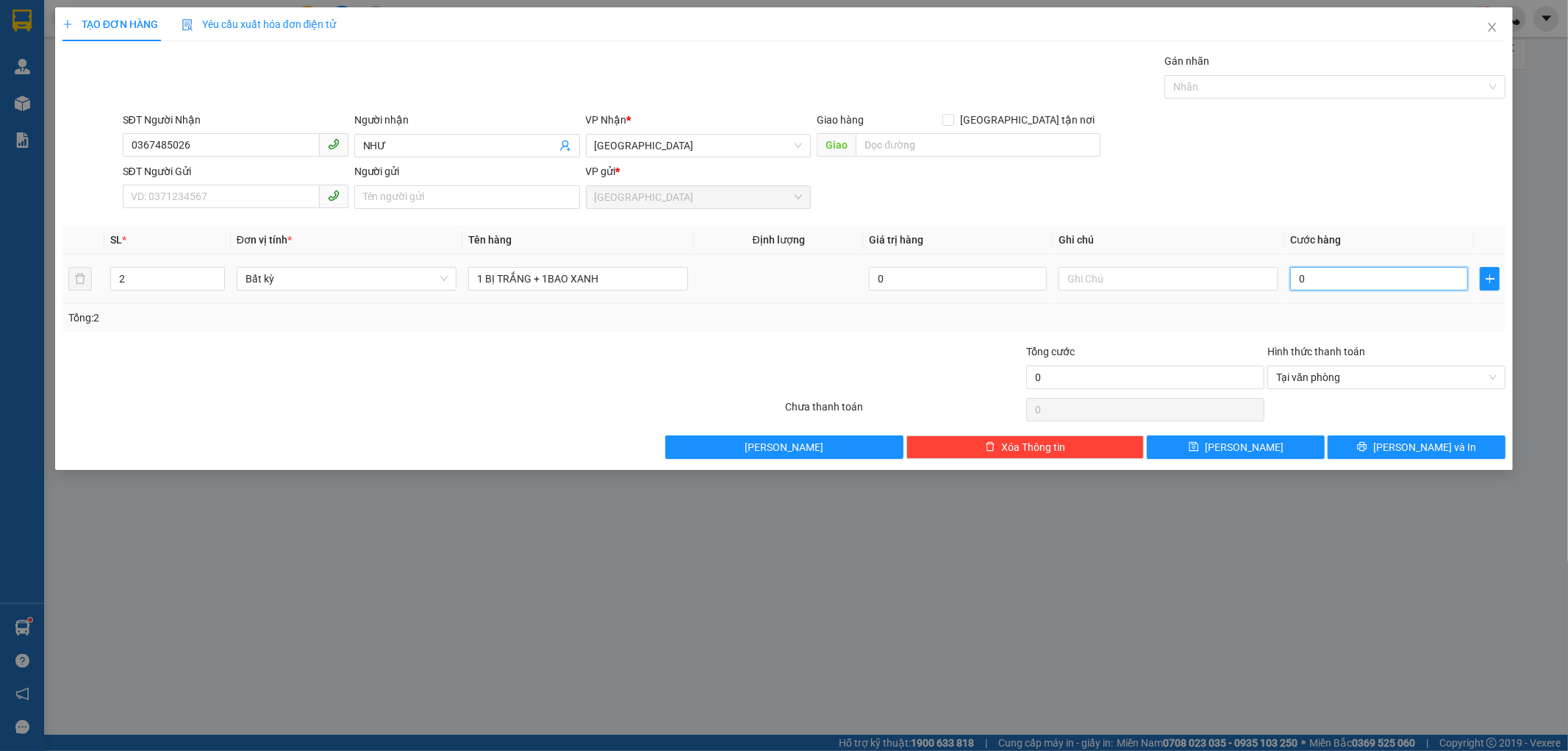
click at [1291, 273] on input "0" at bounding box center [1378, 278] width 178 height 23
type input "1"
type input "10"
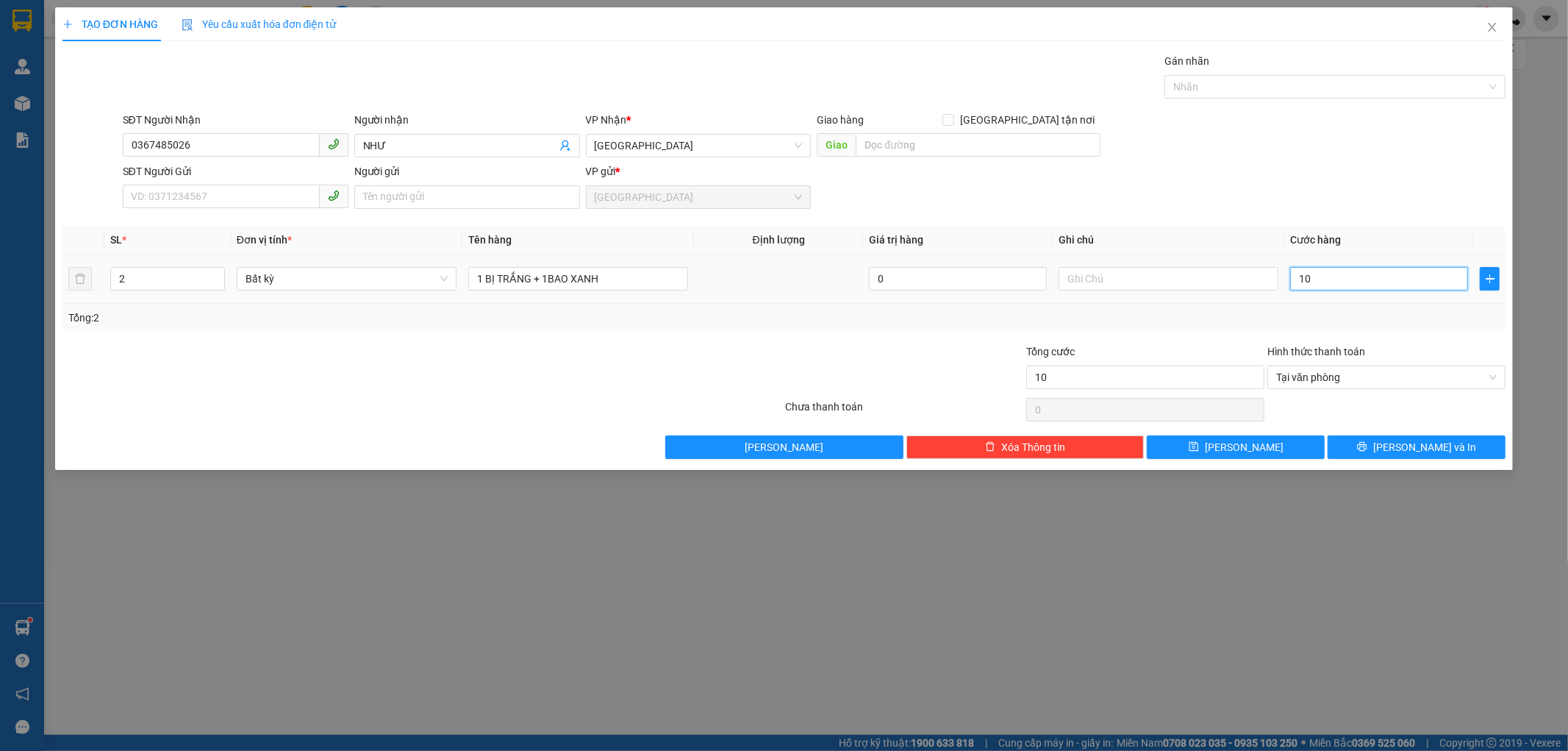
type input "100"
type input "100.000"
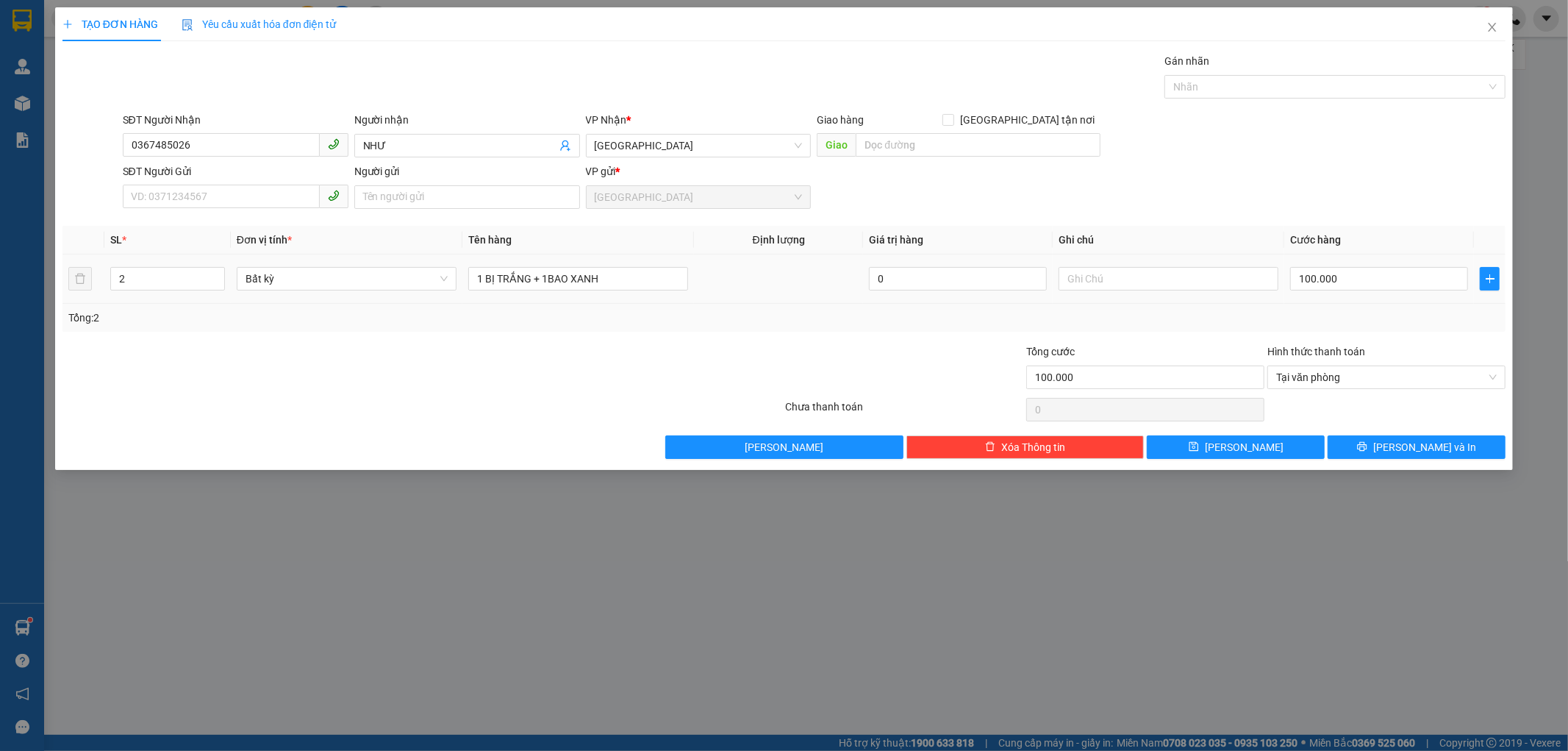
click at [1336, 293] on div "100.000" at bounding box center [1378, 279] width 178 height 30
click at [1385, 434] on div "Transit Pickup Surcharge Ids Transit Deliver Surcharge Ids Transit Deliver Surc…" at bounding box center [784, 256] width 1444 height 406
click at [1386, 447] on button "[PERSON_NAME] và In" at bounding box center [1416, 447] width 178 height 23
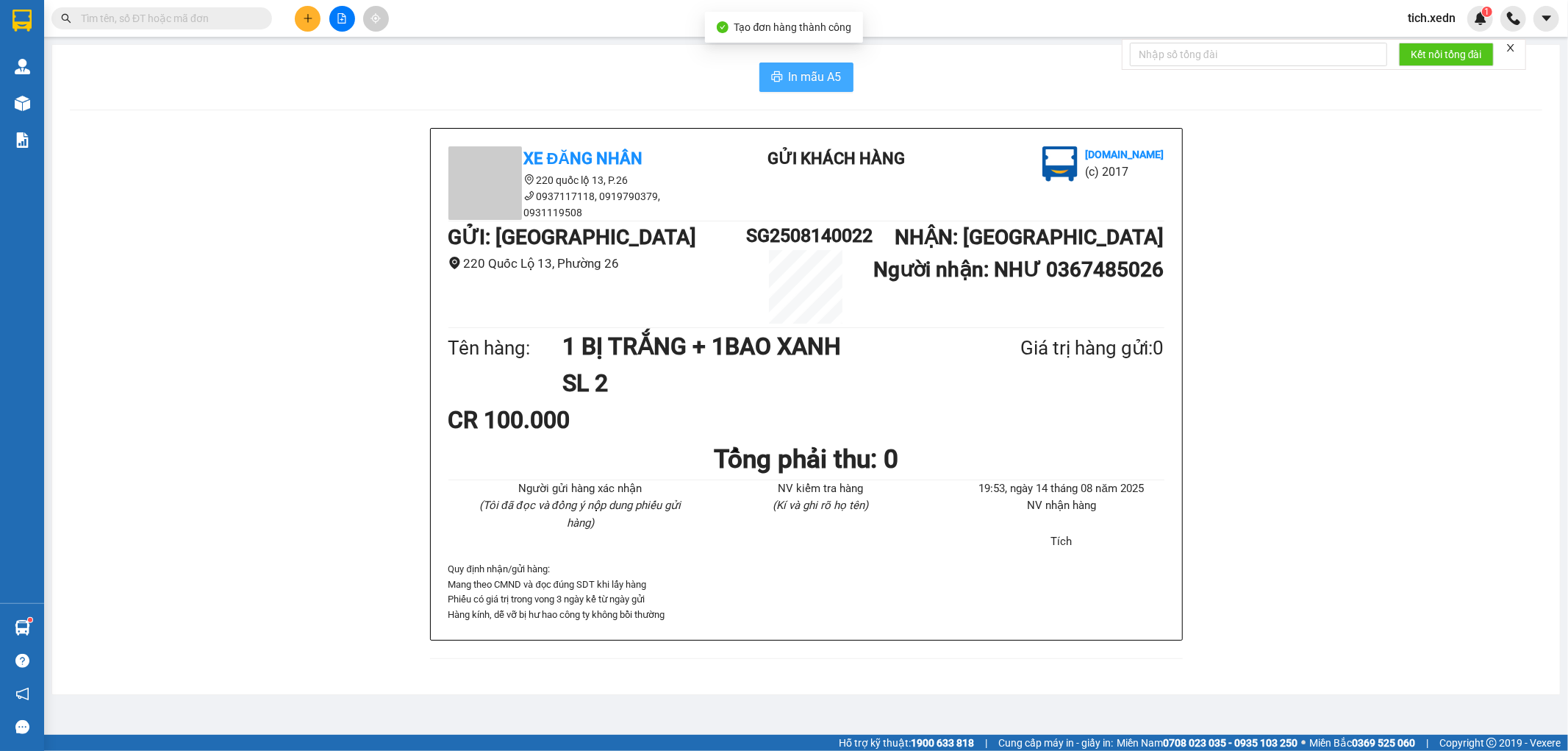
click at [818, 70] on span "In mẫu A5" at bounding box center [815, 77] width 53 height 19
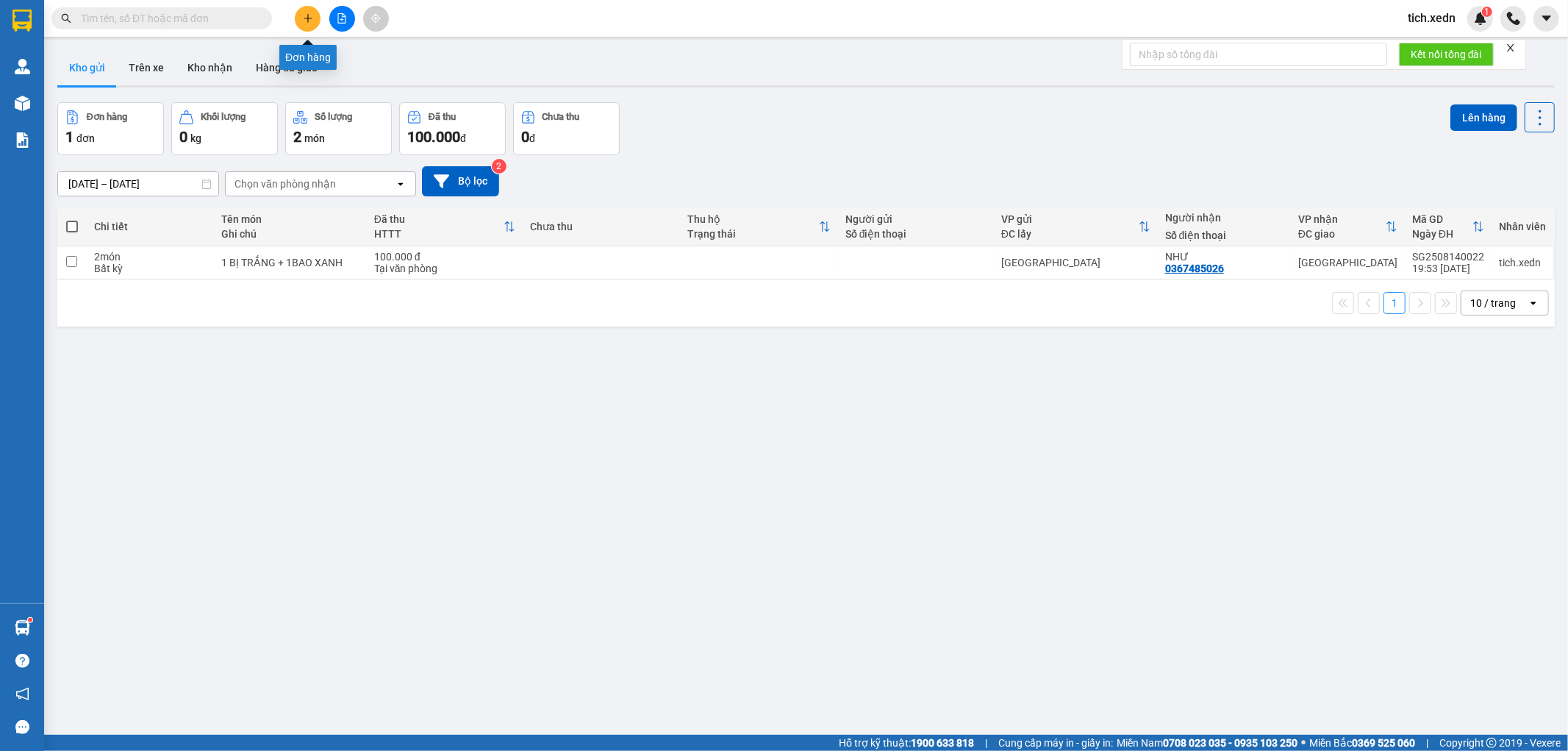
click at [303, 13] on icon "plus" at bounding box center [308, 18] width 10 height 10
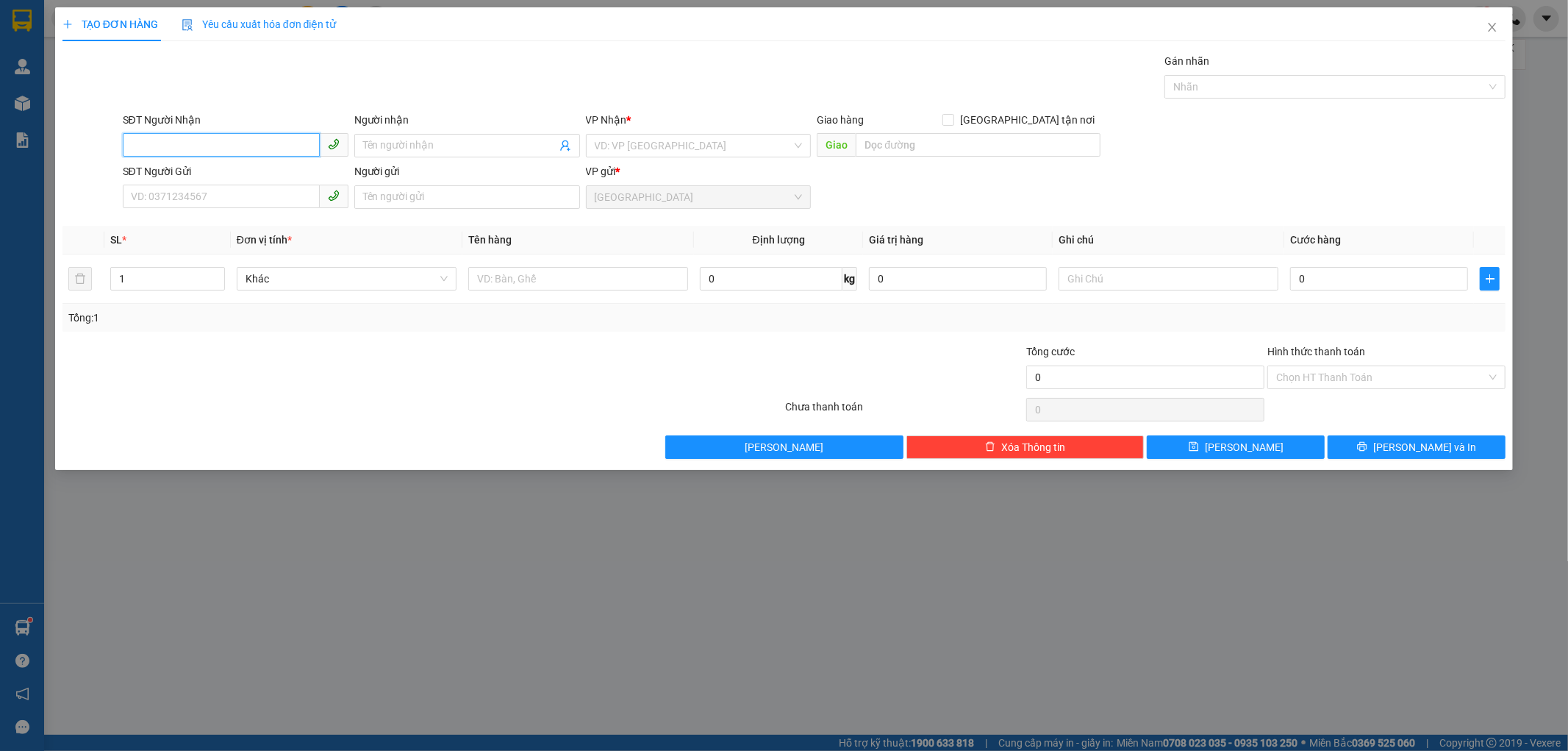
click at [194, 141] on input "SĐT Người Nhận" at bounding box center [221, 145] width 197 height 23
click at [172, 143] on input "SĐT Người Nhận" at bounding box center [221, 145] width 197 height 23
click at [599, 143] on input "search" at bounding box center [693, 145] width 197 height 22
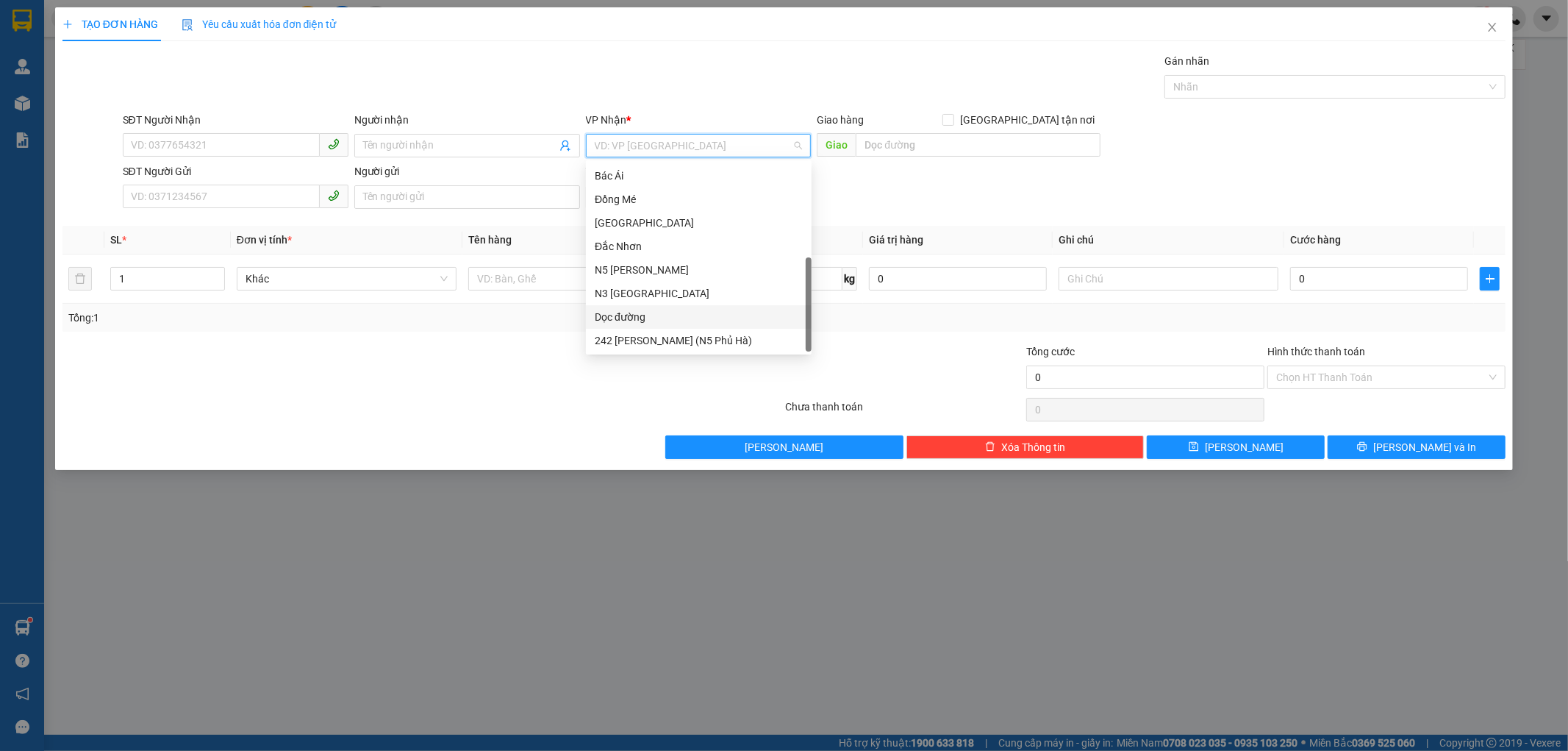
click at [623, 313] on div "Dọc đường" at bounding box center [699, 316] width 208 height 16
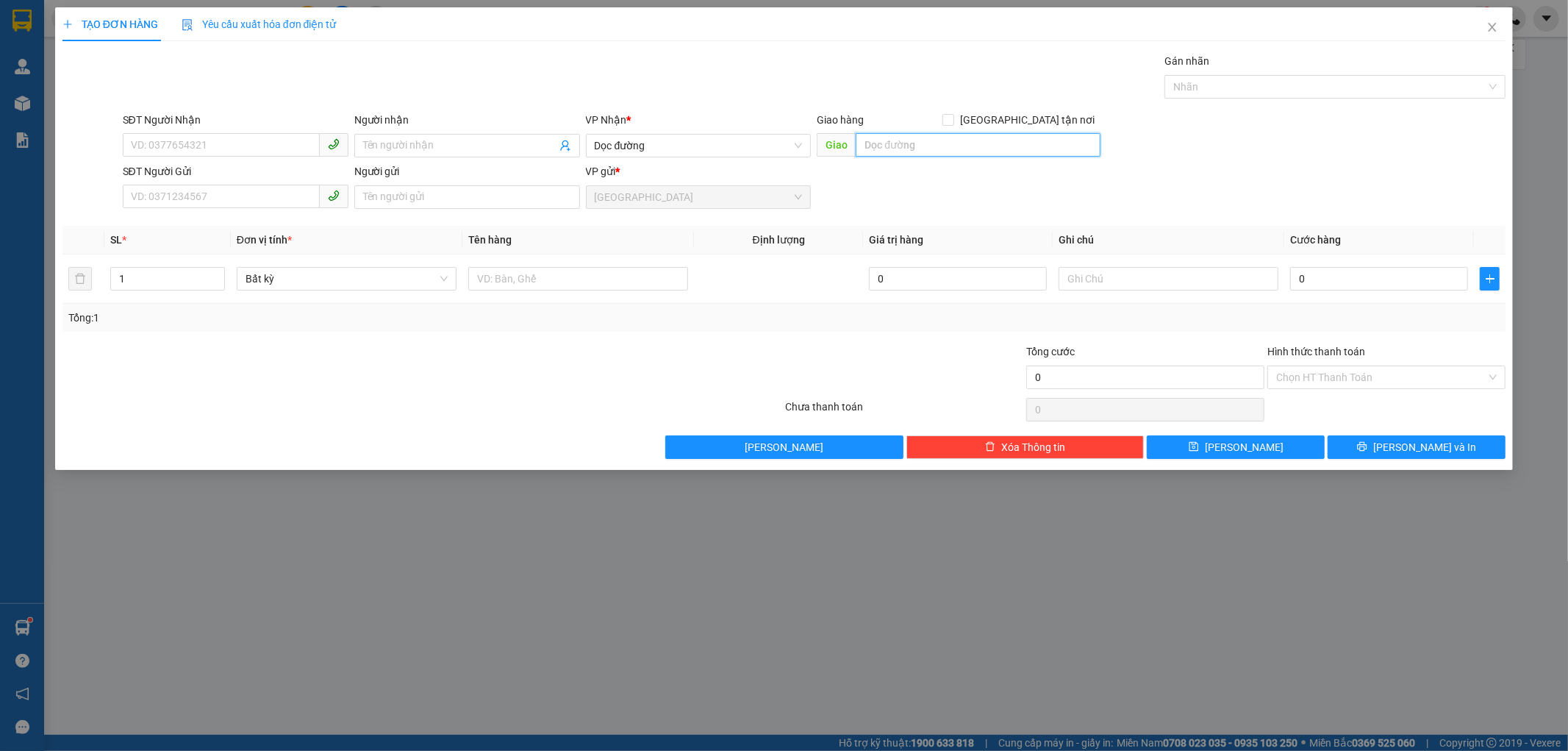
click at [869, 135] on input "text" at bounding box center [977, 145] width 245 height 23
type input "CHỢ BÁC ÁI"
click at [479, 276] on input "text" at bounding box center [578, 278] width 220 height 23
type input "1 THÙNG"
click at [167, 155] on input "SĐT Người Nhận" at bounding box center [221, 145] width 197 height 23
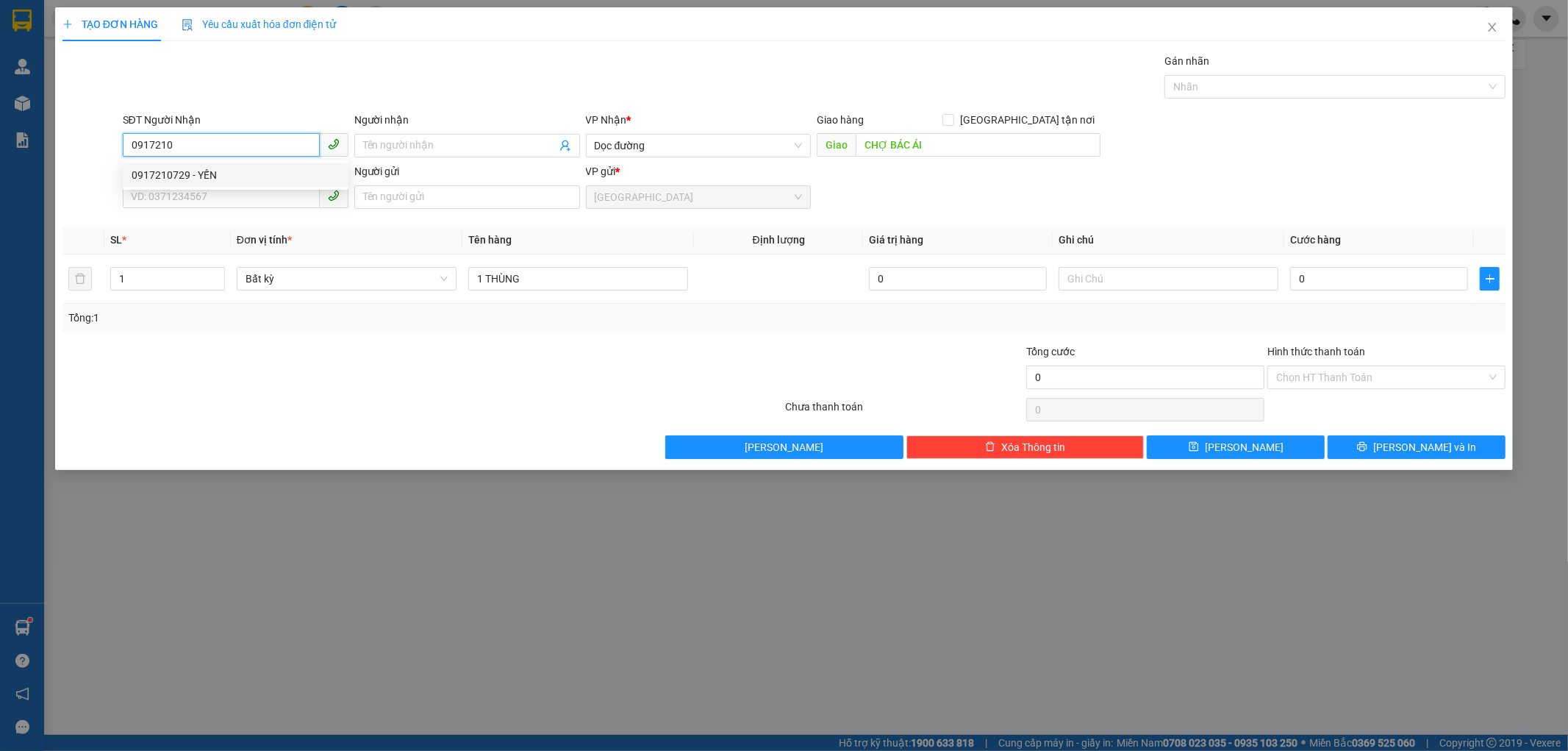
click at [218, 175] on div "0917210729 - YẾN" at bounding box center [235, 175] width 208 height 16
type input "0917210729"
type input "YẾN"
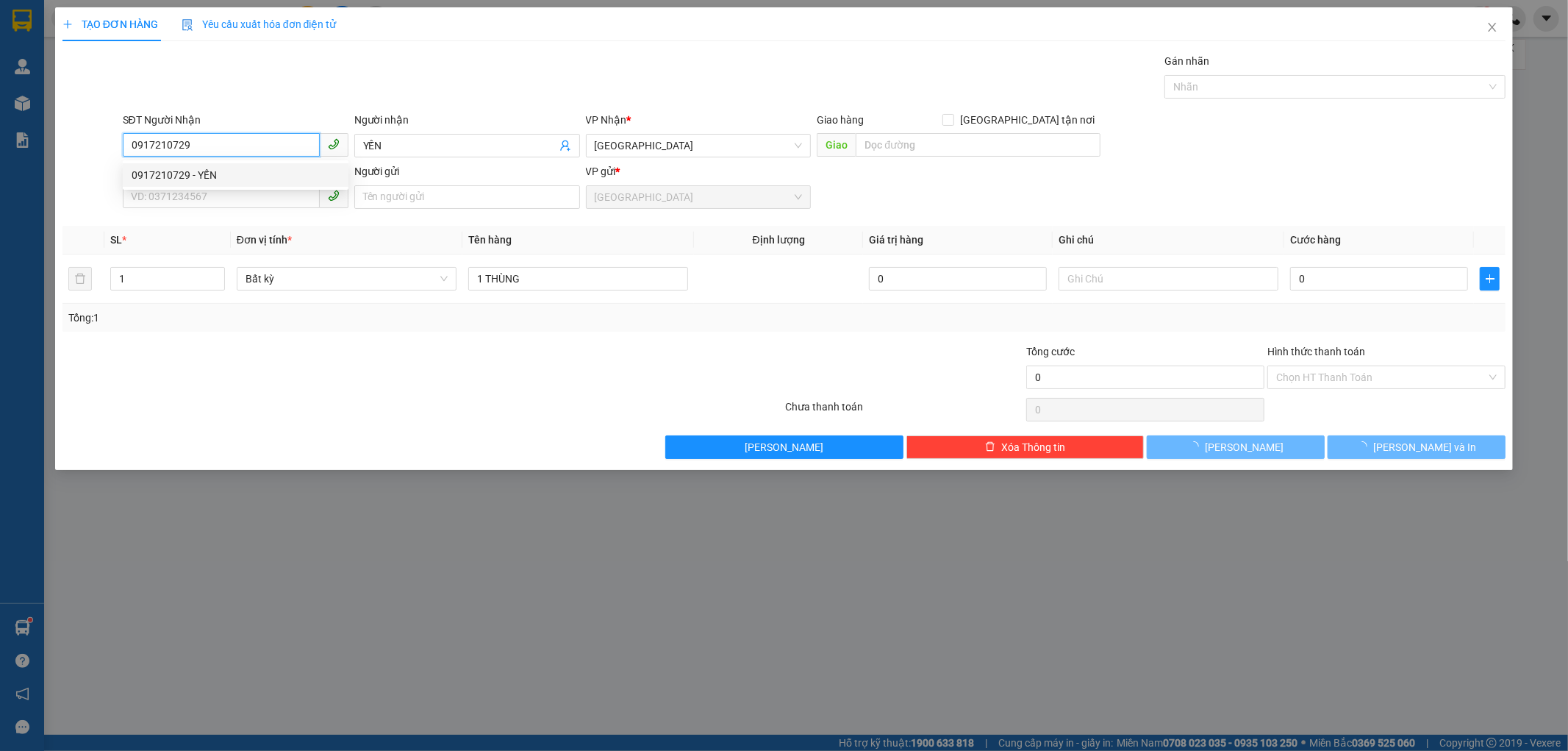
type input "60.000"
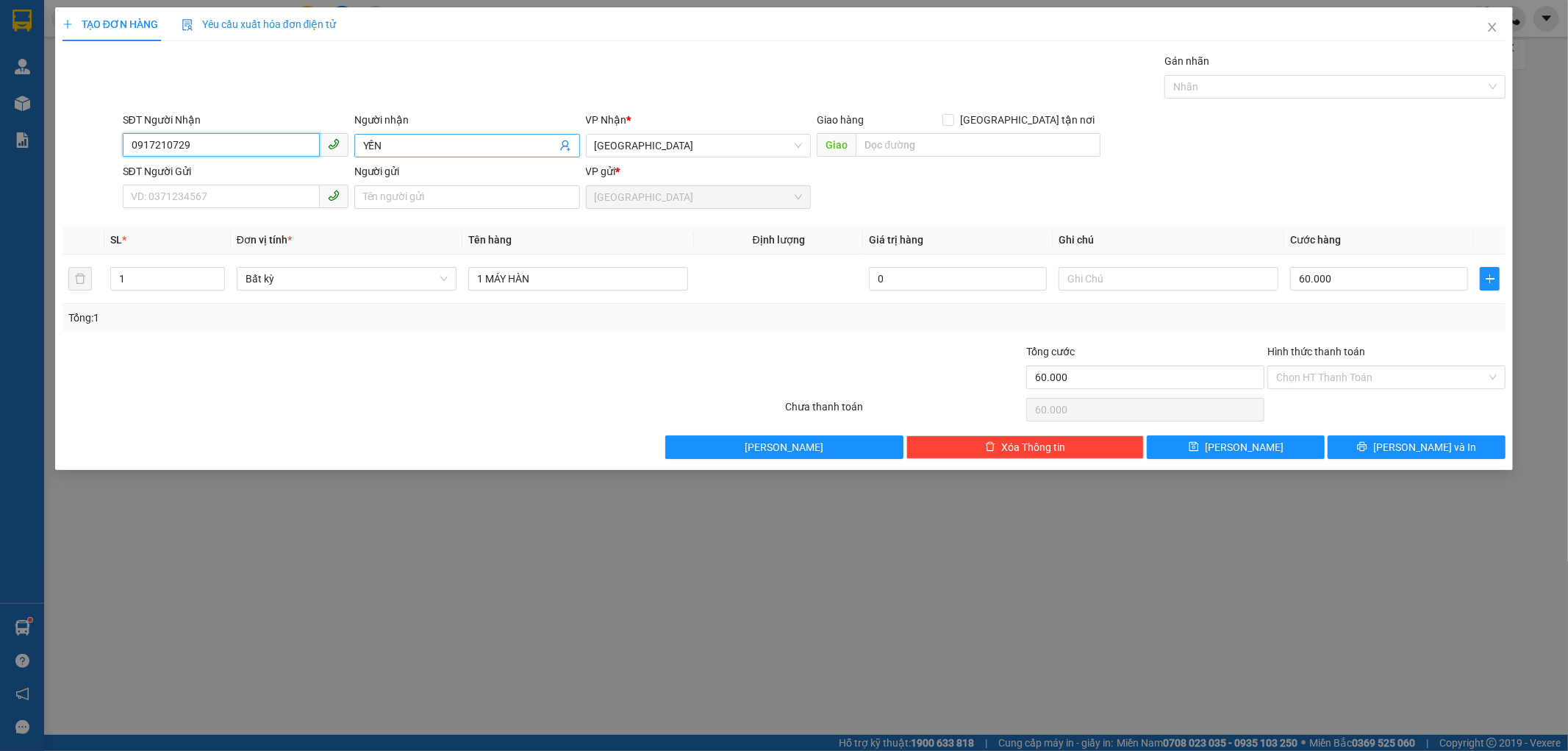
drag, startPoint x: 656, startPoint y: 143, endPoint x: 576, endPoint y: 142, distance: 80.0
click at [569, 138] on div "SĐT Người Nhận 0917210729 0917210729 Người nhận YẾN VP Nhận * [GEOGRAPHIC_DATA]…" at bounding box center [814, 138] width 1389 height 51
drag, startPoint x: 562, startPoint y: 135, endPoint x: 570, endPoint y: 155, distance: 21.5
click at [516, 147] on div "SĐT Người Nhận 0917210729 0917210729 Người nhận YẾN VP Nhận * [GEOGRAPHIC_DATA]…" at bounding box center [814, 138] width 1389 height 51
drag, startPoint x: 651, startPoint y: 145, endPoint x: 571, endPoint y: 138, distance: 80.3
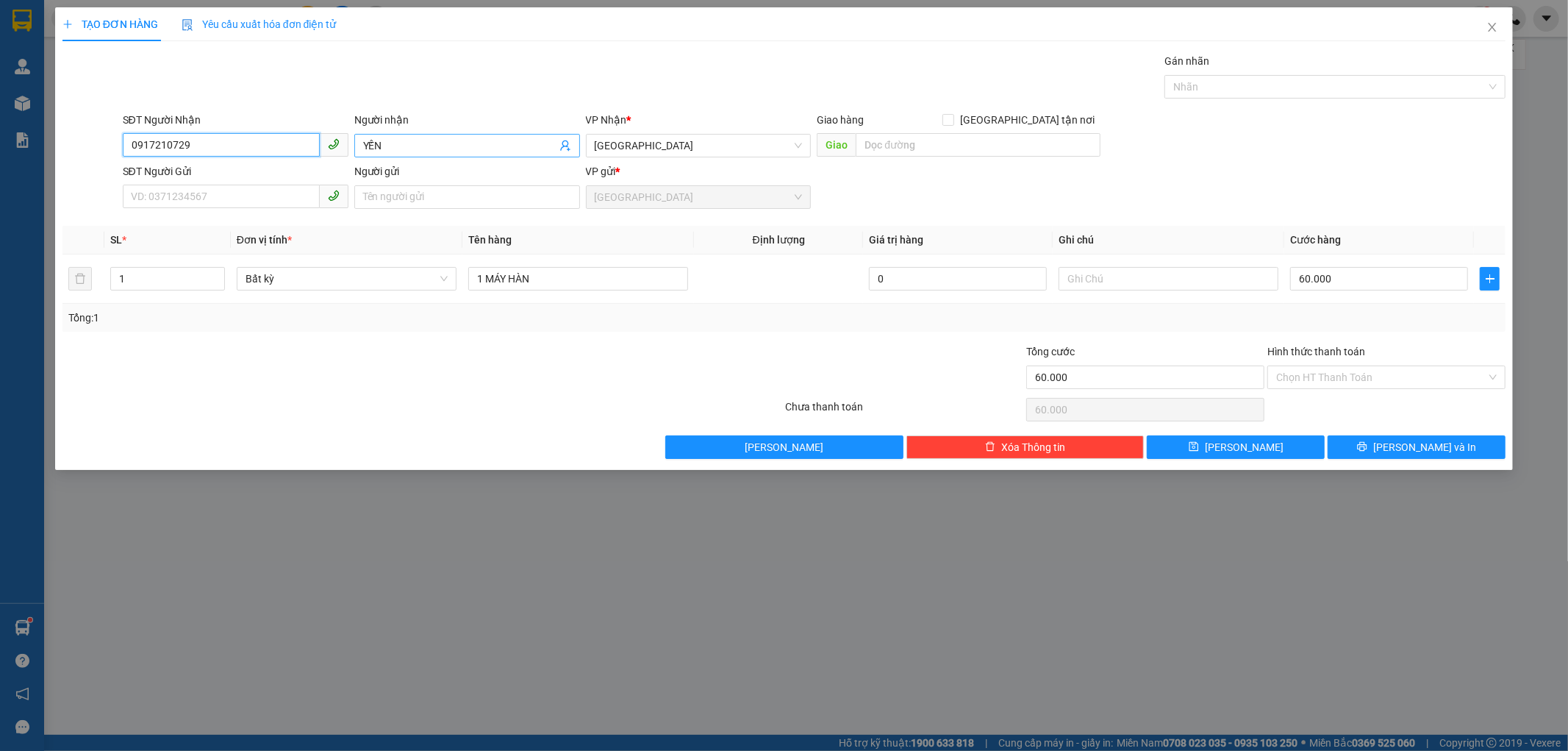
click at [571, 138] on div "SĐT Người Nhận 0917210729 0917210729 Người nhận YẾN VP Nhận * [GEOGRAPHIC_DATA]…" at bounding box center [814, 138] width 1389 height 51
click at [664, 151] on span "[GEOGRAPHIC_DATA]" at bounding box center [699, 145] width 208 height 22
type input "0917210729"
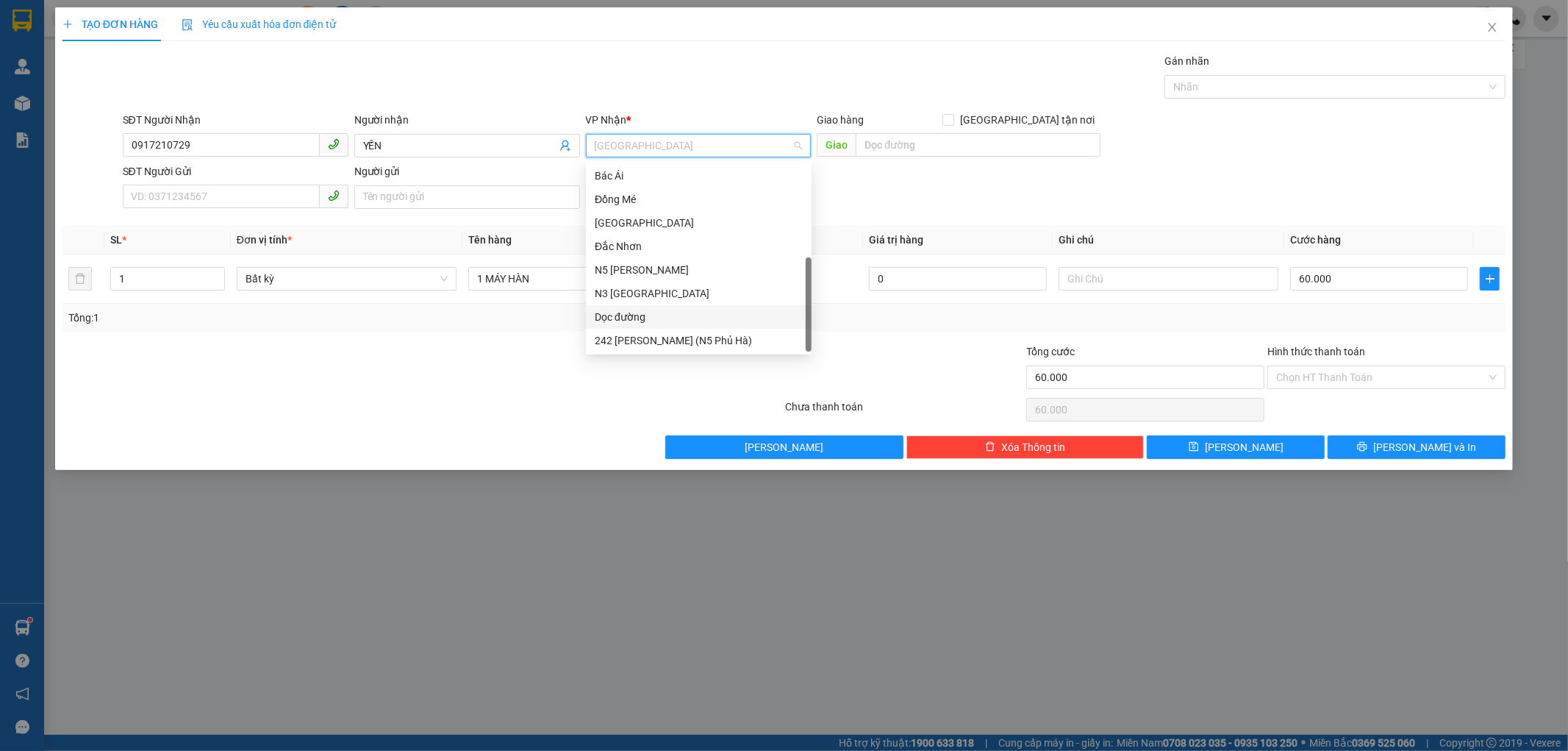
click at [633, 309] on div "Dọc đường" at bounding box center [699, 316] width 208 height 16
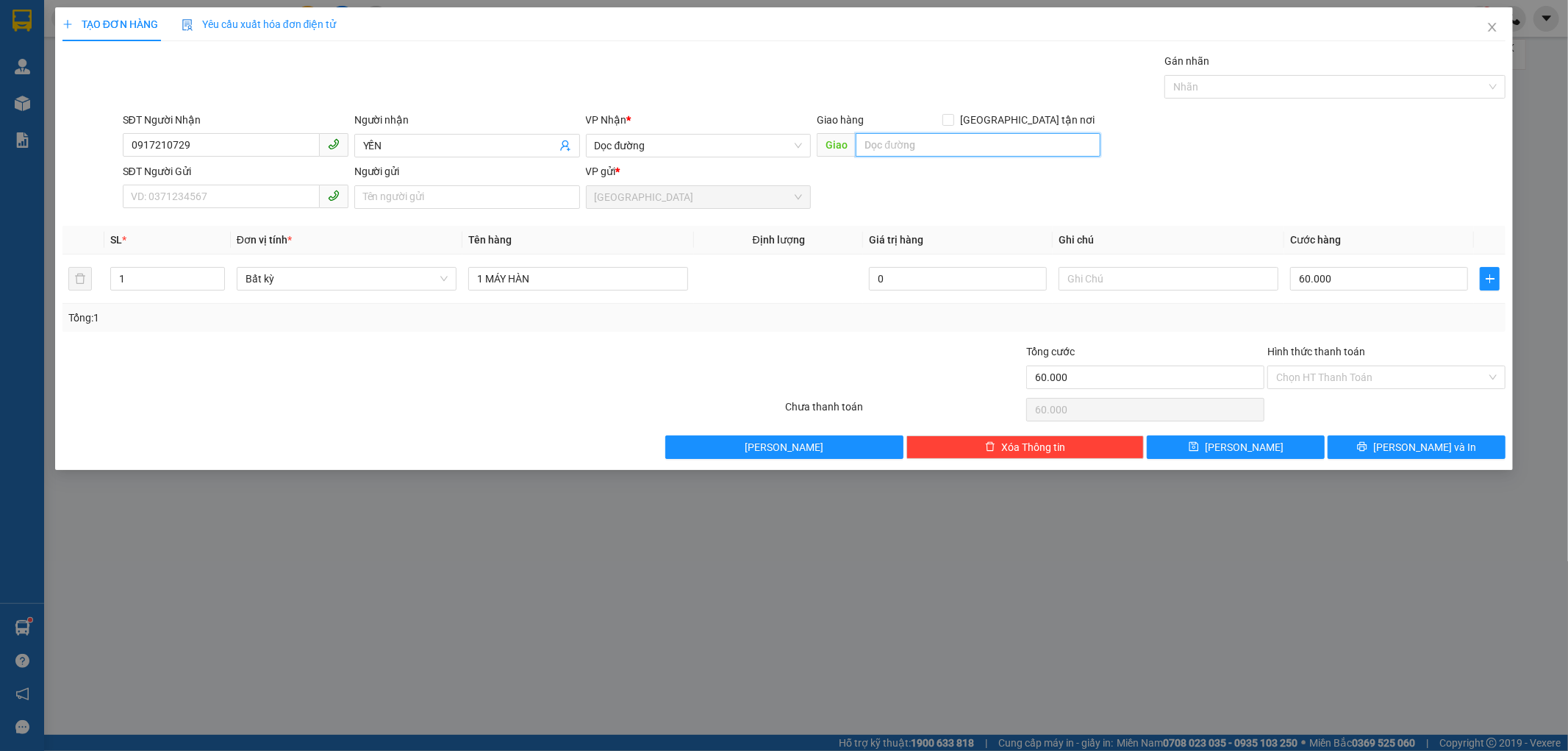
click at [867, 133] on input "text" at bounding box center [977, 145] width 245 height 23
type input "CHỌ BÁC ÁI"
click at [537, 278] on input "1 MÁY HÀN" at bounding box center [578, 278] width 220 height 23
type input "1"
type input "1 THÙNG GIÁY"
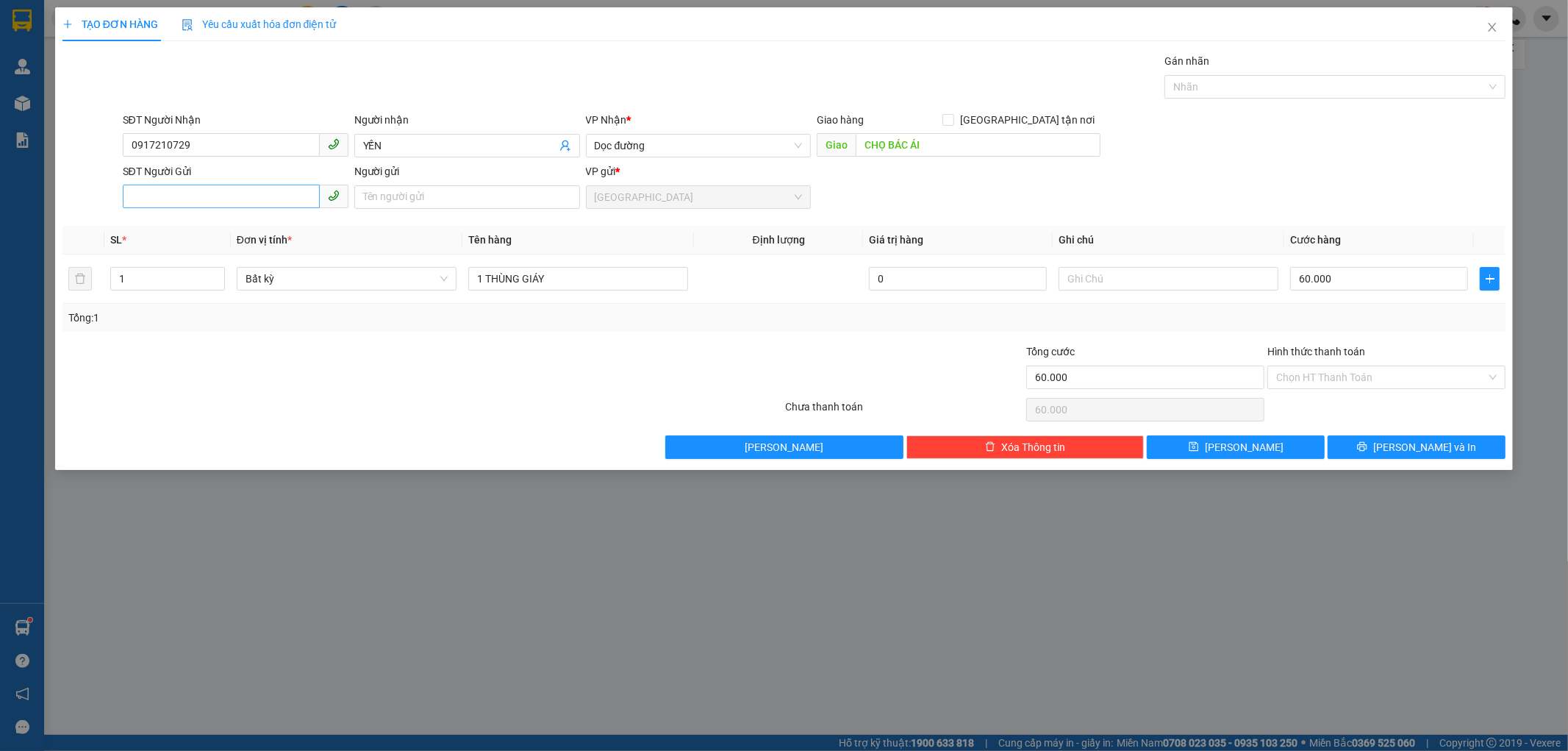
drag, startPoint x: 216, startPoint y: 175, endPoint x: 214, endPoint y: 190, distance: 15.1
click at [215, 187] on div "SĐT Người Gửi VD: 0371234567" at bounding box center [235, 189] width 225 height 51
click at [211, 192] on input "SĐT Người Gửi" at bounding box center [221, 196] width 197 height 23
type input "0917248029"
click at [412, 204] on input "Người gửi" at bounding box center [467, 197] width 225 height 23
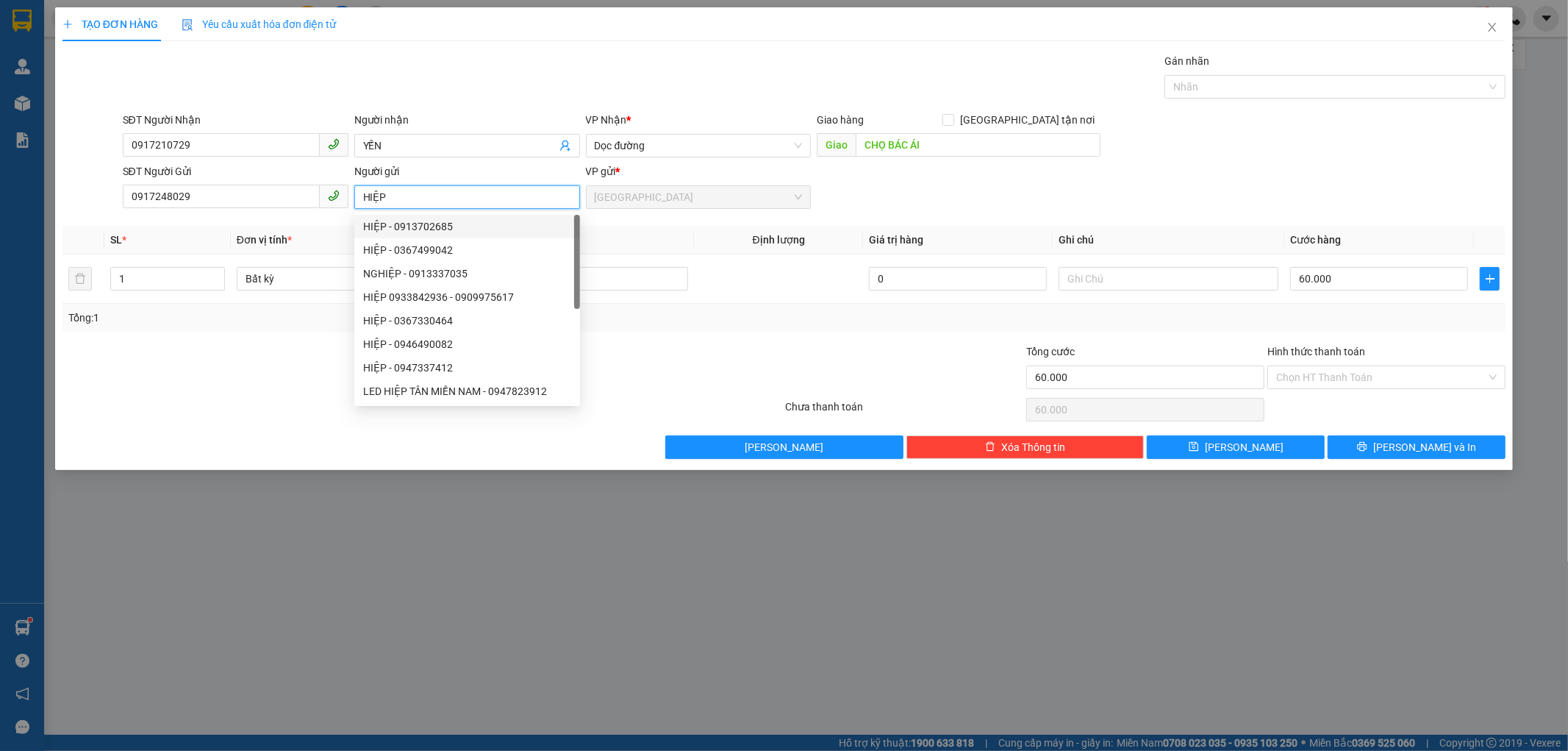
type input "HIỆP"
click at [765, 306] on div "Tổng: 1" at bounding box center [784, 318] width 1444 height 28
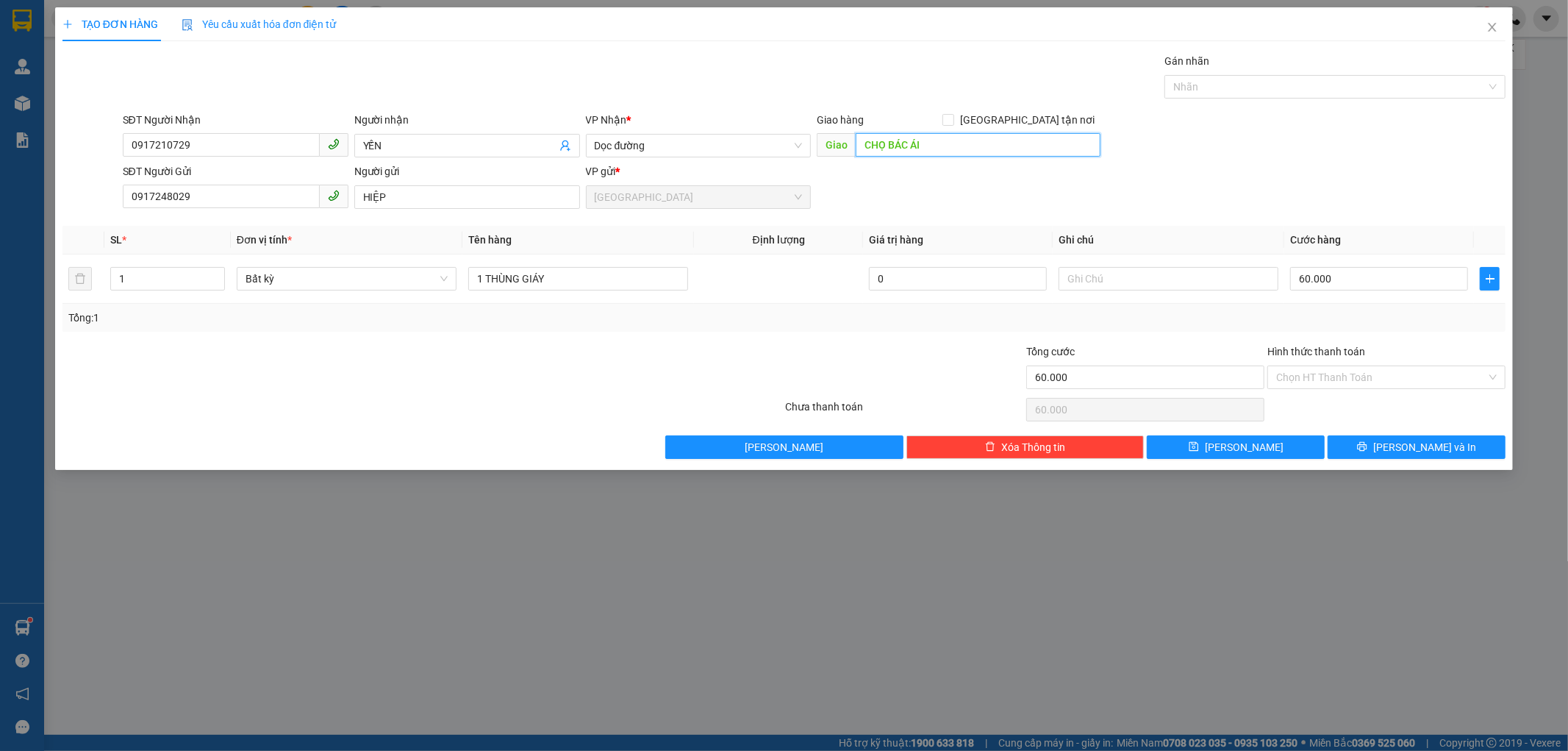
click at [887, 145] on input "CHỌ BÁC ÁI" at bounding box center [977, 145] width 245 height 23
type input "CHỢ BÁC ÁI"
click at [1299, 376] on input "Hình thức thanh toán" at bounding box center [1381, 377] width 211 height 22
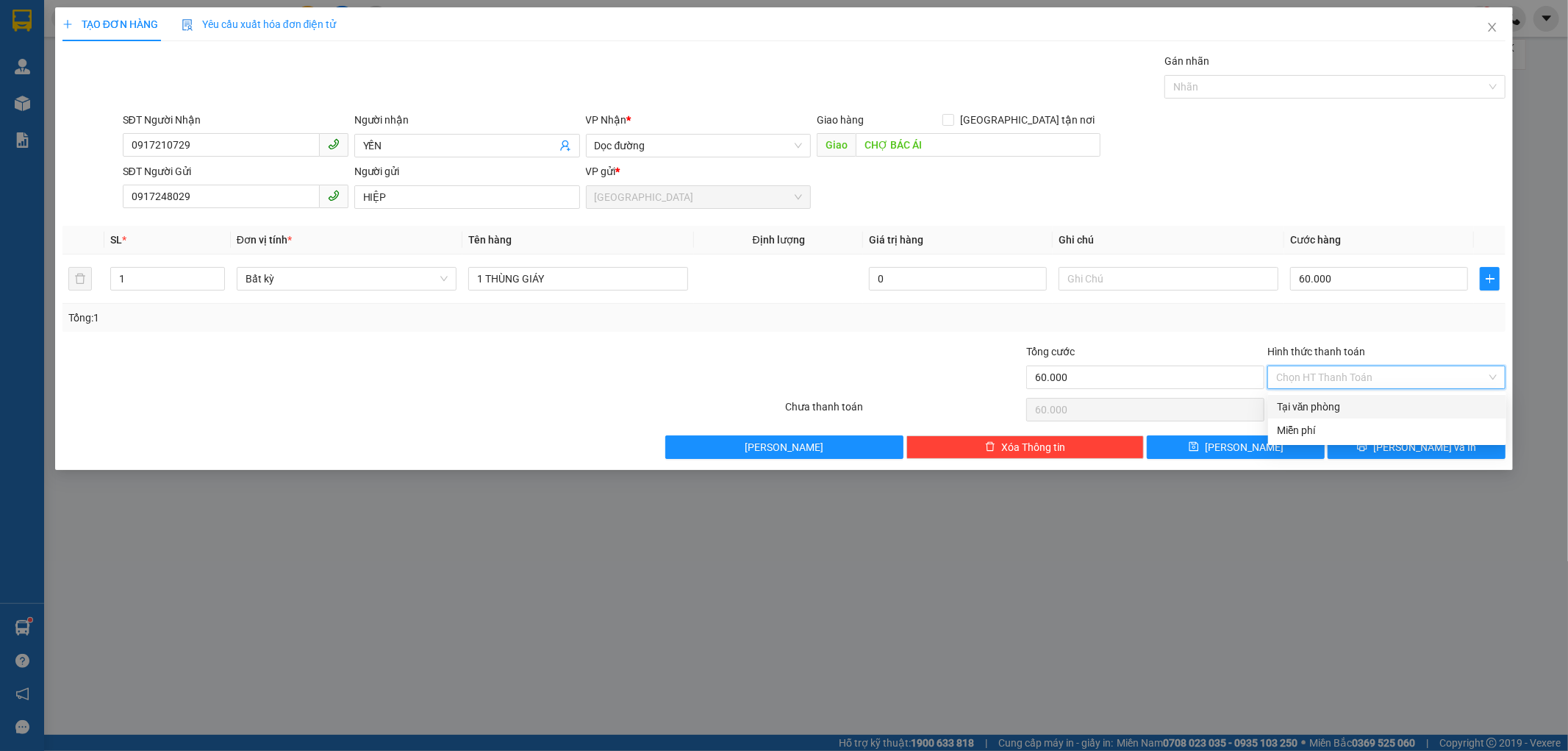
click at [1347, 402] on div "Tại văn phòng" at bounding box center [1387, 407] width 221 height 16
type input "0"
click at [1390, 438] on button "[PERSON_NAME] và In" at bounding box center [1416, 447] width 178 height 23
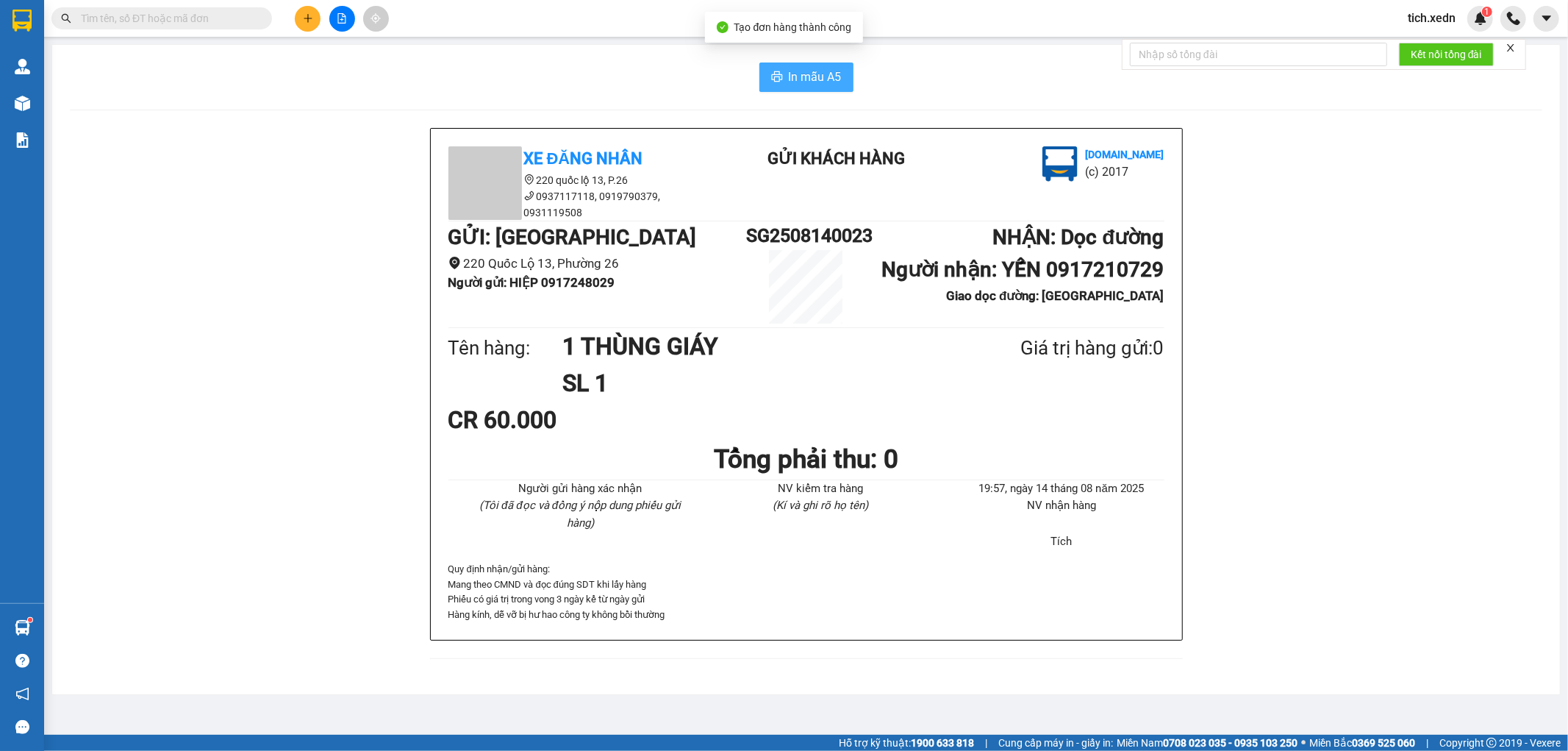
click at [785, 70] on button "In mẫu A5" at bounding box center [806, 77] width 94 height 30
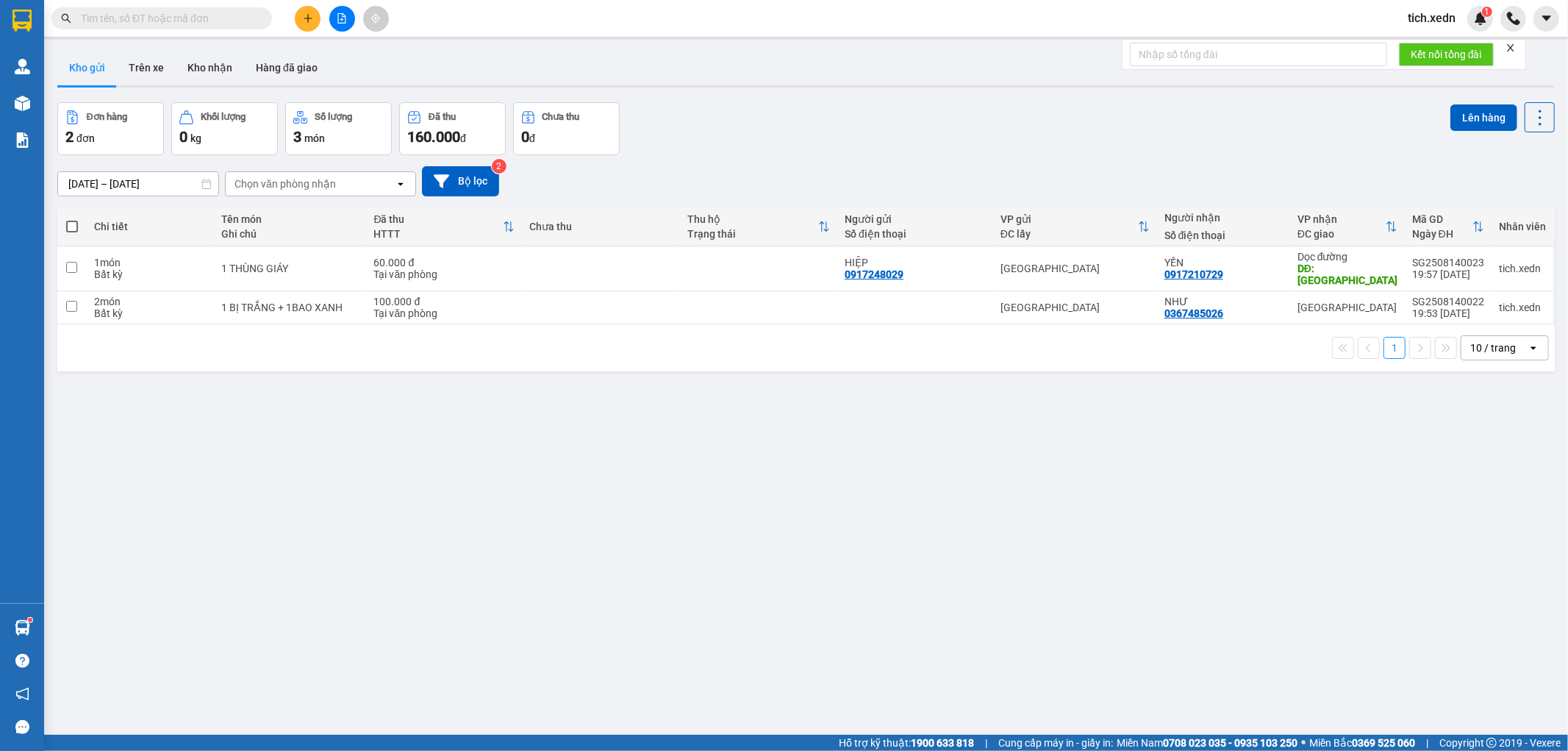
click at [1476, 750] on html "Kết quả tìm kiếm ( 9 ) Bộ lọc Mã ĐH Trạng thái Món hàng Tổng cước Chưa cước Ngư…" at bounding box center [784, 376] width 1568 height 751
